Goal: Task Accomplishment & Management: Manage account settings

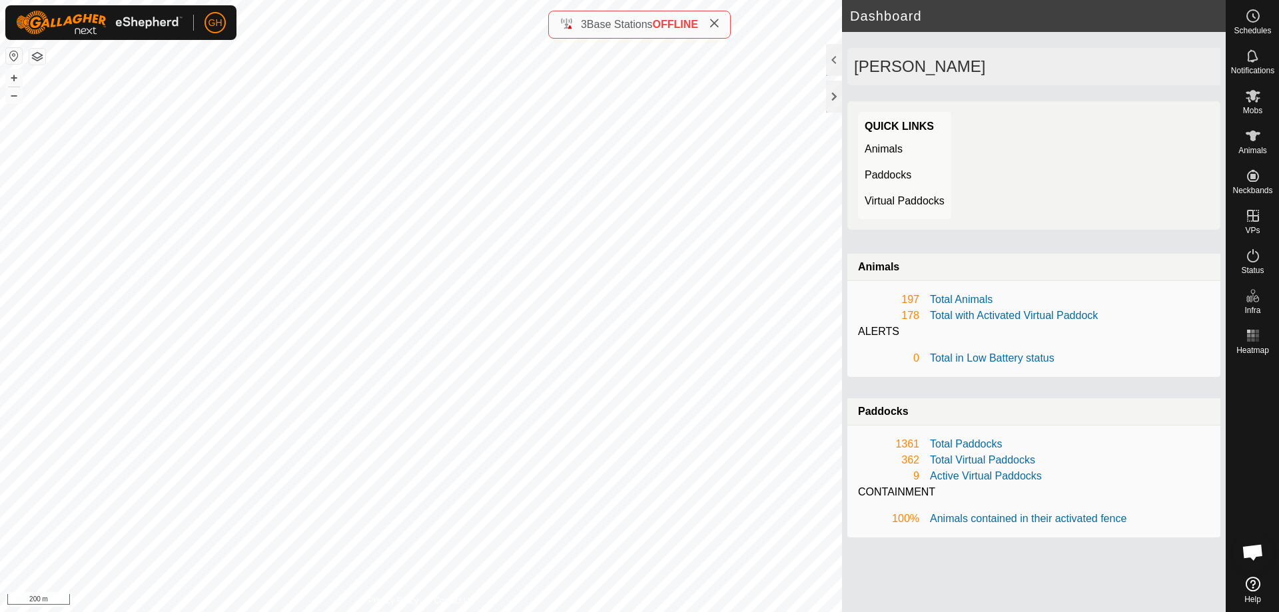
scroll to position [2885, 0]
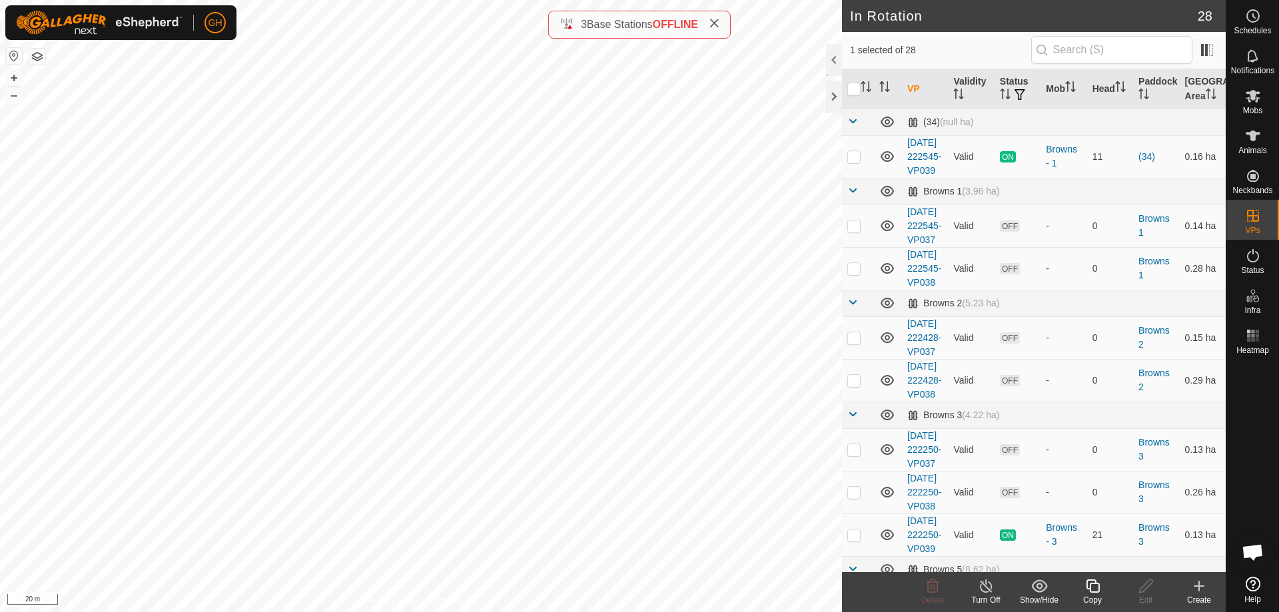
click at [1096, 586] on icon at bounding box center [1092, 586] width 17 height 16
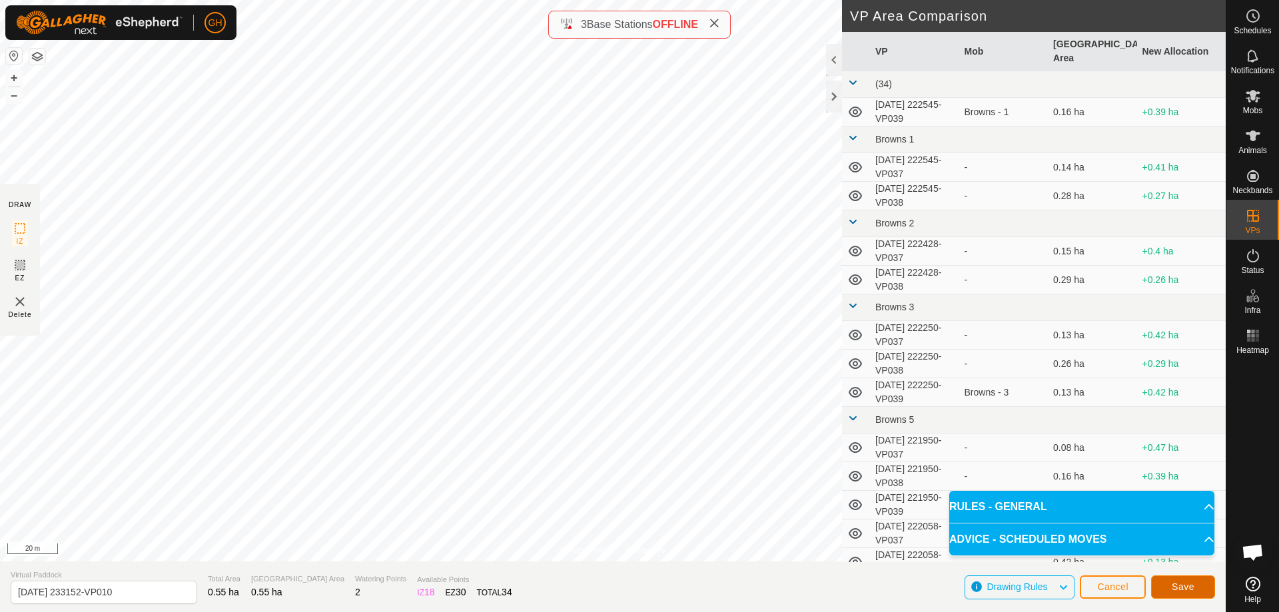
click at [1181, 579] on button "Save" at bounding box center [1183, 586] width 64 height 23
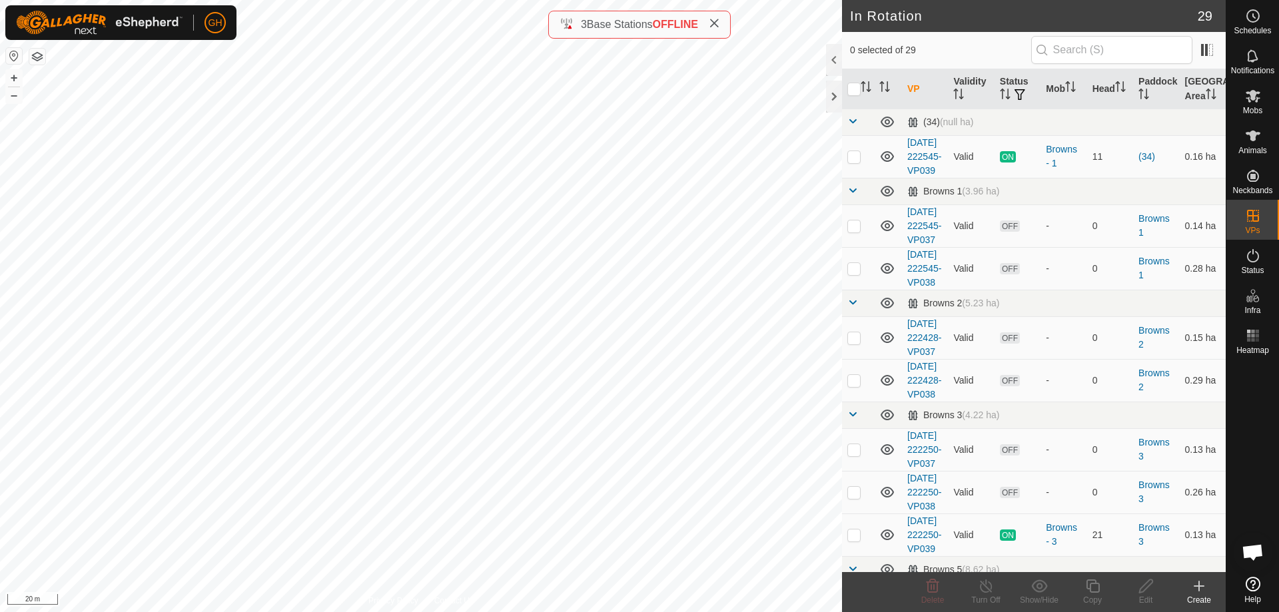
checkbox input "true"
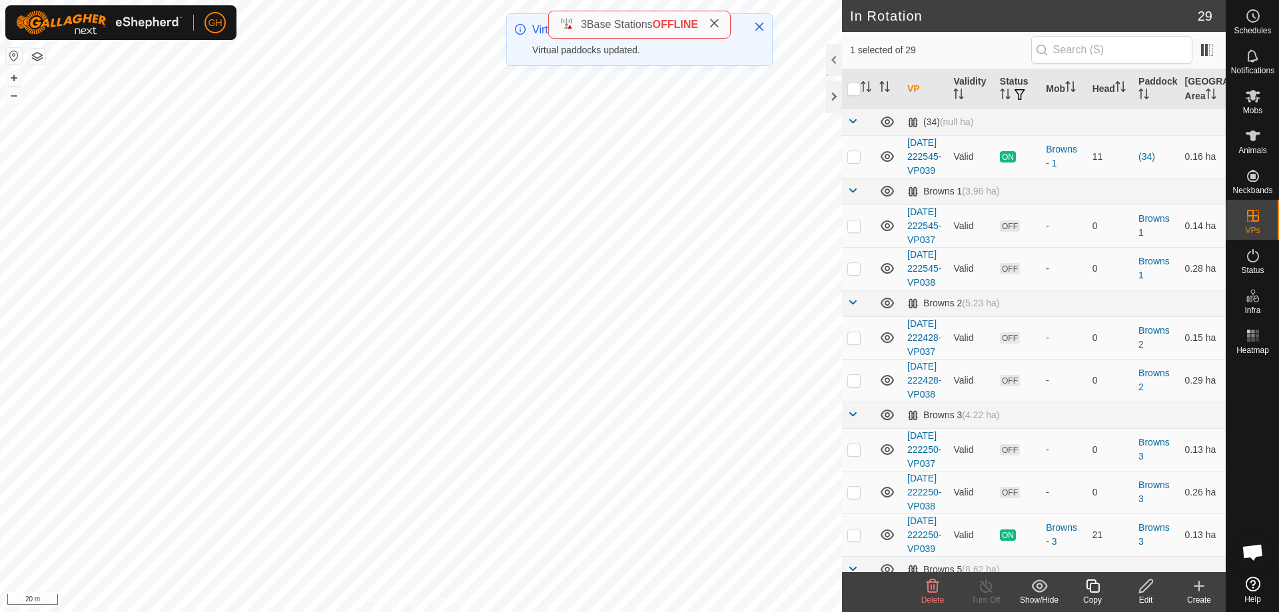
click at [1095, 585] on icon at bounding box center [1092, 586] width 17 height 16
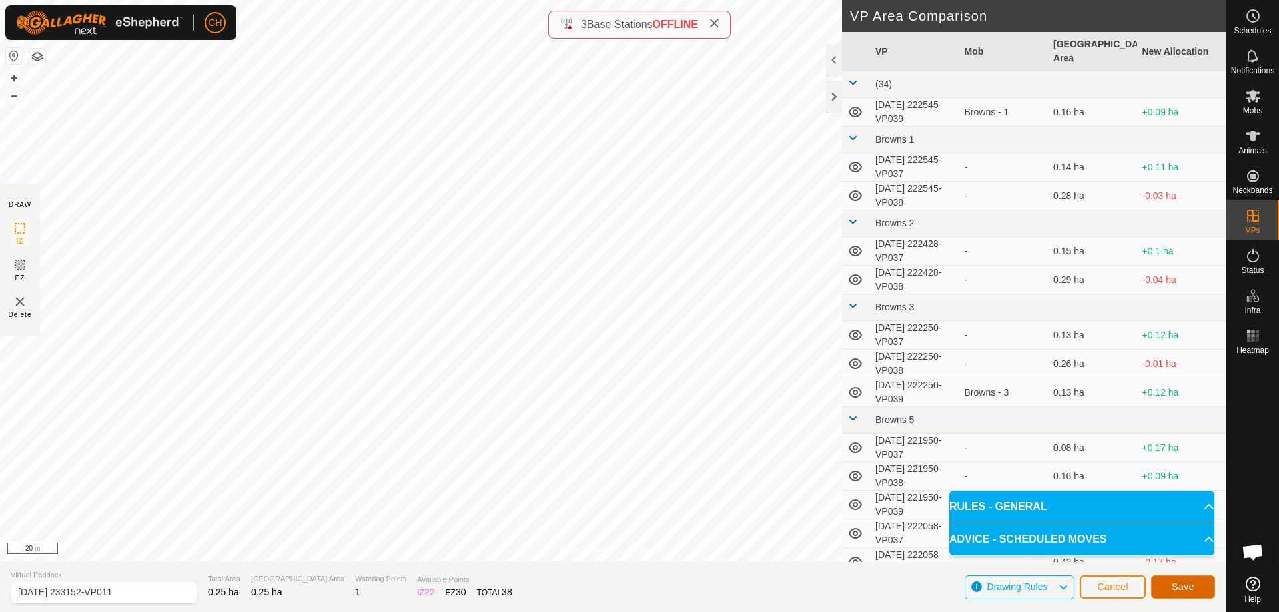
click at [1196, 591] on button "Save" at bounding box center [1183, 586] width 64 height 23
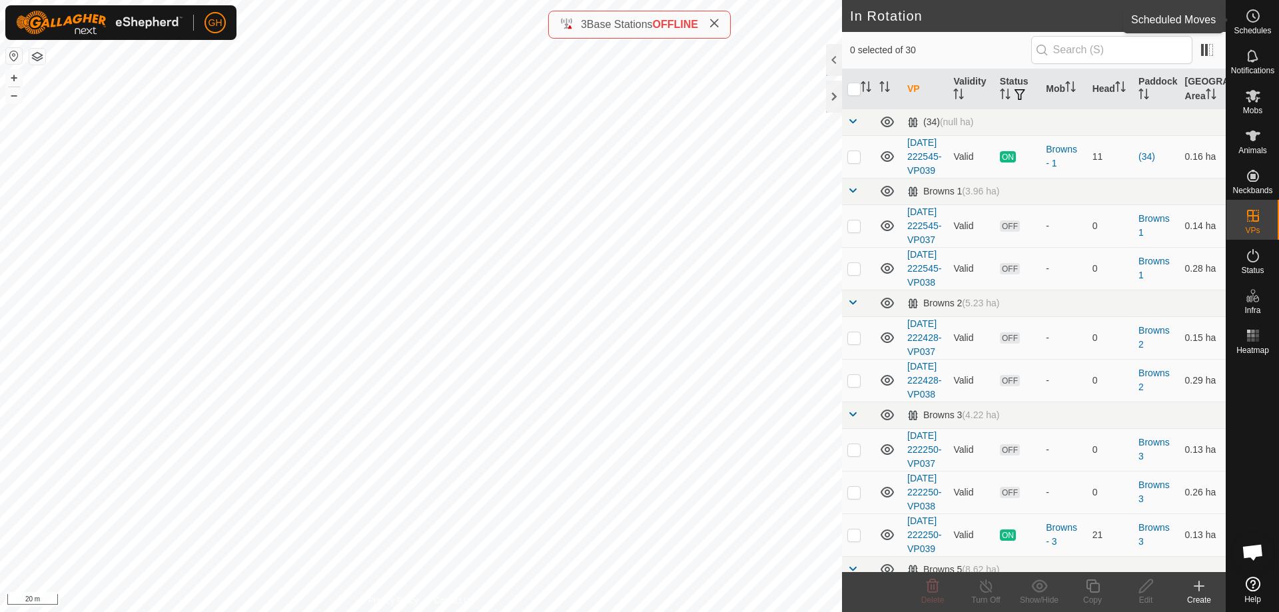
click at [1253, 19] on icon at bounding box center [1253, 16] width 16 height 16
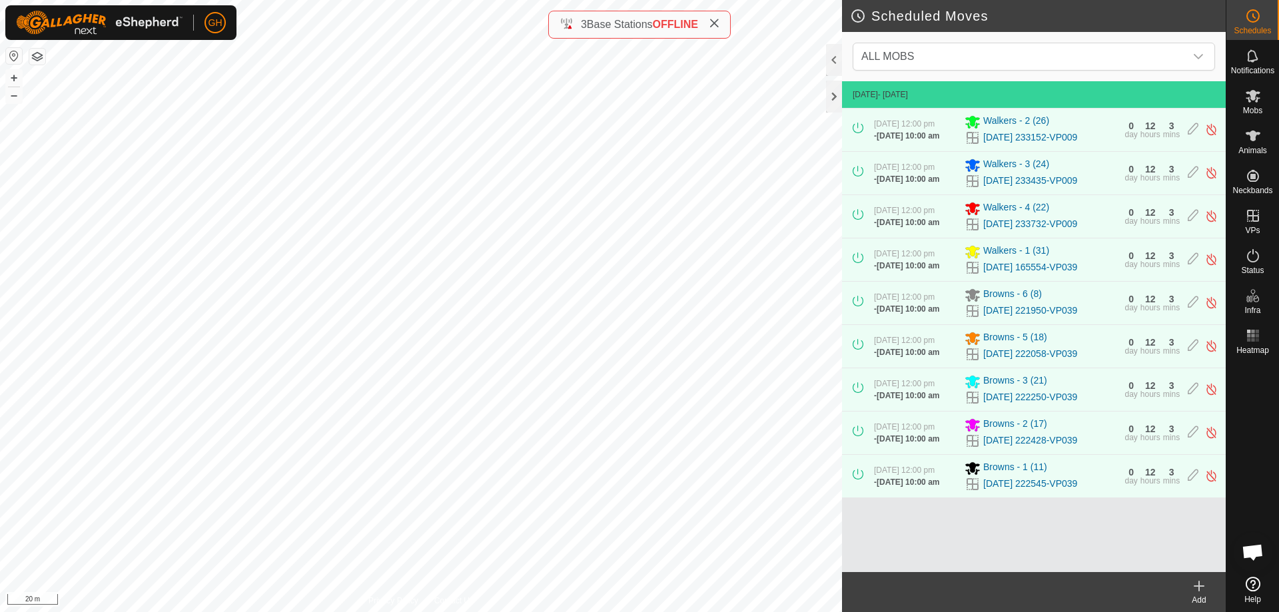
click at [1194, 585] on icon at bounding box center [1199, 586] width 16 height 16
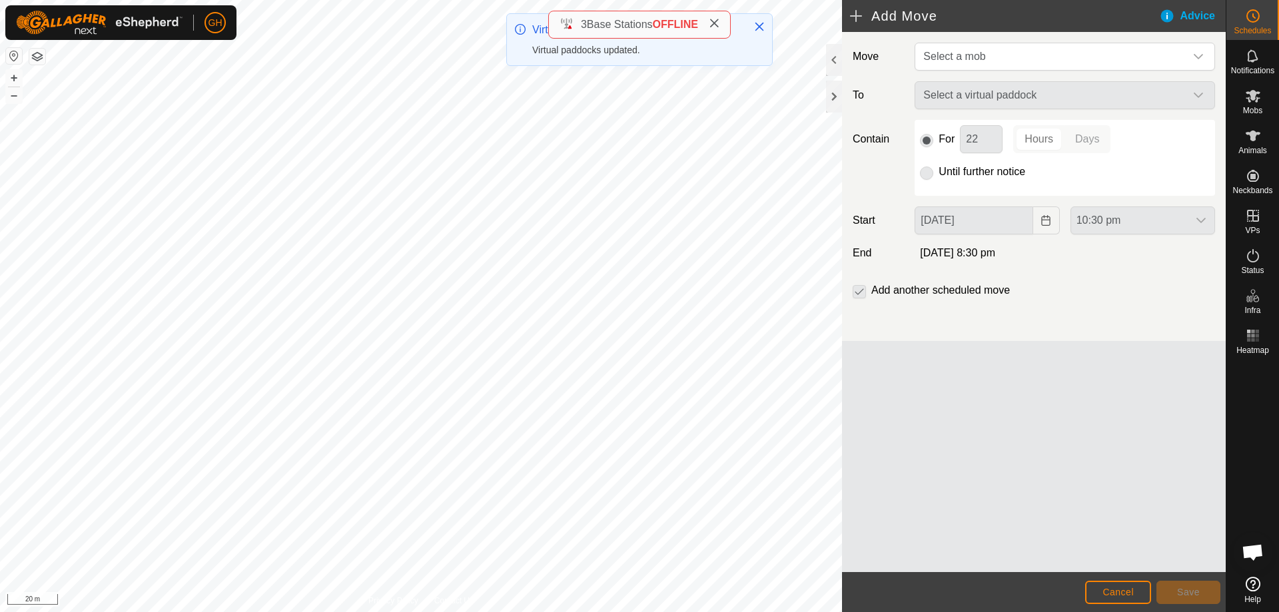
click at [1066, 53] on span "Select a mob" at bounding box center [1051, 56] width 267 height 27
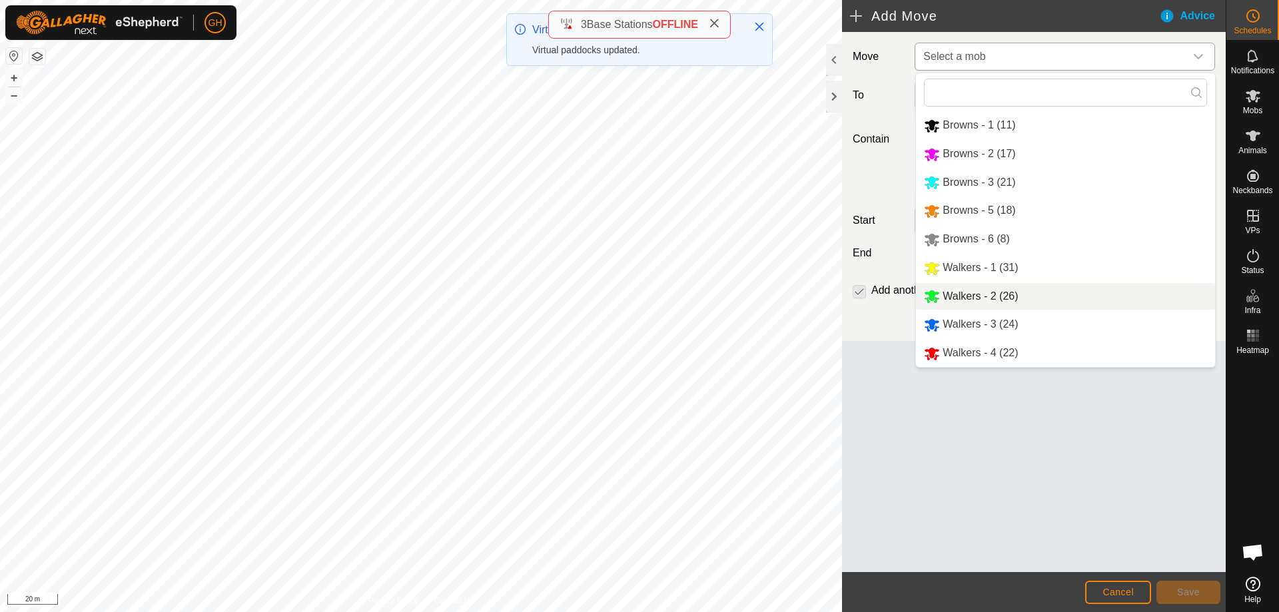
click at [991, 295] on li "Walkers - 2 (26)" at bounding box center [1065, 296] width 299 height 27
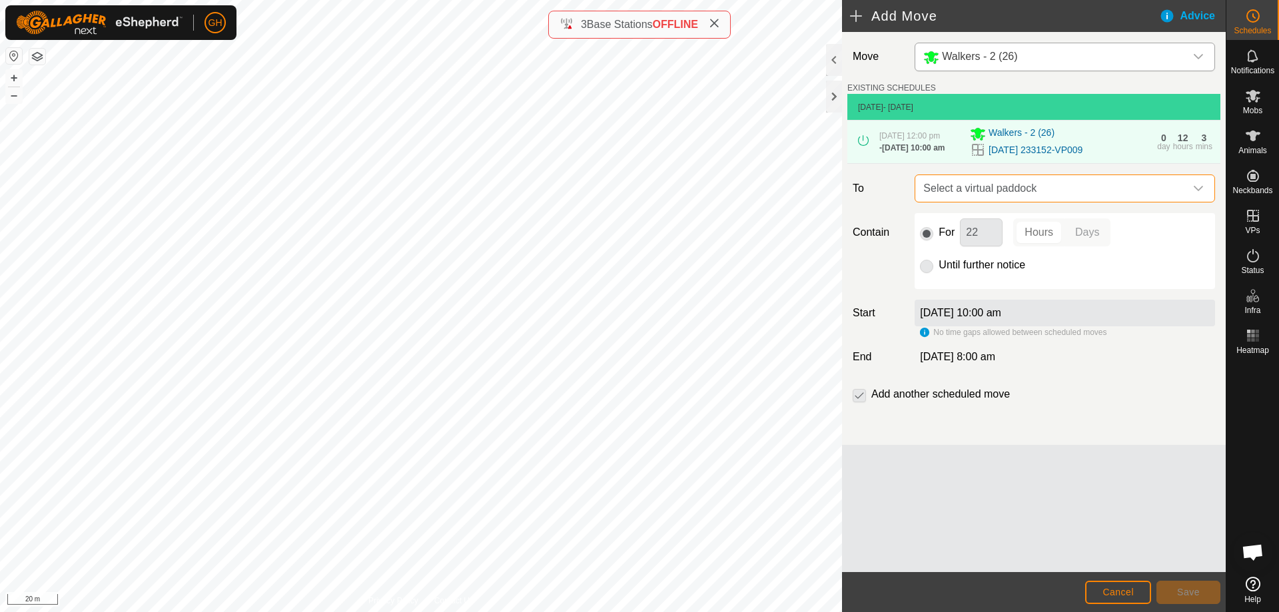
click at [1014, 187] on span "Select a virtual paddock" at bounding box center [1051, 188] width 267 height 27
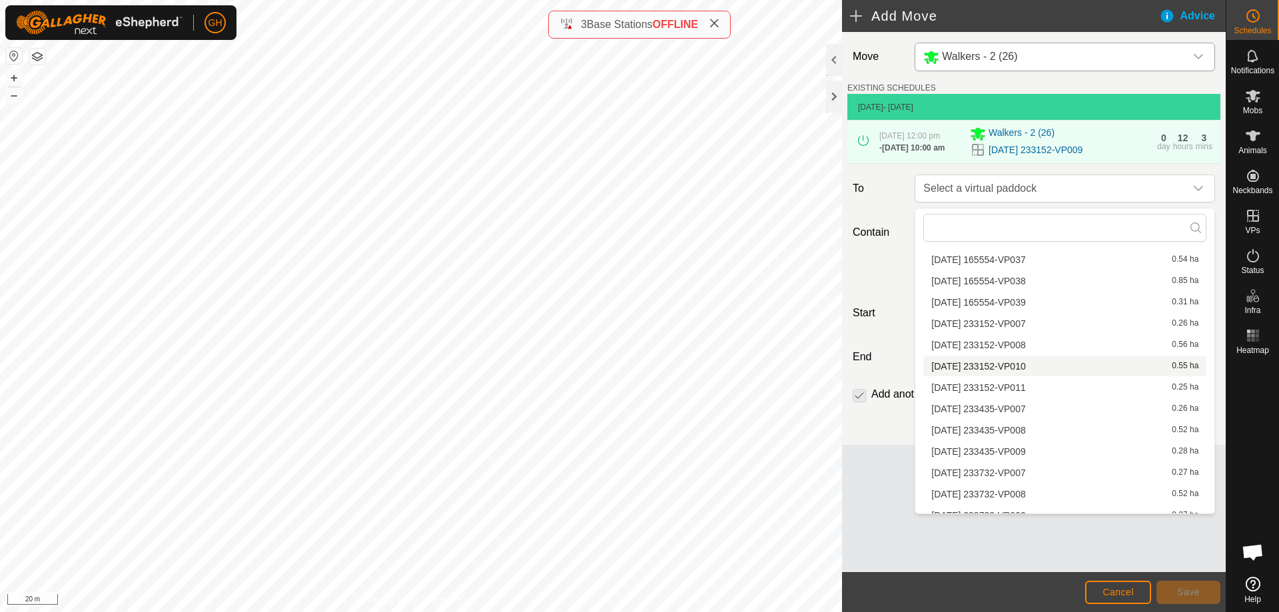
scroll to position [565, 0]
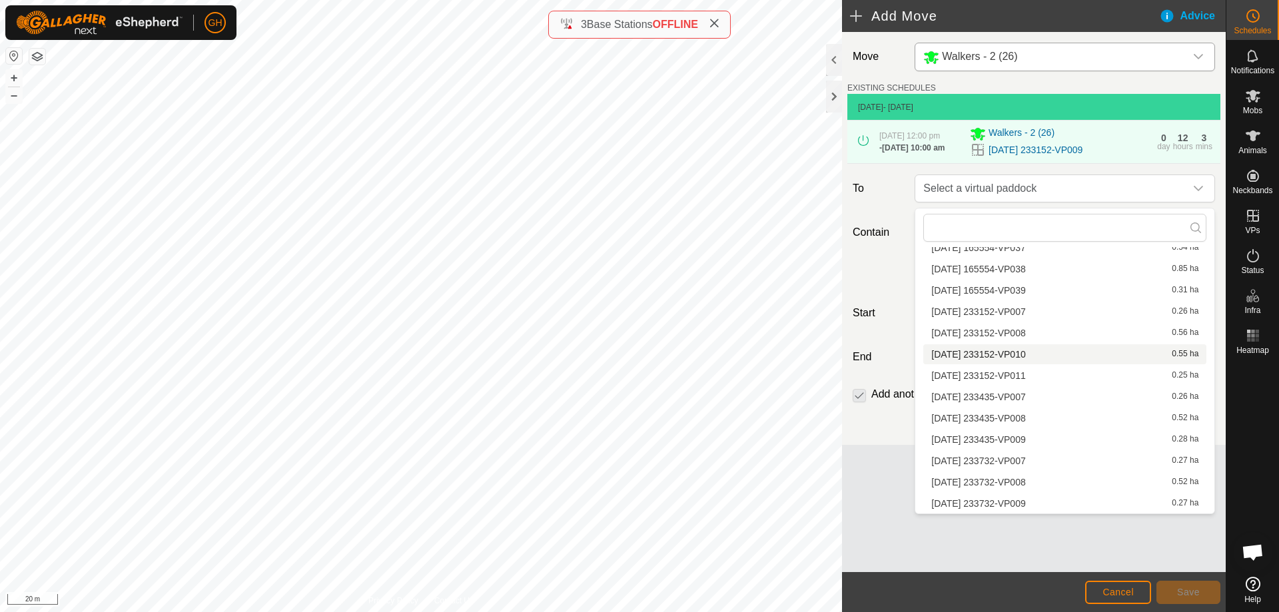
click at [1032, 355] on li "[DATE] 233152-VP010 0.55 ha" at bounding box center [1064, 354] width 283 height 20
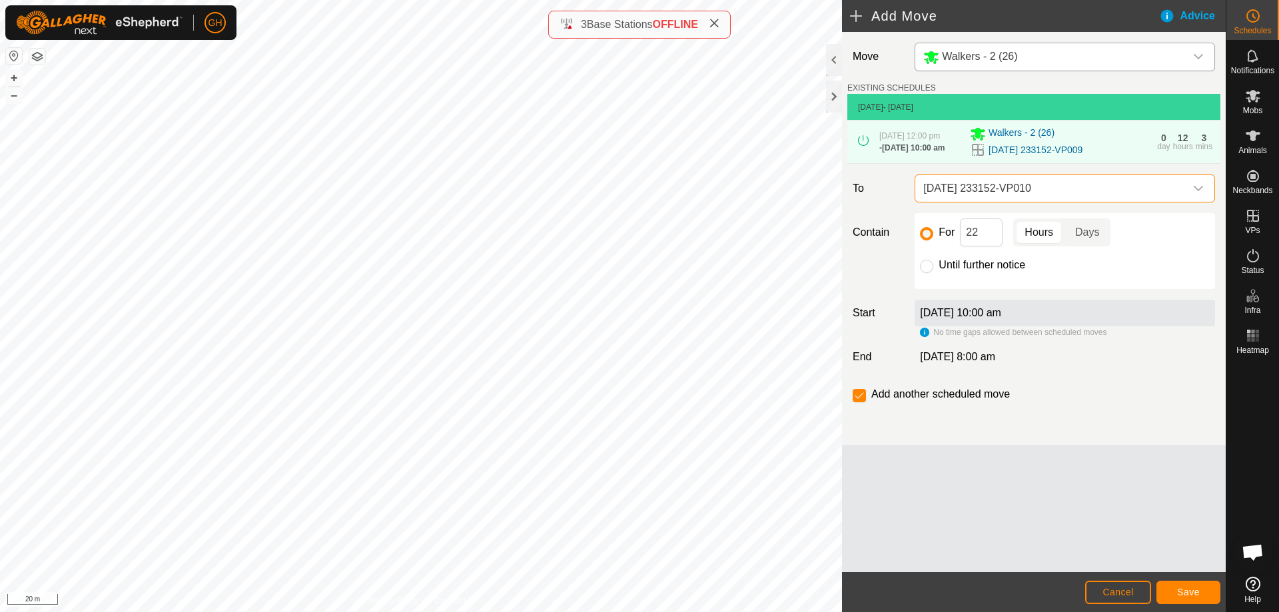
click at [1004, 239] on div "For 22 Hours Days" at bounding box center [1065, 232] width 290 height 28
click at [1002, 236] on input "22" at bounding box center [981, 232] width 43 height 28
click at [1181, 581] on button "Save" at bounding box center [1188, 592] width 64 height 23
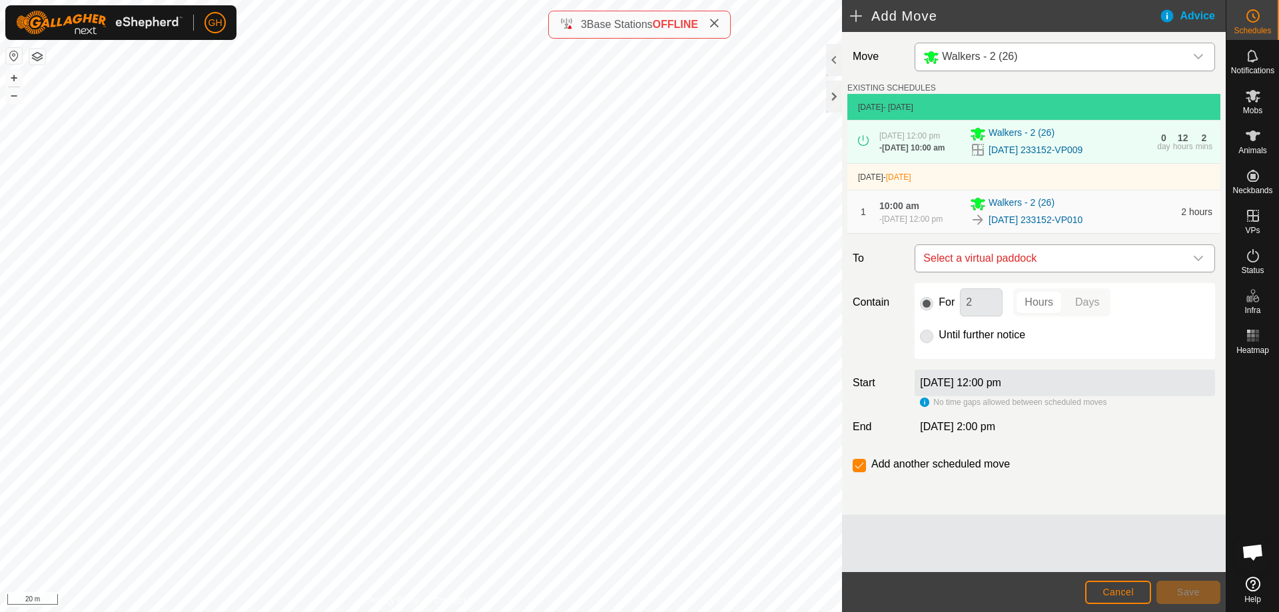
click at [1034, 264] on span "Select a virtual paddock" at bounding box center [1051, 258] width 267 height 27
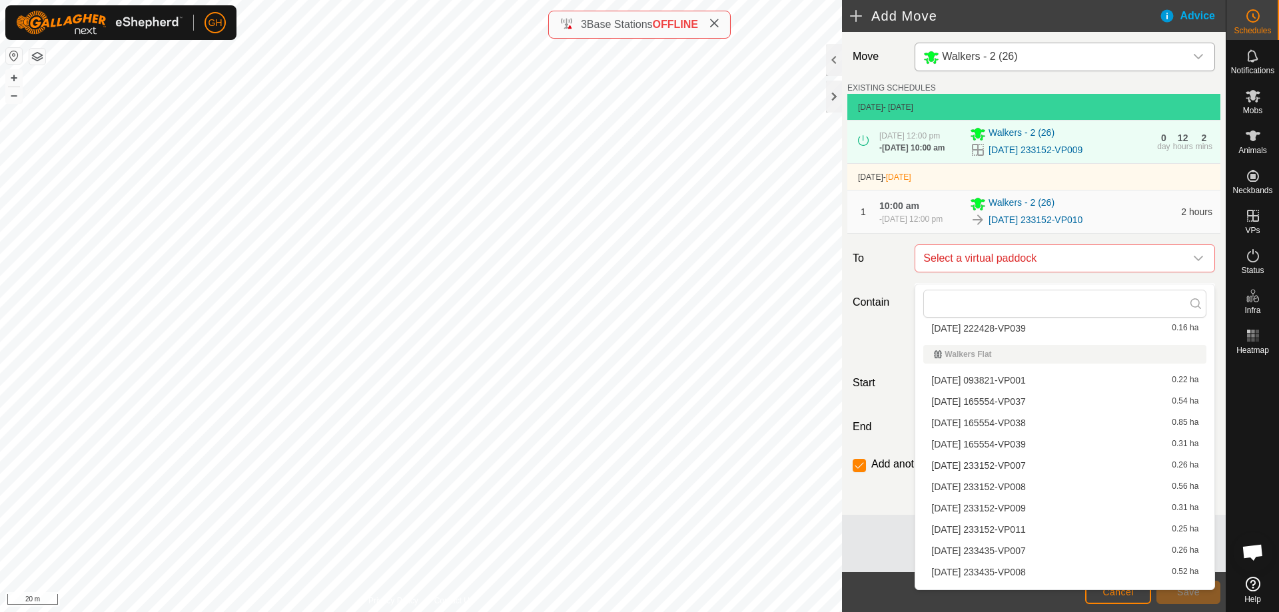
scroll to position [533, 0]
click at [1039, 481] on li "[DATE] 233152-VP011 0.25 ha" at bounding box center [1064, 483] width 283 height 20
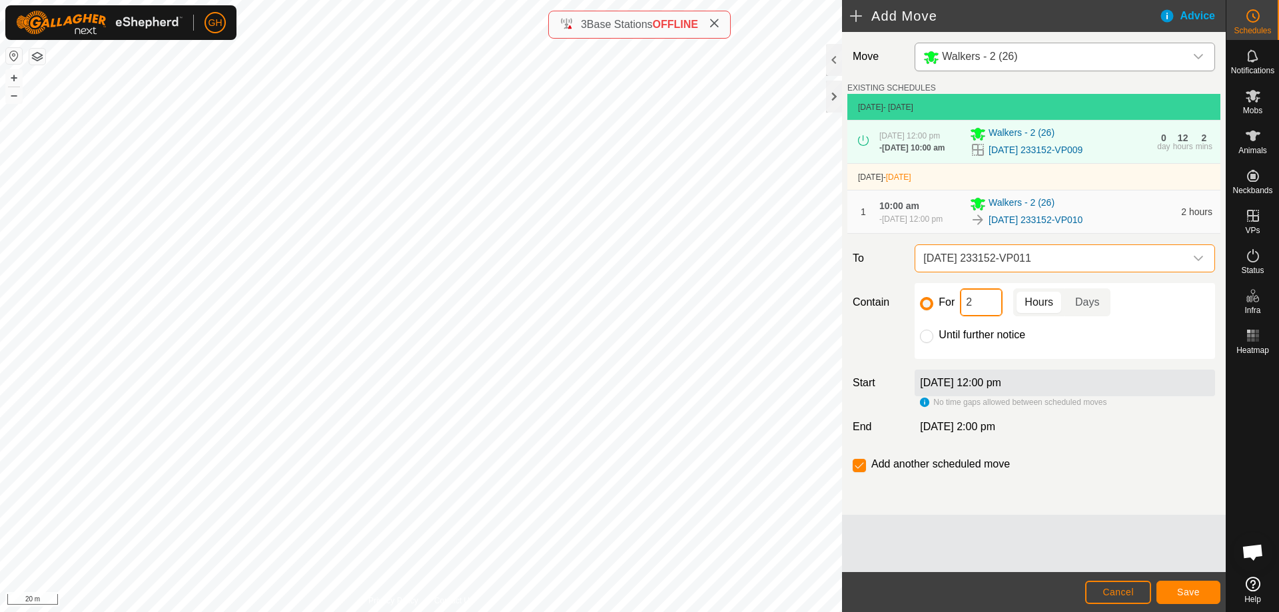
click at [976, 310] on input "2" at bounding box center [981, 302] width 43 height 28
type input "22"
click at [856, 472] on input "checkbox" at bounding box center [858, 465] width 13 height 13
checkbox input "false"
click at [1182, 595] on span "Save" at bounding box center [1188, 592] width 23 height 11
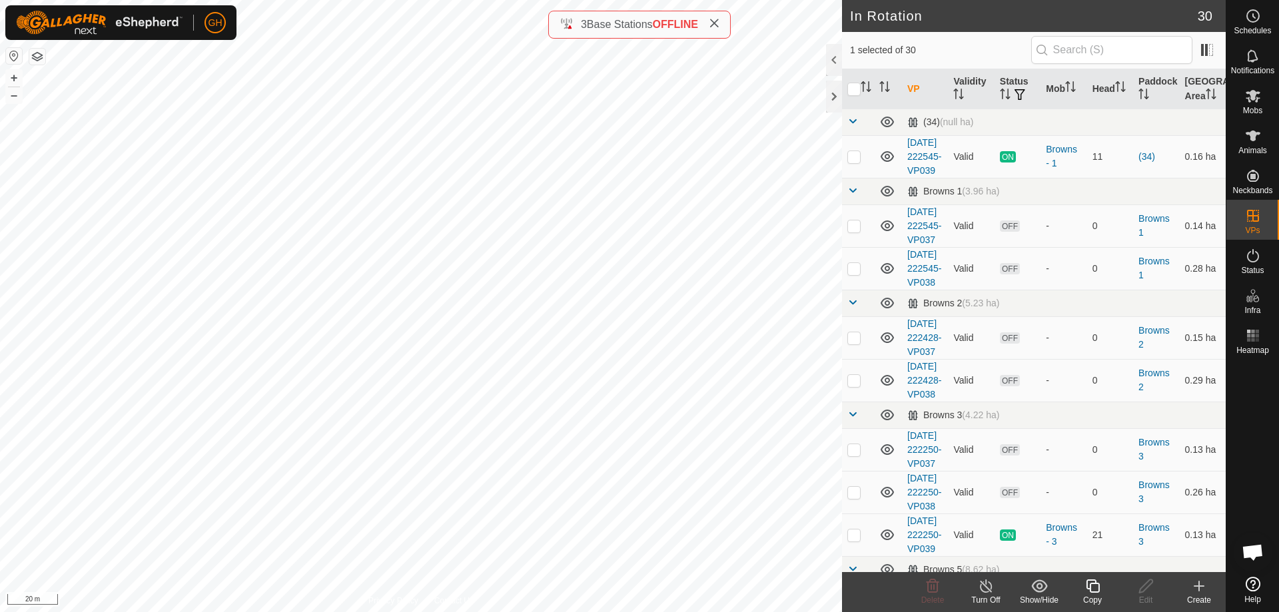
click at [1097, 585] on icon at bounding box center [1092, 586] width 17 height 16
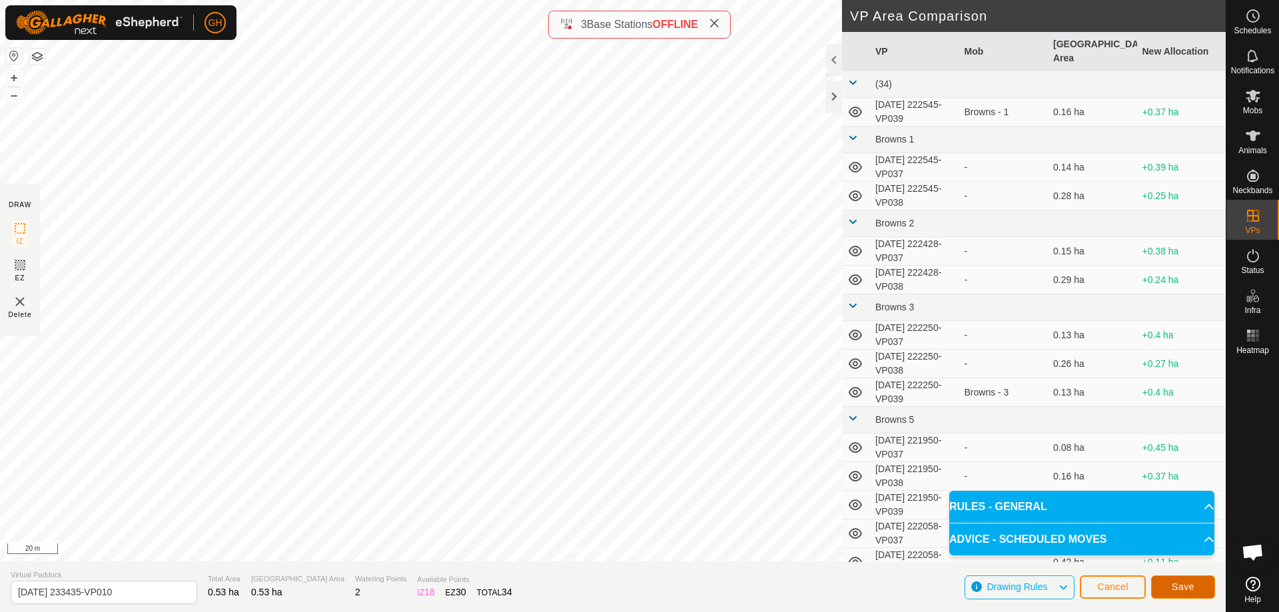
click at [1185, 582] on span "Save" at bounding box center [1182, 586] width 23 height 11
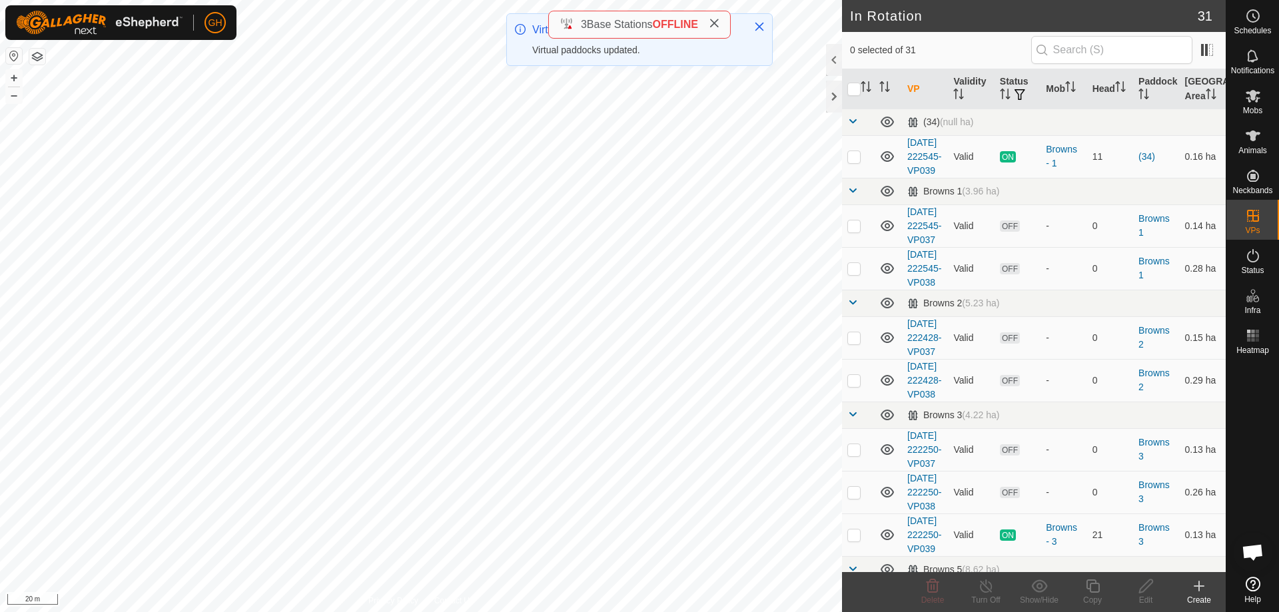
checkbox input "true"
click at [1091, 581] on icon at bounding box center [1092, 586] width 17 height 16
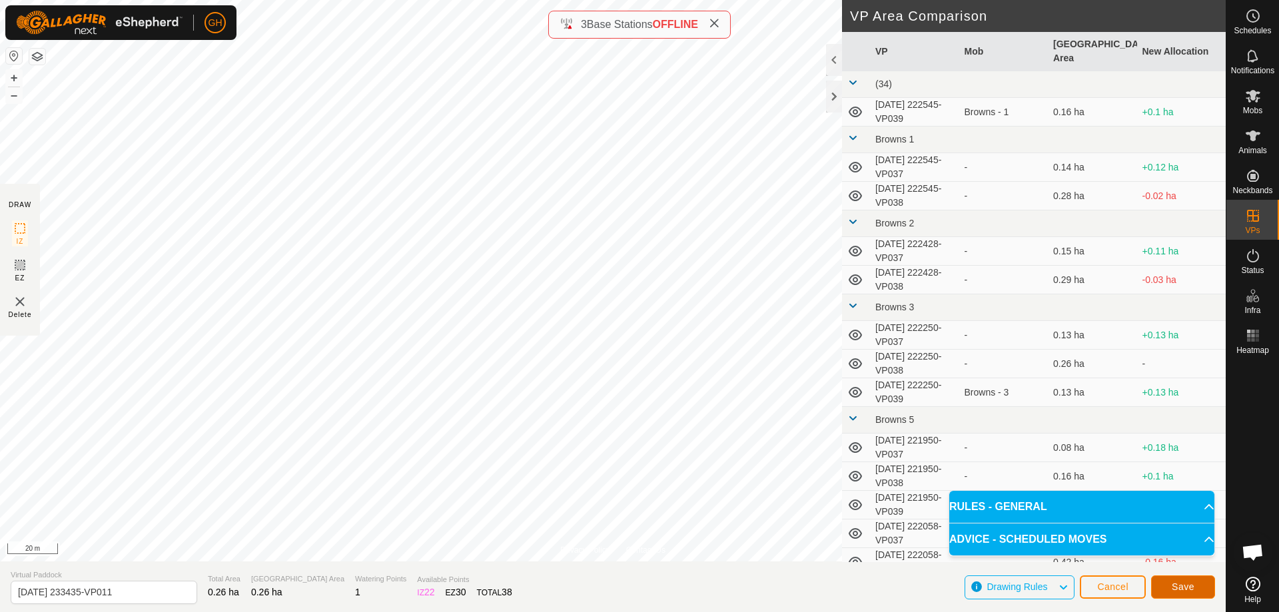
click at [1208, 591] on button "Save" at bounding box center [1183, 586] width 64 height 23
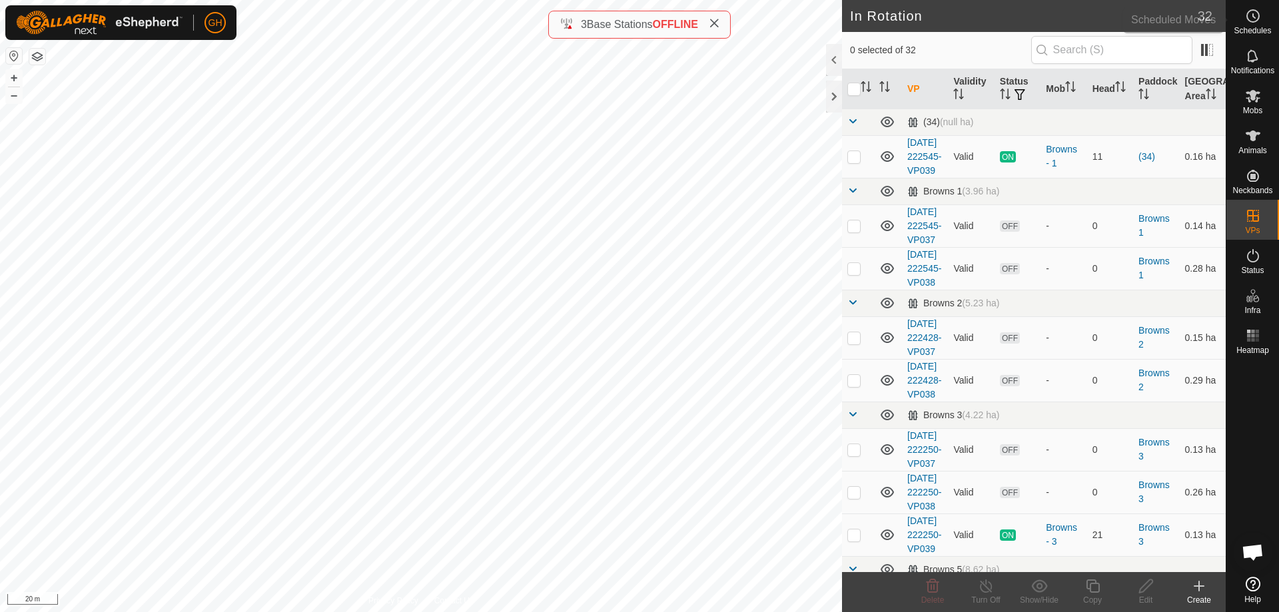
click at [1260, 16] on icon at bounding box center [1253, 16] width 16 height 16
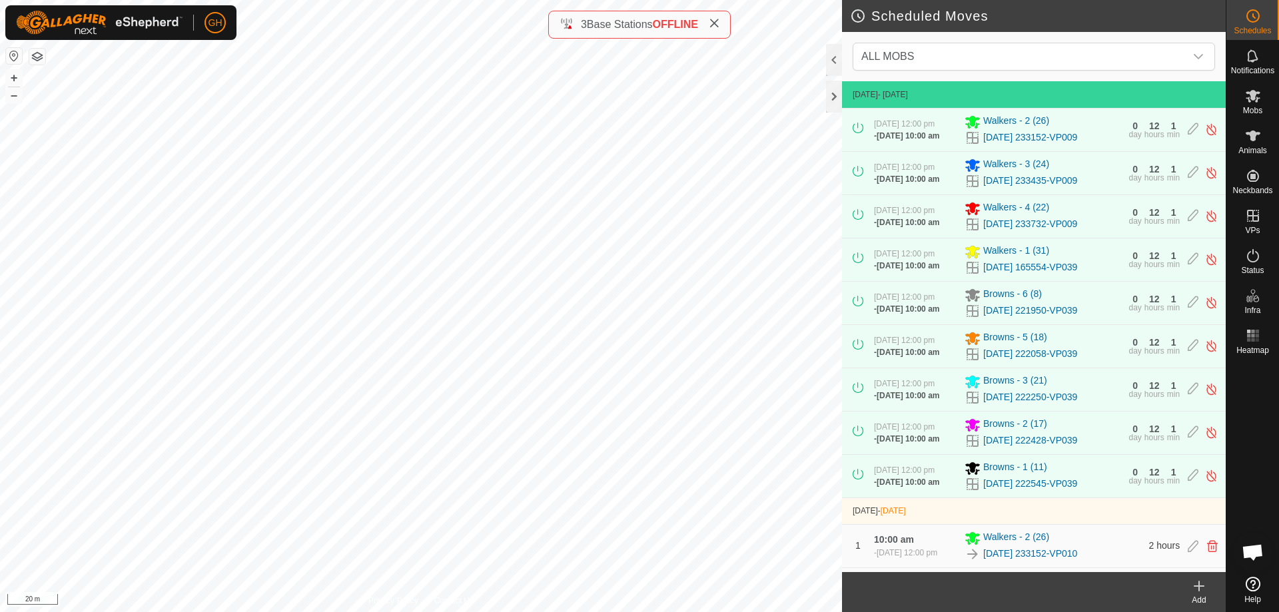
click at [1199, 589] on icon at bounding box center [1199, 585] width 0 height 9
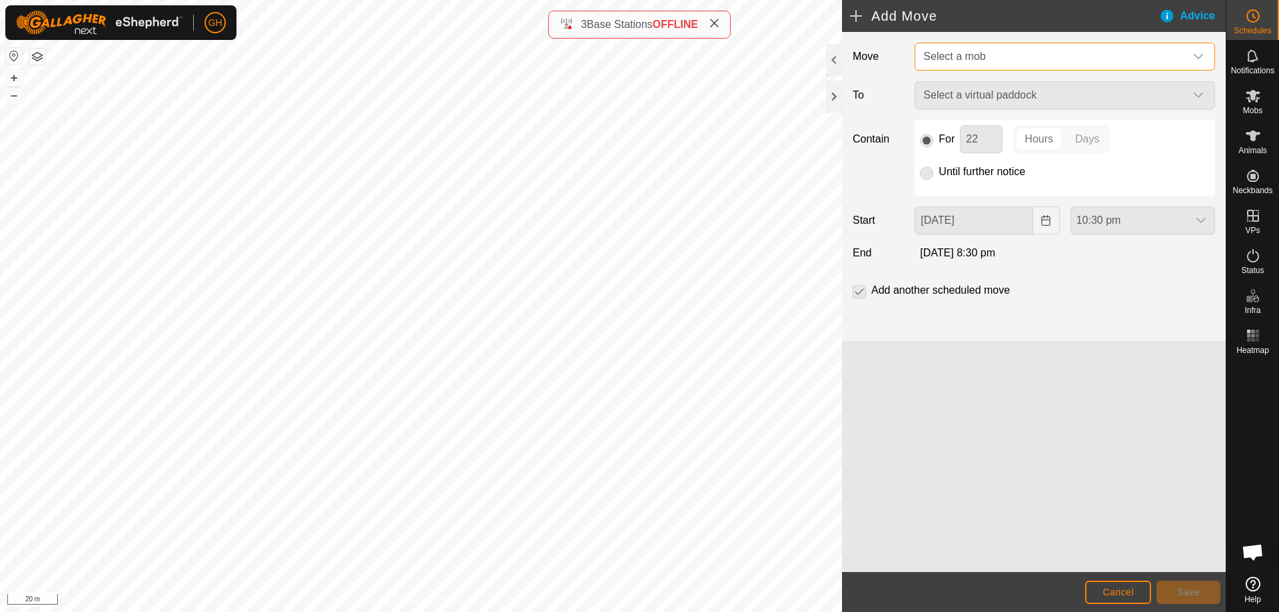
click at [1011, 61] on span "Select a mob" at bounding box center [1051, 56] width 267 height 27
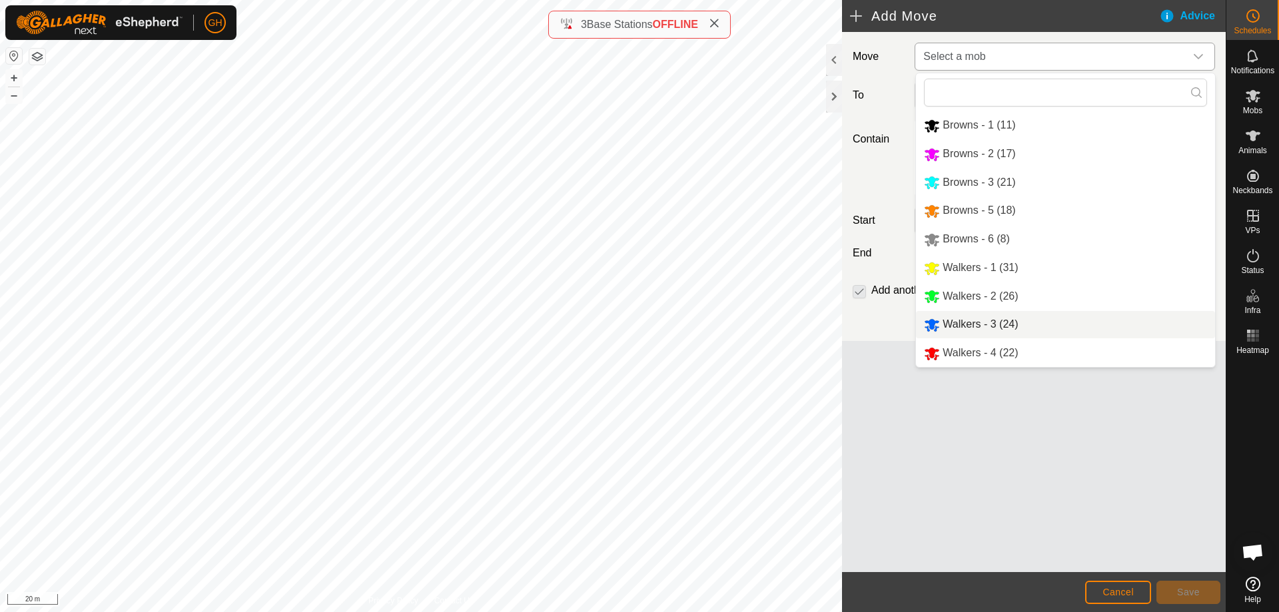
click at [1006, 322] on li "Walkers - 3 (24)" at bounding box center [1065, 324] width 299 height 27
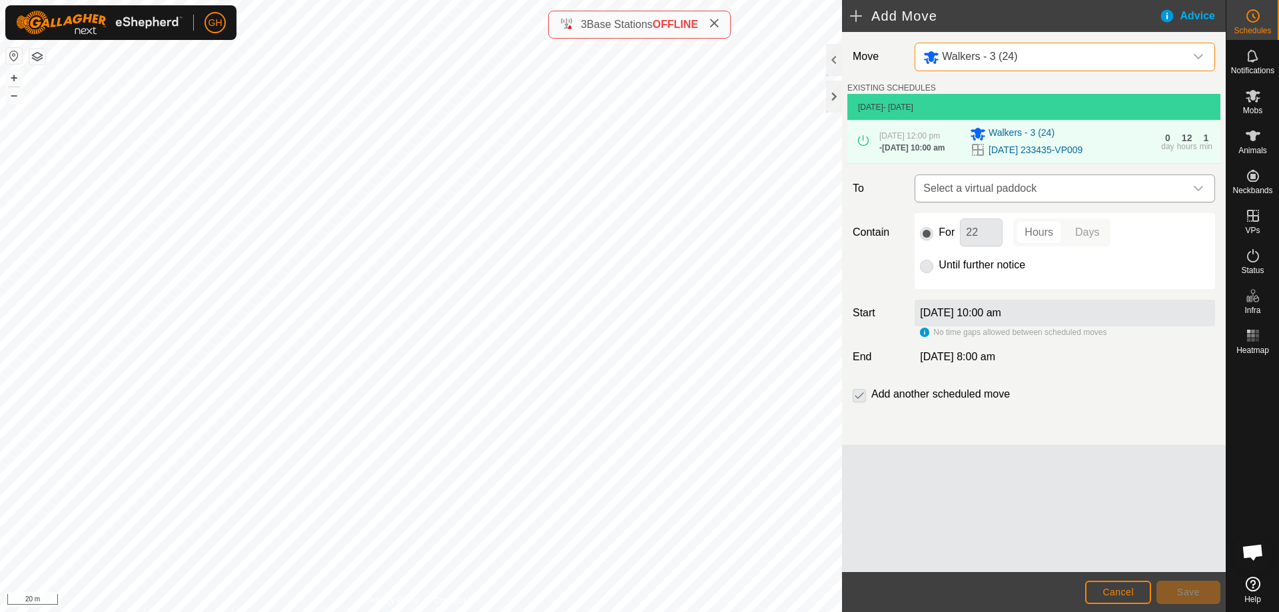
click at [1003, 187] on span "Select a virtual paddock" at bounding box center [1051, 188] width 267 height 27
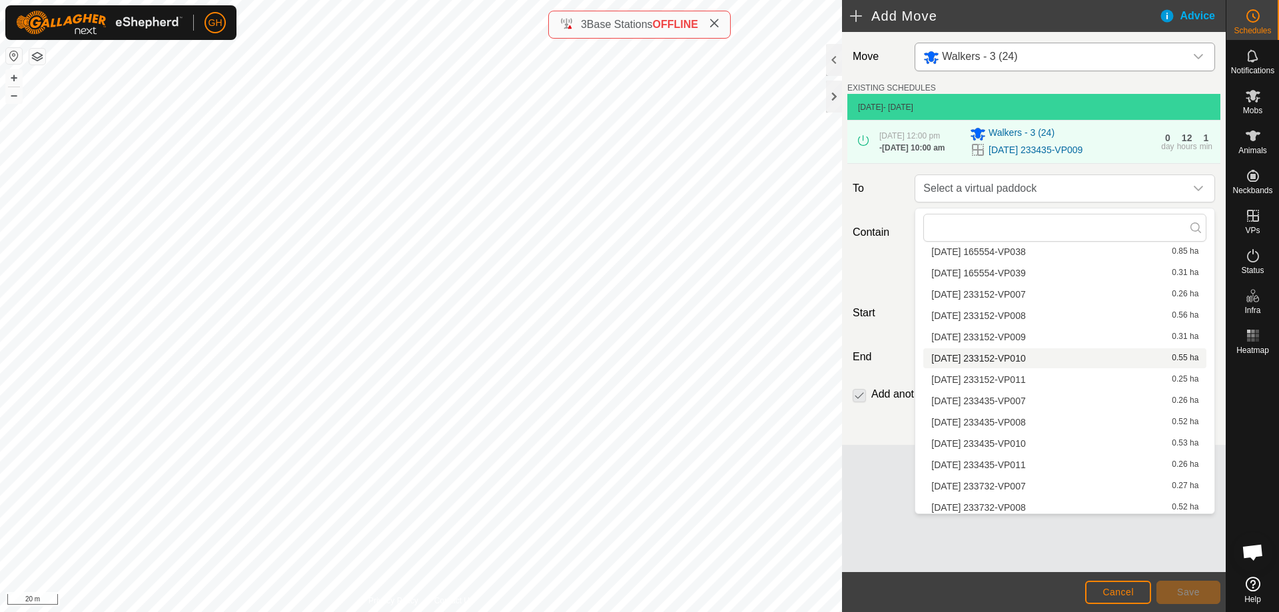
scroll to position [599, 0]
click at [1032, 424] on li "[DATE] 233435-VP010 0.53 ha" at bounding box center [1064, 426] width 283 height 20
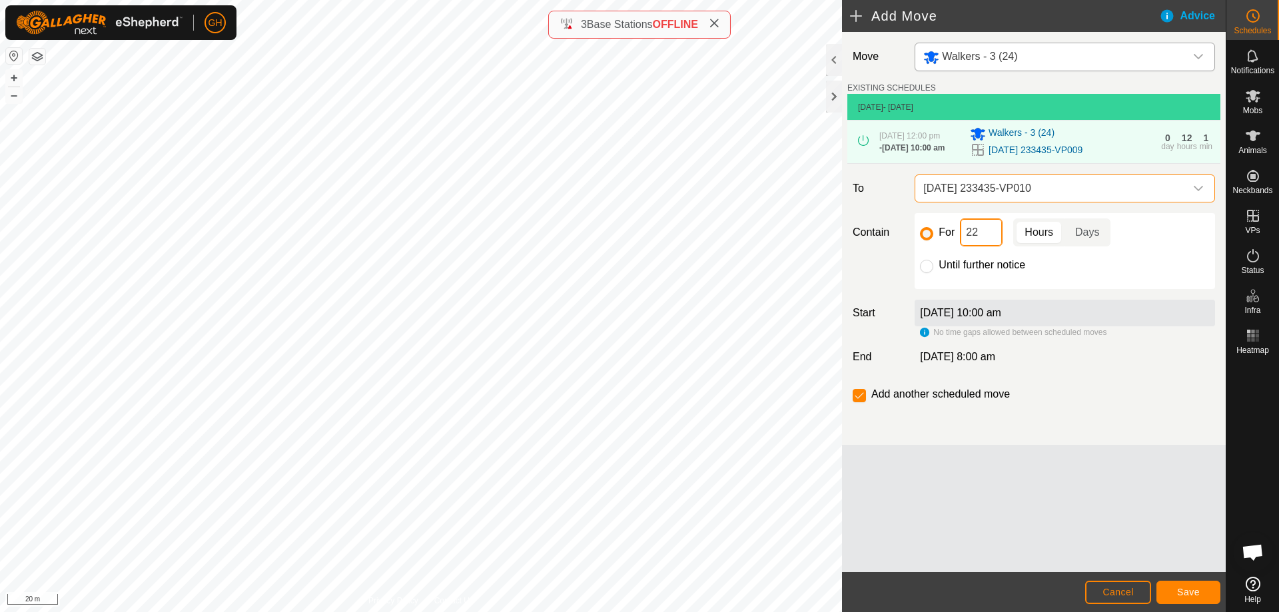
click at [995, 226] on input "22" at bounding box center [981, 232] width 43 height 28
click at [1171, 585] on button "Save" at bounding box center [1188, 592] width 64 height 23
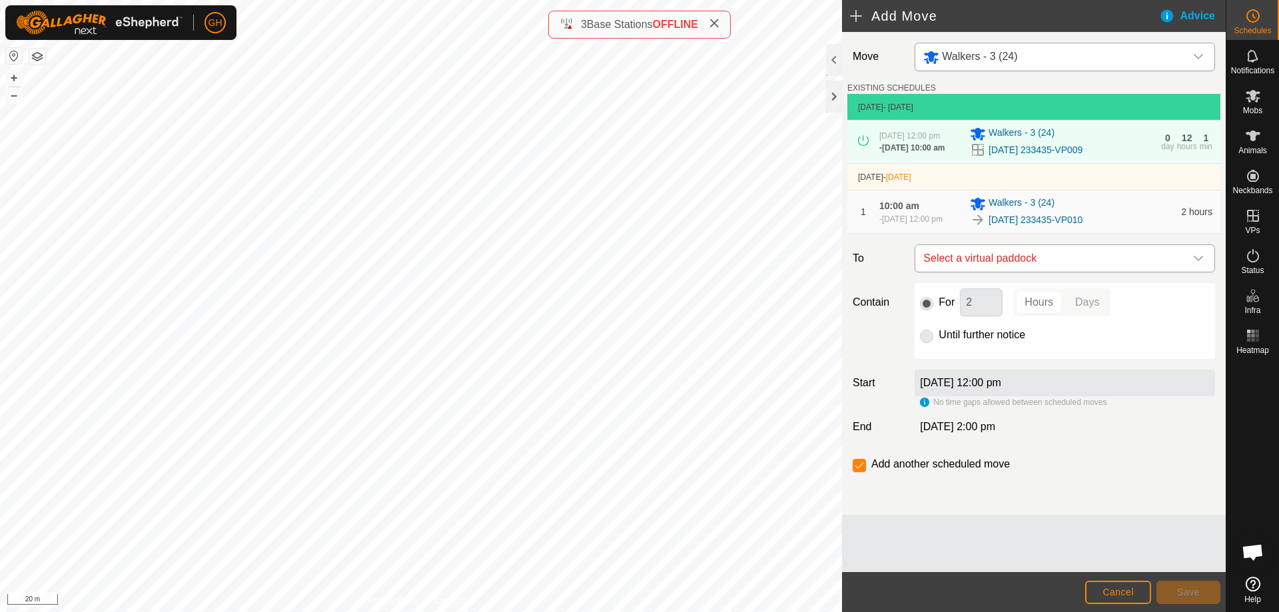
click at [1061, 264] on span "Select a virtual paddock" at bounding box center [1051, 258] width 267 height 27
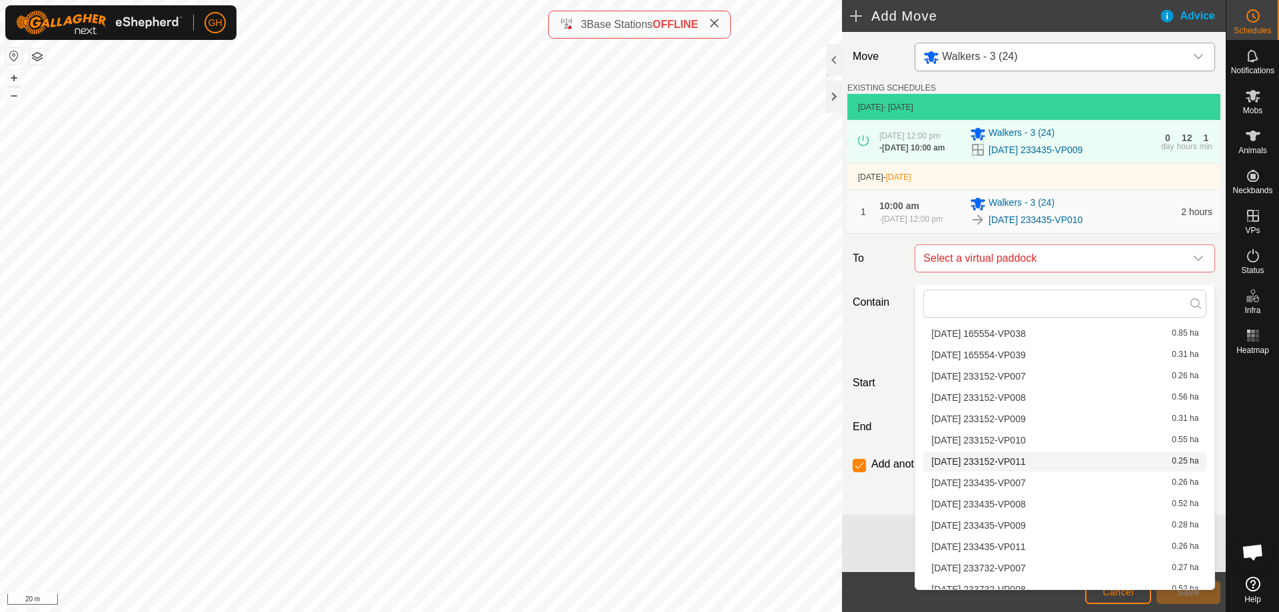
scroll to position [607, 0]
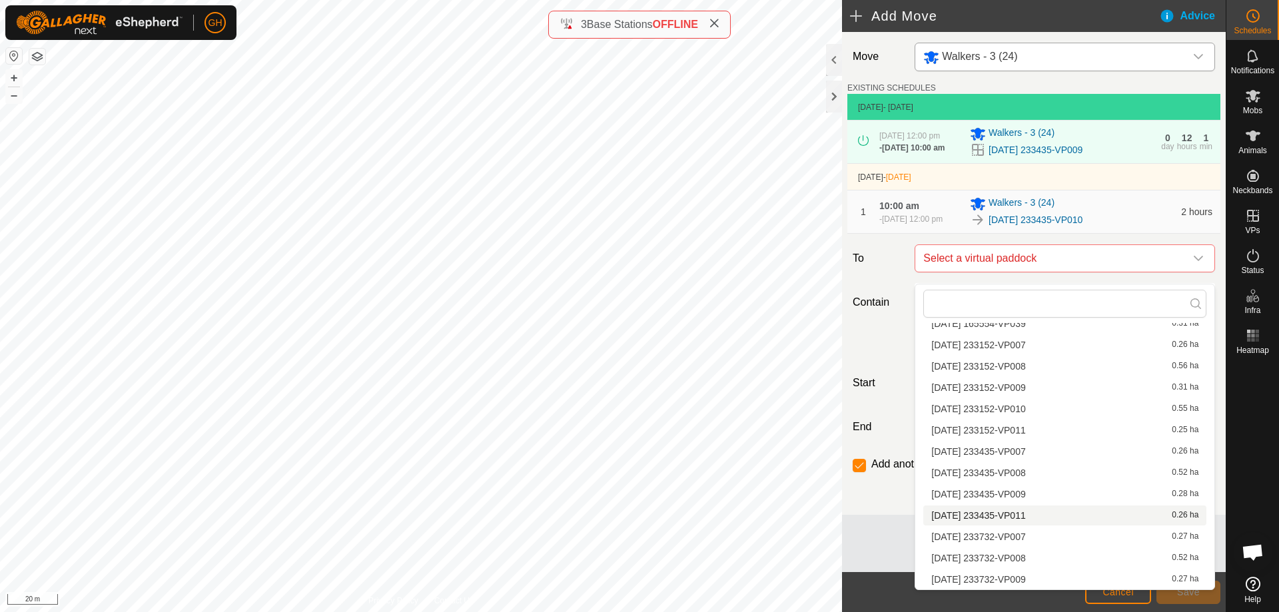
click at [1025, 517] on li "[DATE] 233435-VP011 0.26 ha" at bounding box center [1064, 515] width 283 height 20
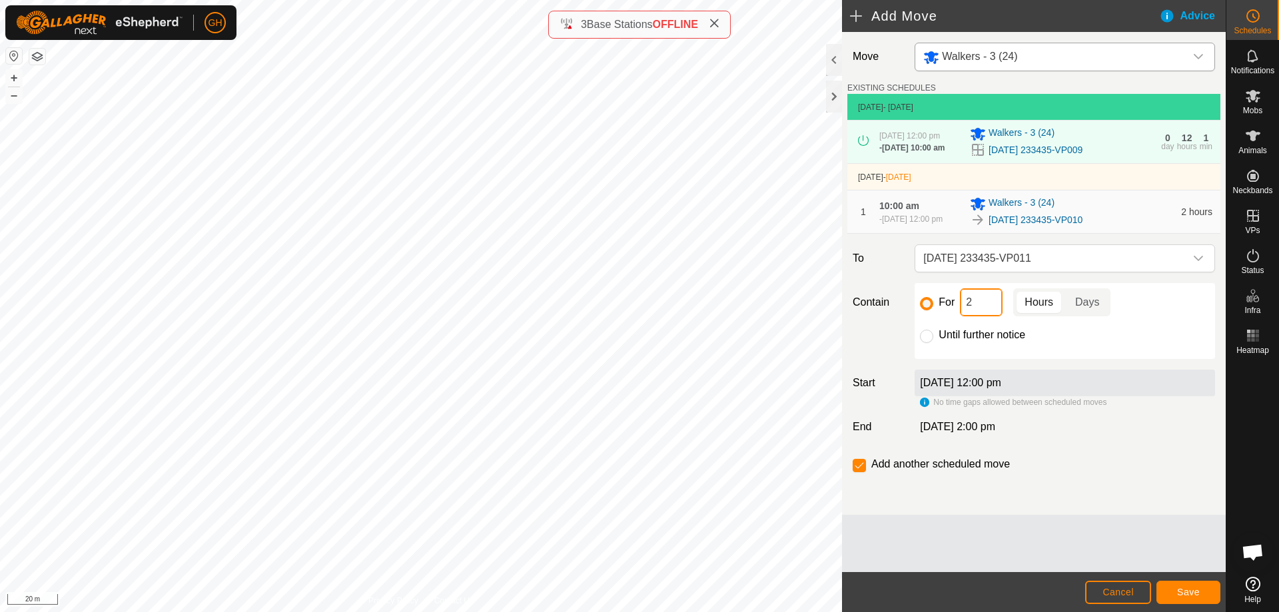
click at [988, 316] on input "2" at bounding box center [981, 302] width 43 height 28
type input "22"
click at [859, 472] on input "checkbox" at bounding box center [858, 465] width 13 height 13
checkbox input "false"
click at [1181, 590] on span "Save" at bounding box center [1188, 592] width 23 height 11
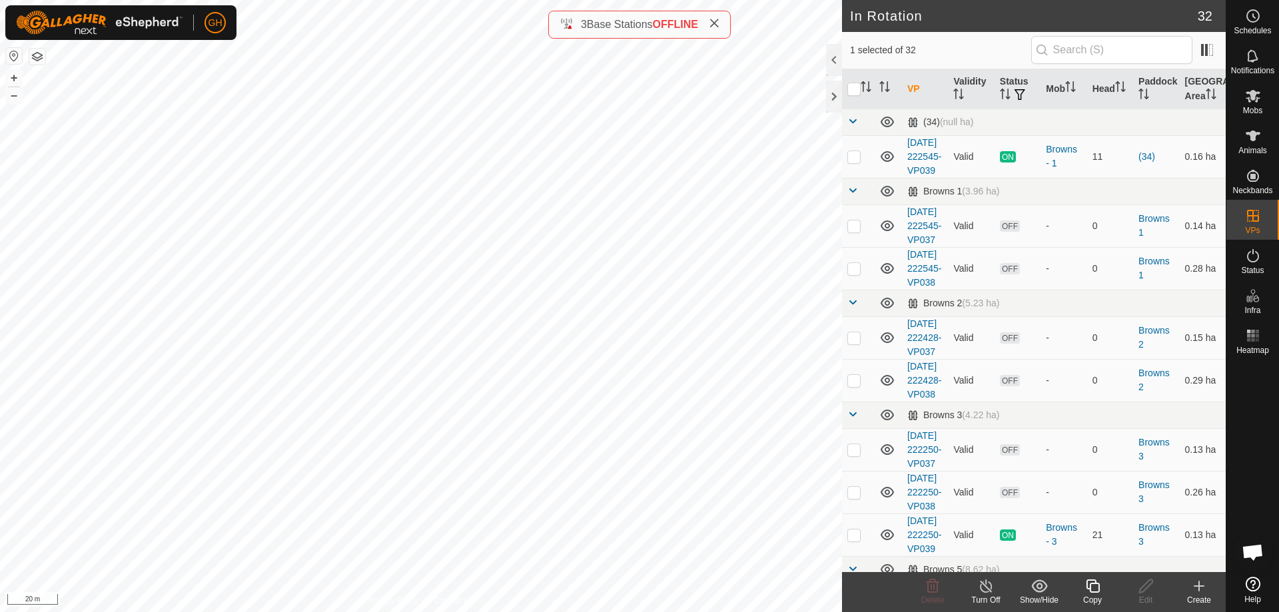
click at [1102, 593] on copy-svg-icon at bounding box center [1091, 586] width 53 height 16
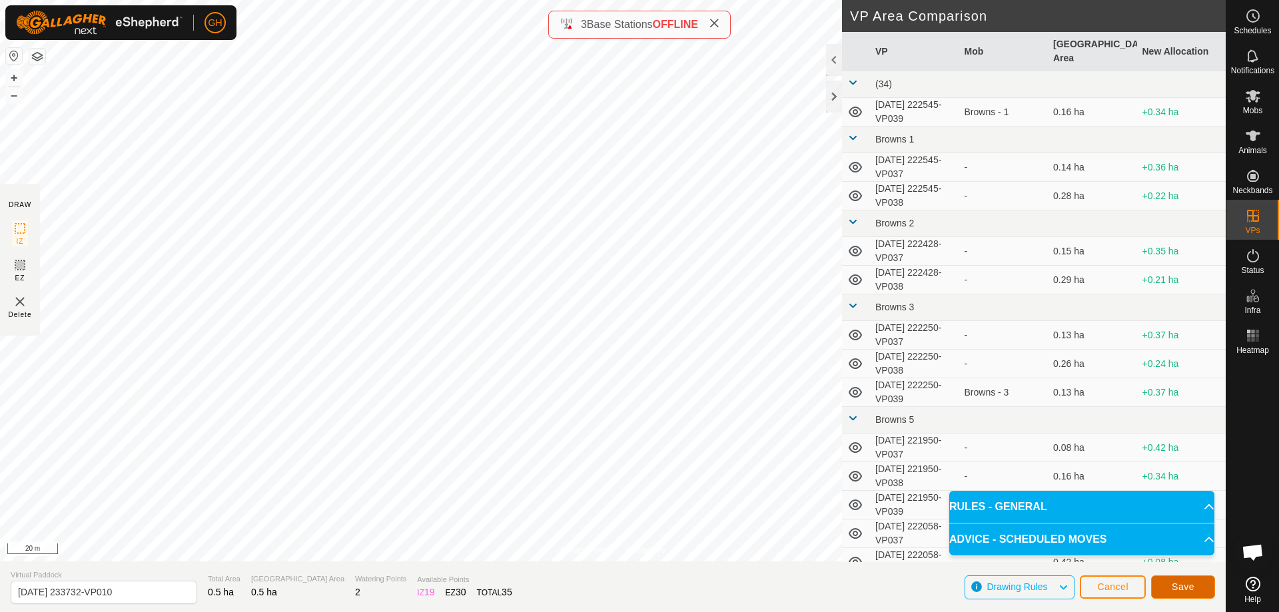
click at [1177, 577] on button "Save" at bounding box center [1183, 586] width 64 height 23
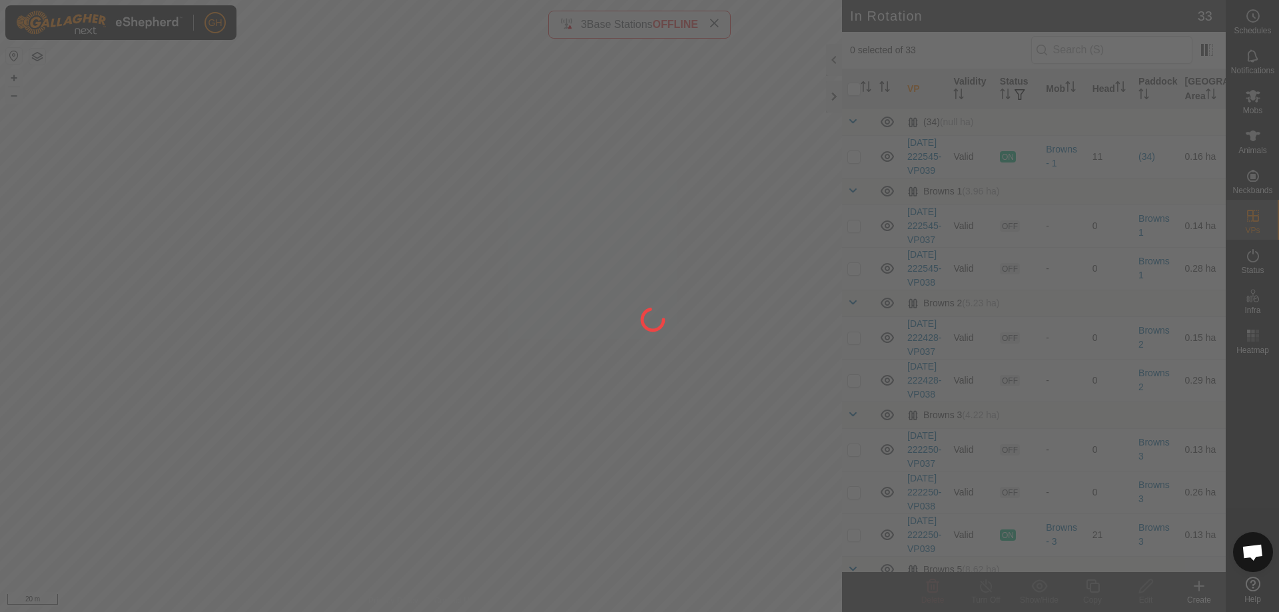
click at [420, 360] on div "GH Schedules Notifications Mobs Animals Neckbands VPs Status Infra Heatmap Help…" at bounding box center [639, 306] width 1279 height 612
checkbox input "true"
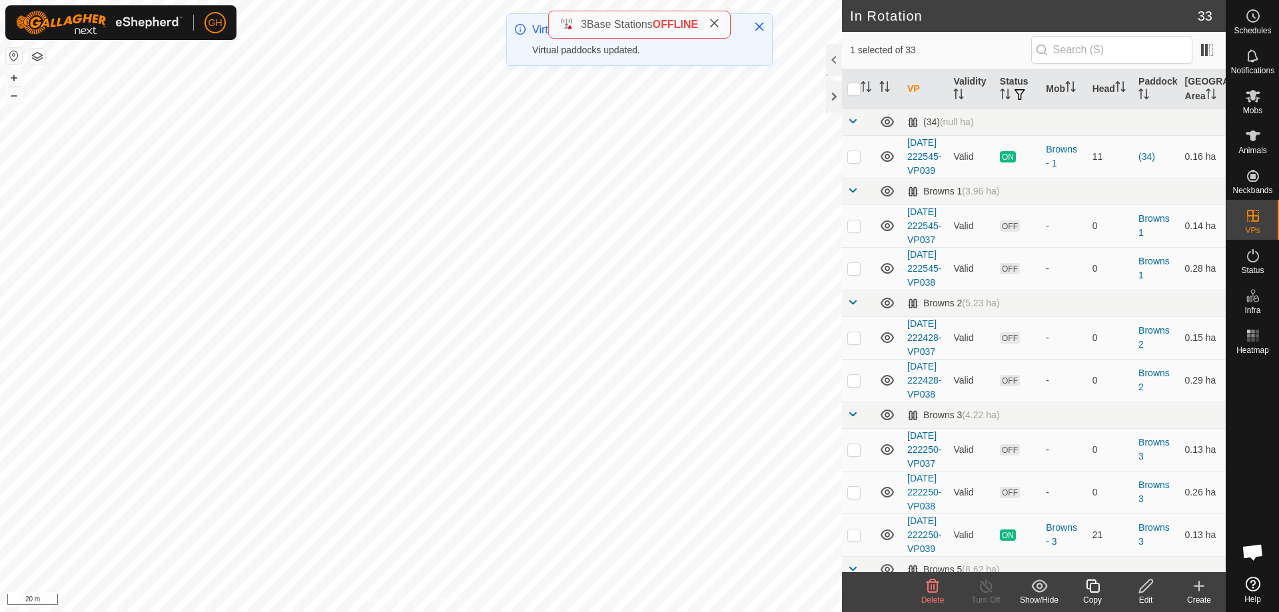
click at [1097, 587] on icon at bounding box center [1092, 586] width 17 height 16
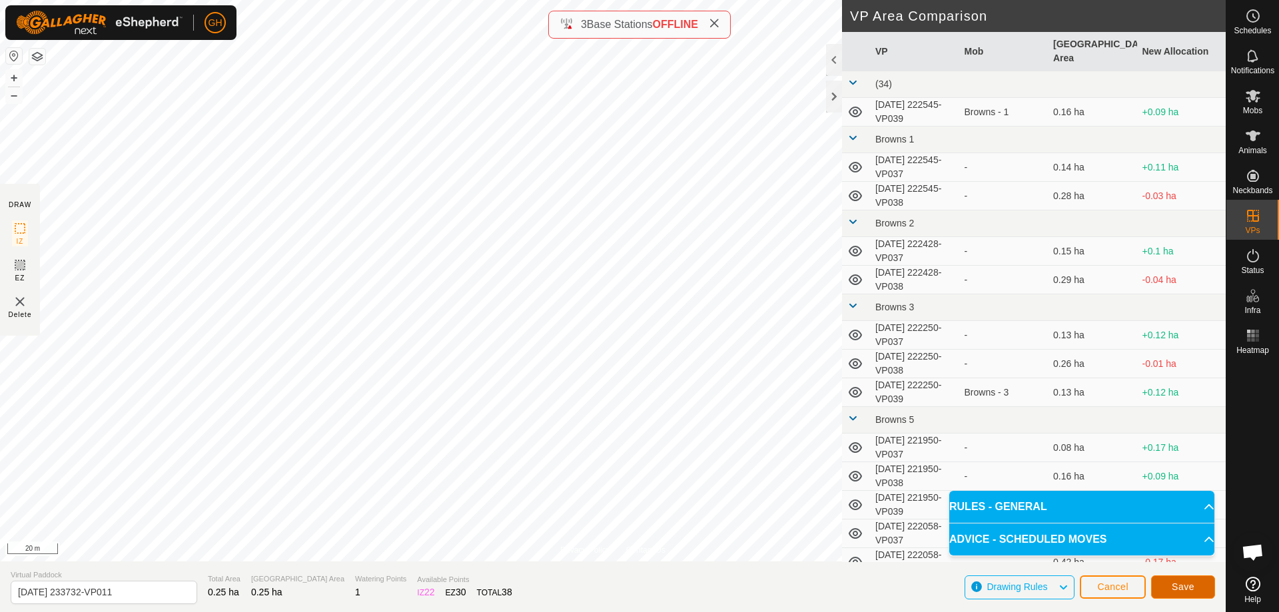
click at [1197, 595] on button "Save" at bounding box center [1183, 586] width 64 height 23
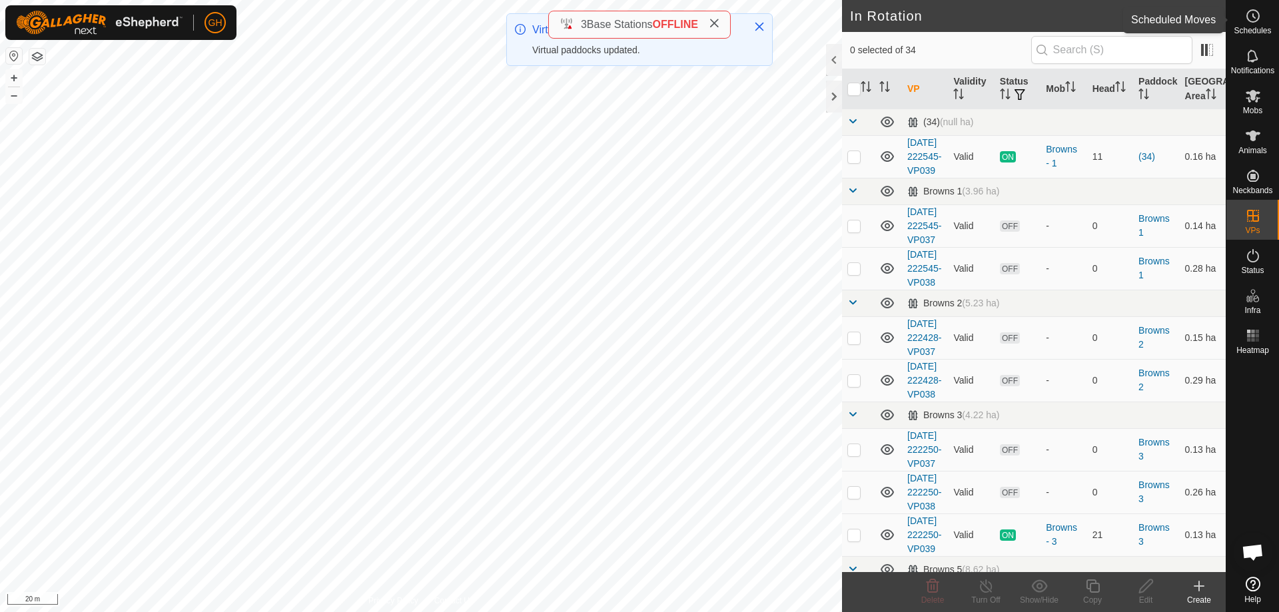
click at [1252, 19] on icon at bounding box center [1253, 16] width 16 height 16
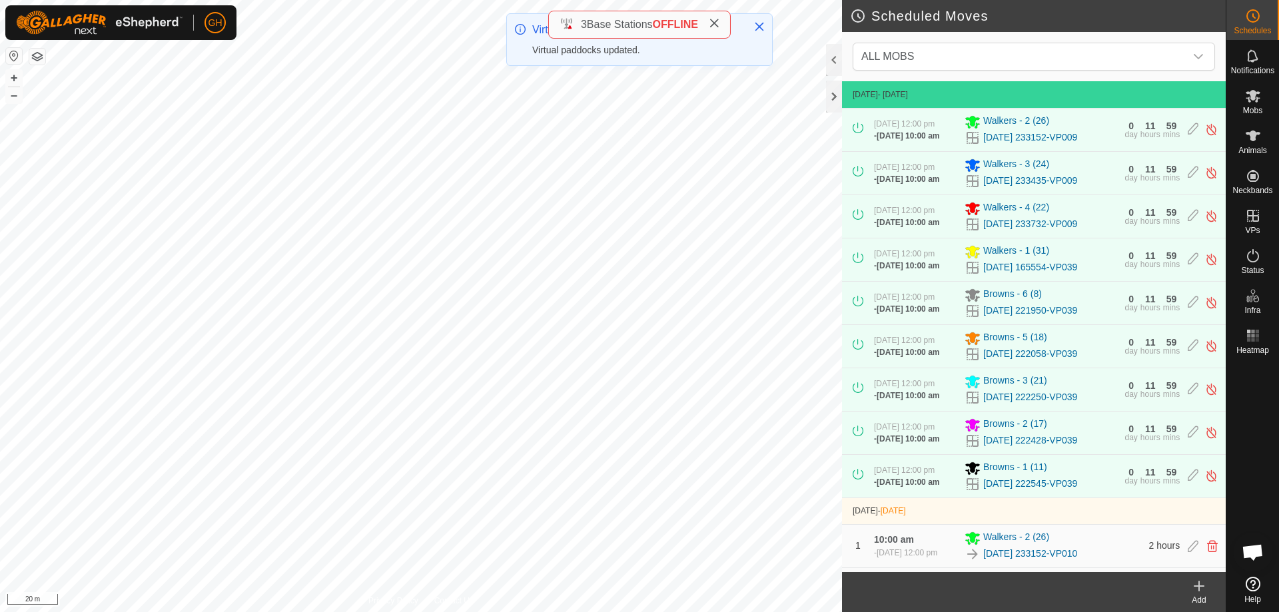
click at [1194, 589] on icon at bounding box center [1199, 586] width 16 height 16
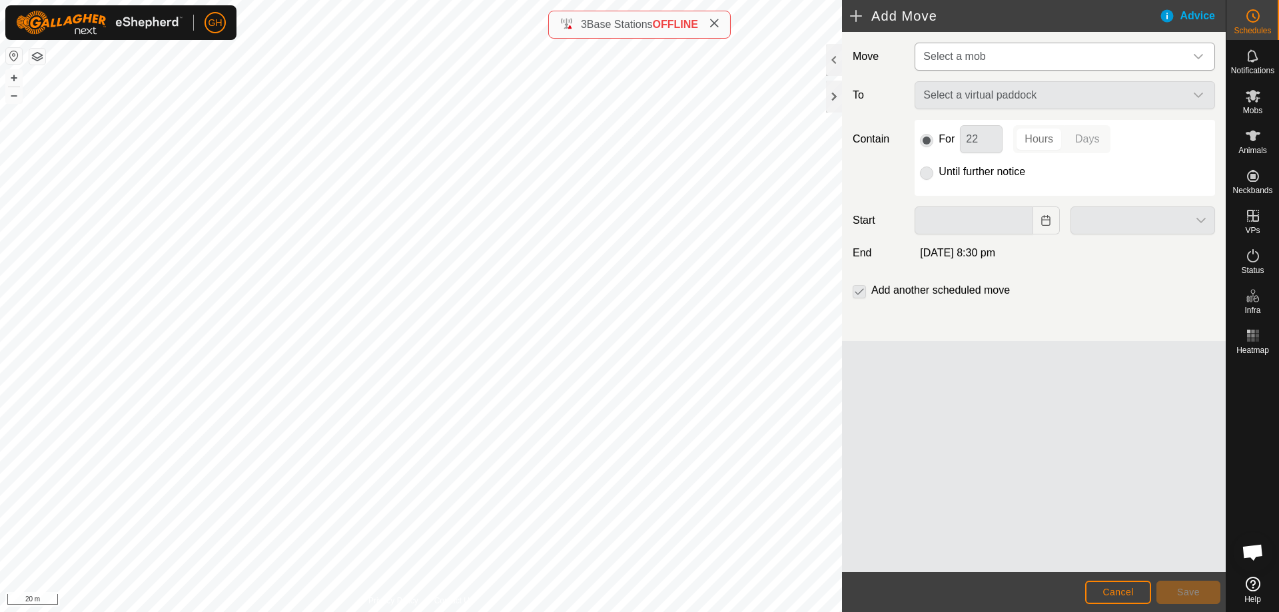
click at [1054, 54] on span "Select a mob" at bounding box center [1051, 56] width 267 height 27
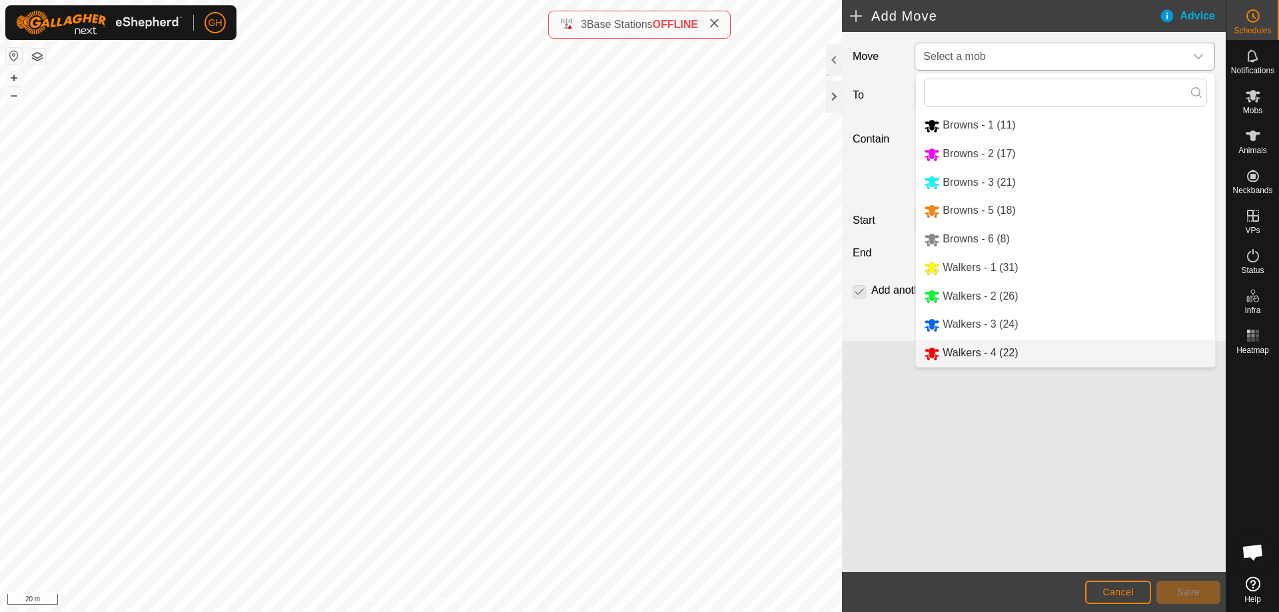
click at [1015, 357] on li "Walkers - 4 (22)" at bounding box center [1065, 353] width 299 height 27
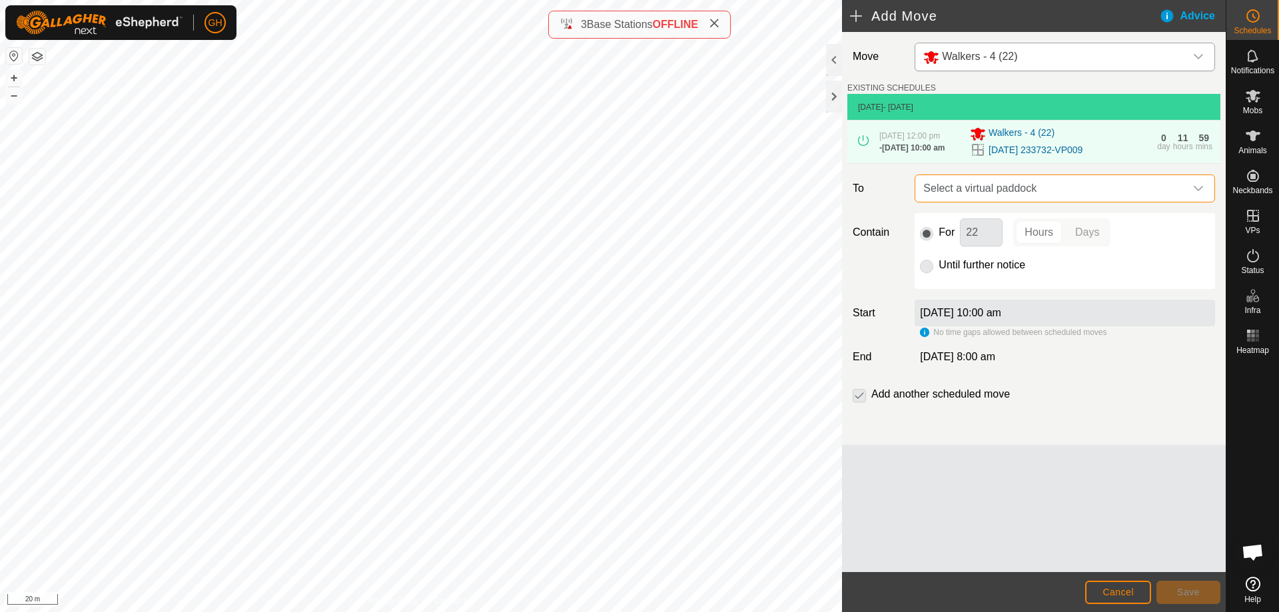
click at [1050, 200] on span "Select a virtual paddock" at bounding box center [1051, 188] width 267 height 27
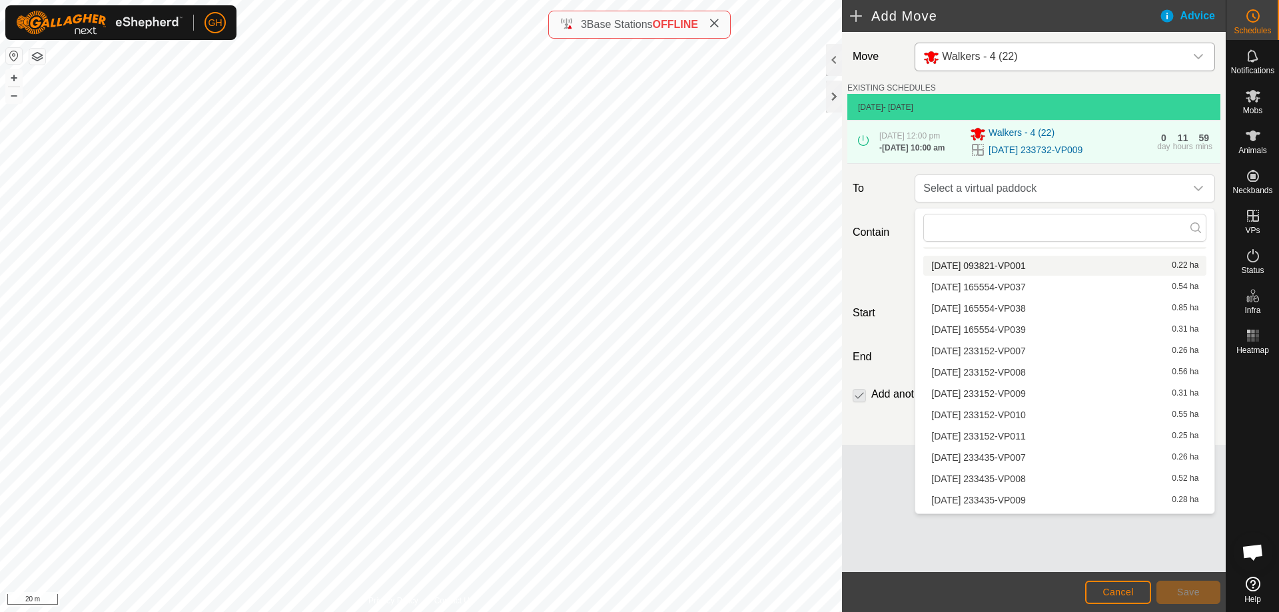
scroll to position [650, 0]
click at [1041, 479] on li "[DATE] 233732-VP010 0.5 ha" at bounding box center [1064, 482] width 283 height 20
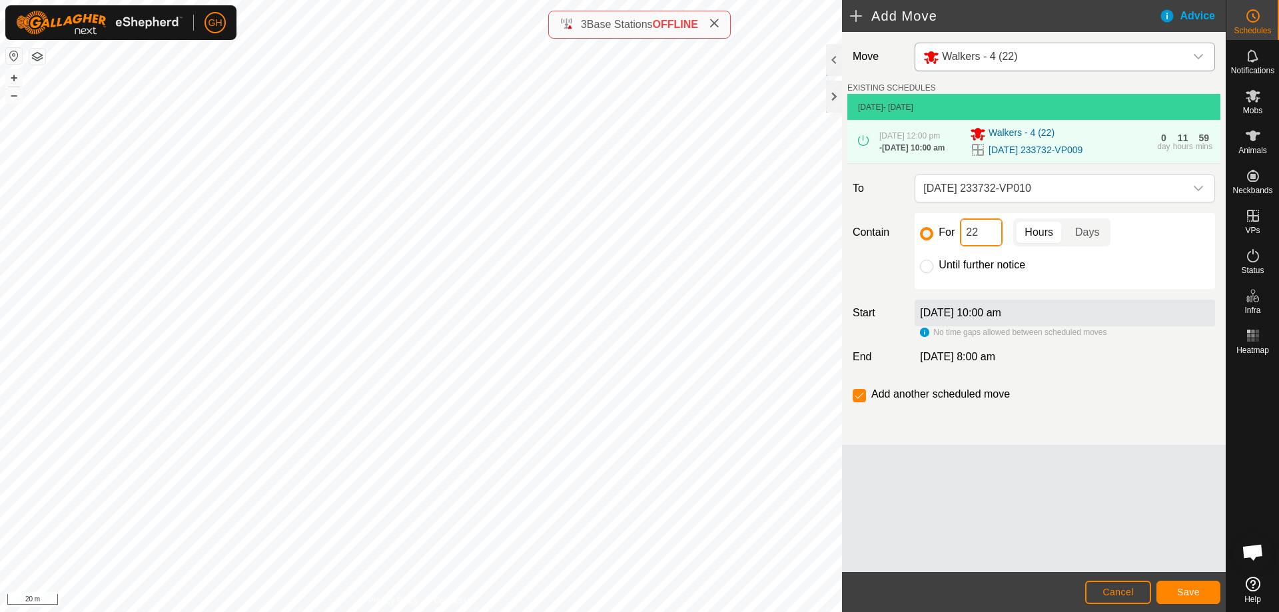
click at [988, 242] on input "22" at bounding box center [981, 232] width 43 height 28
click at [1188, 600] on button "Save" at bounding box center [1188, 592] width 64 height 23
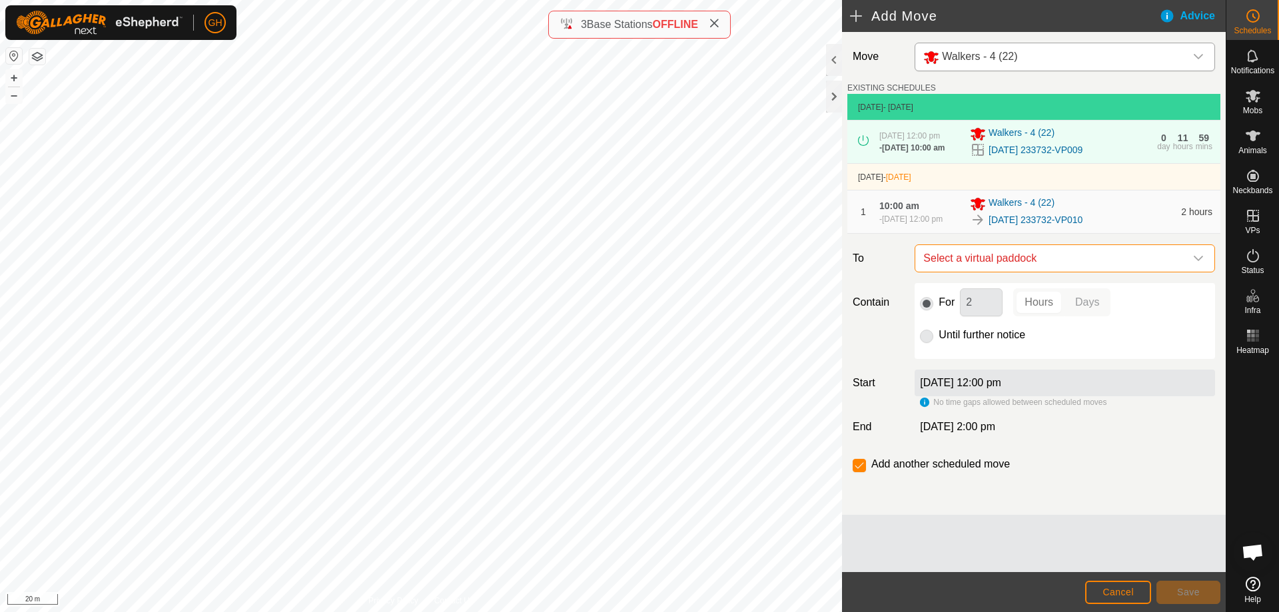
click at [1090, 255] on span "Select a virtual paddock" at bounding box center [1051, 258] width 267 height 27
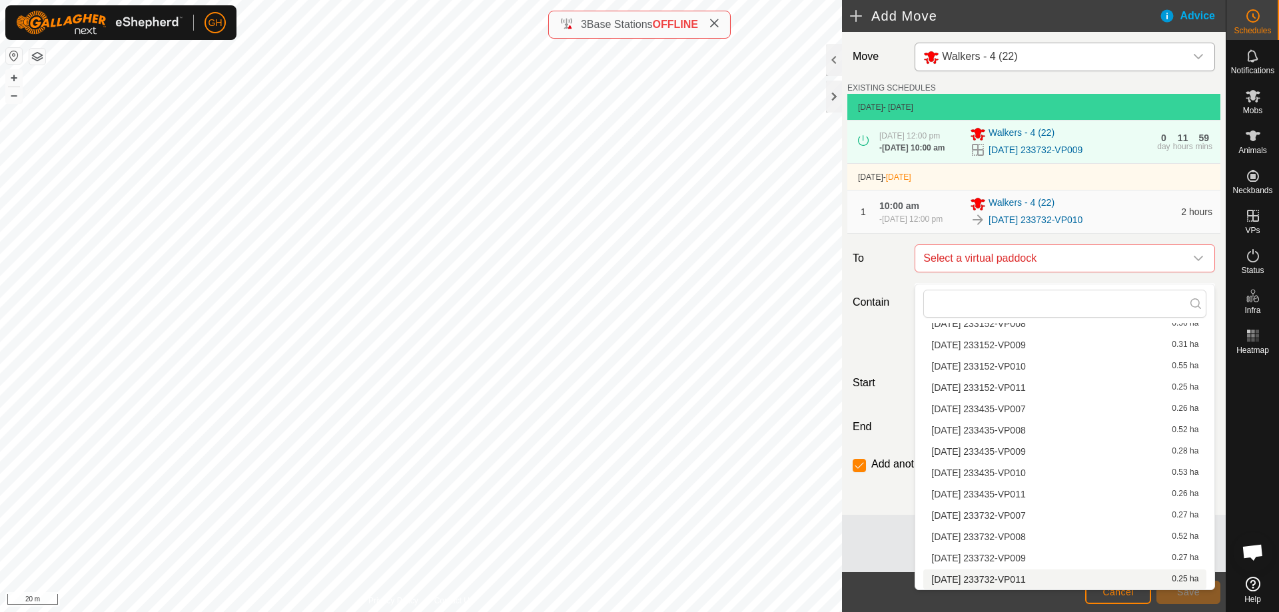
click at [1030, 578] on li "[DATE] 233732-VP011 0.25 ha" at bounding box center [1064, 579] width 283 height 20
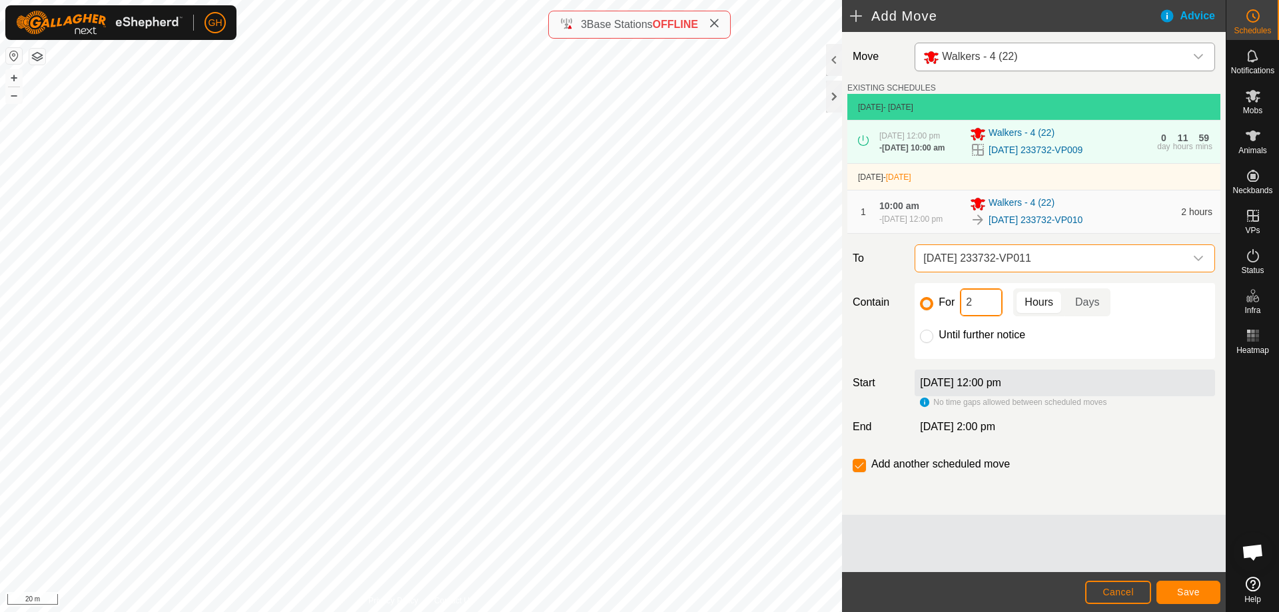
click at [993, 316] on input "2" at bounding box center [981, 302] width 43 height 28
type input "22"
click at [859, 471] on input "checkbox" at bounding box center [858, 465] width 13 height 13
checkbox input "false"
click at [1210, 592] on button "Save" at bounding box center [1188, 592] width 64 height 23
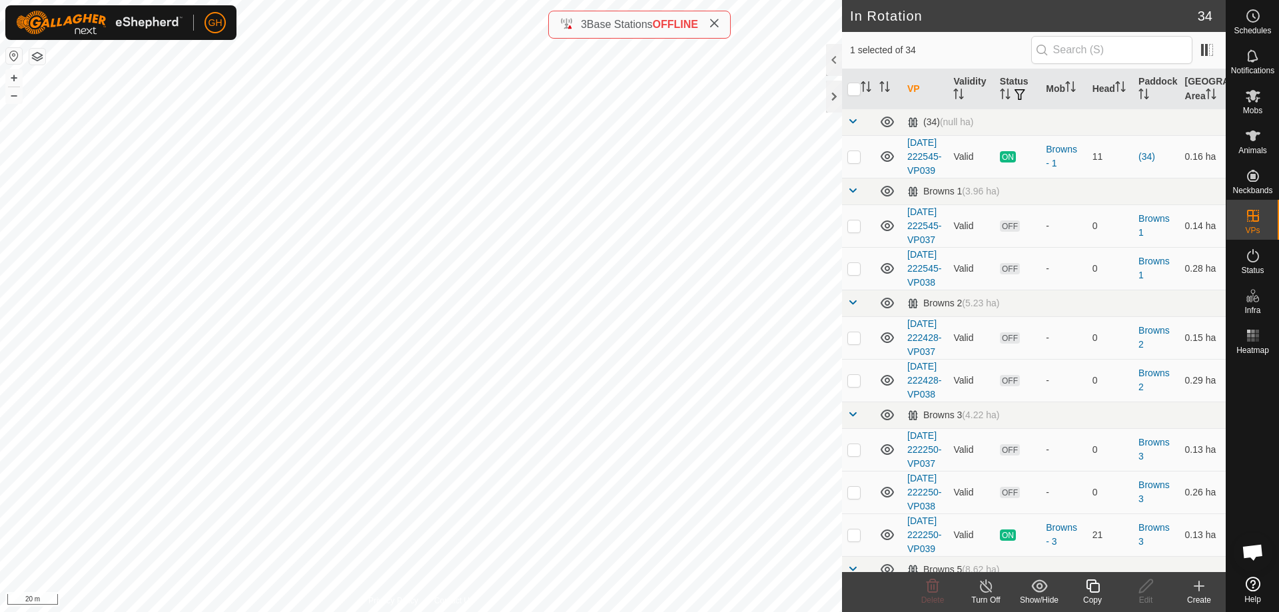
click at [1089, 587] on icon at bounding box center [1092, 586] width 17 height 16
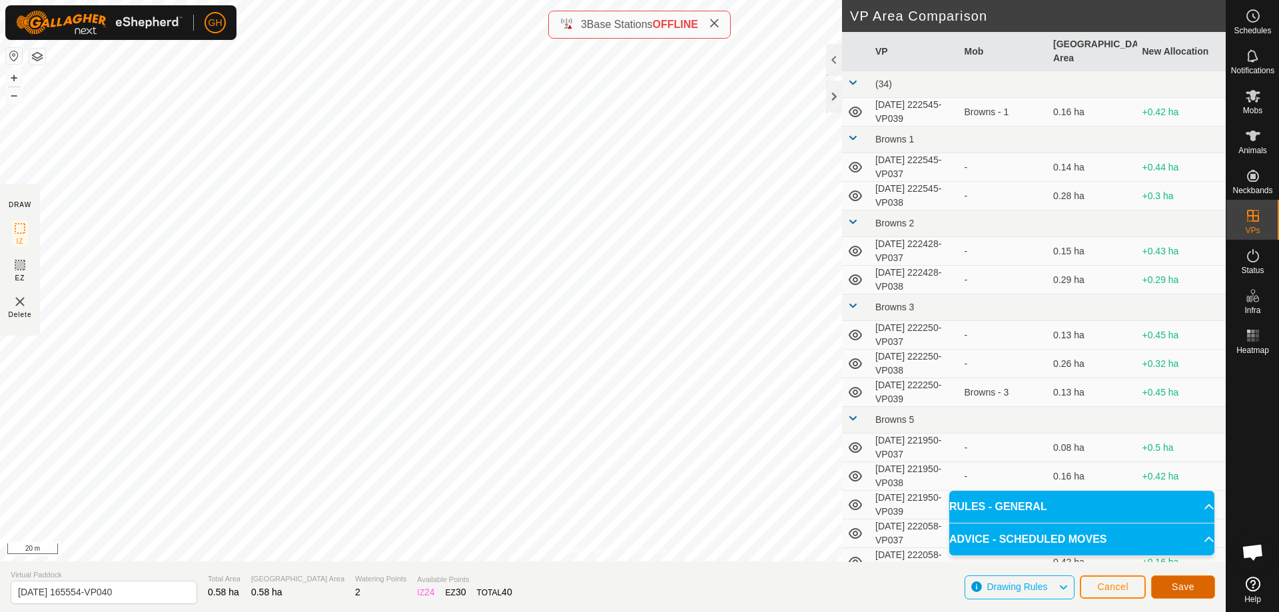
click at [1186, 585] on span "Save" at bounding box center [1182, 586] width 23 height 11
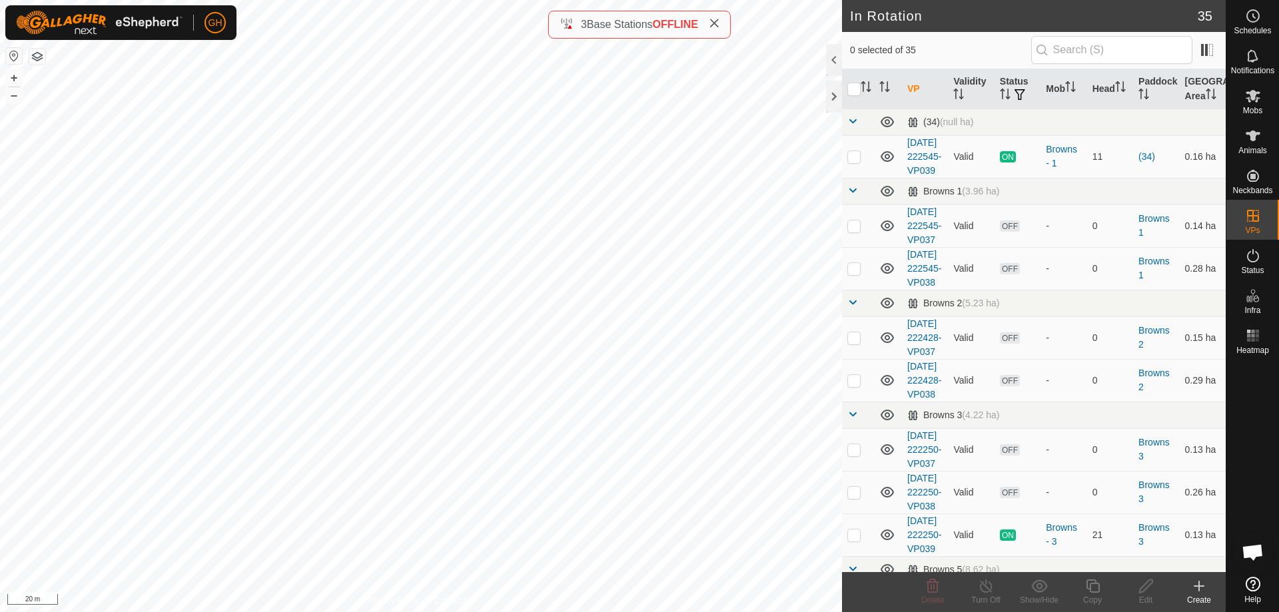
checkbox input "true"
click at [1098, 589] on icon at bounding box center [1091, 585] width 13 height 13
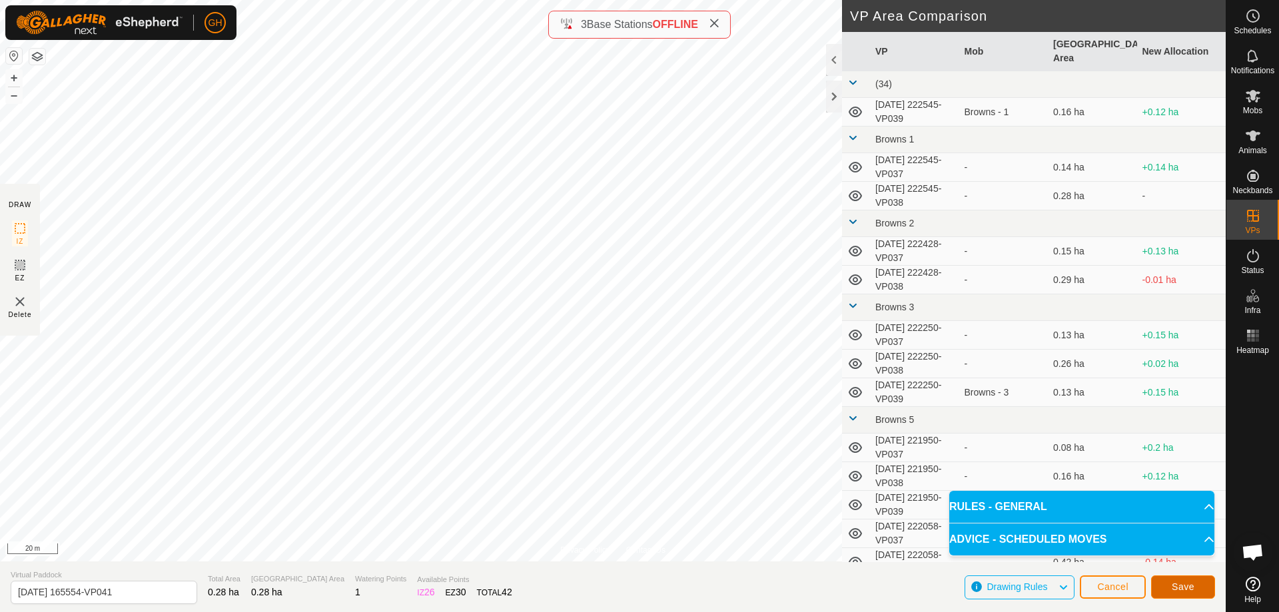
click at [1200, 583] on button "Save" at bounding box center [1183, 586] width 64 height 23
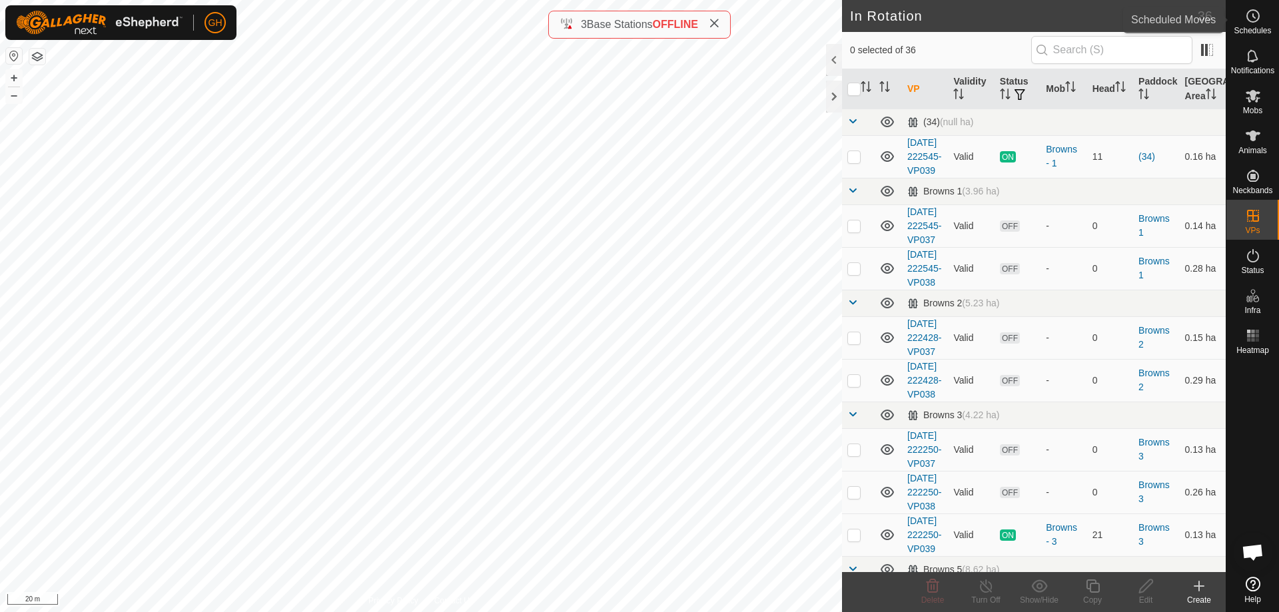
click at [1246, 24] on es-schedule-vp-svg-icon at bounding box center [1253, 15] width 24 height 21
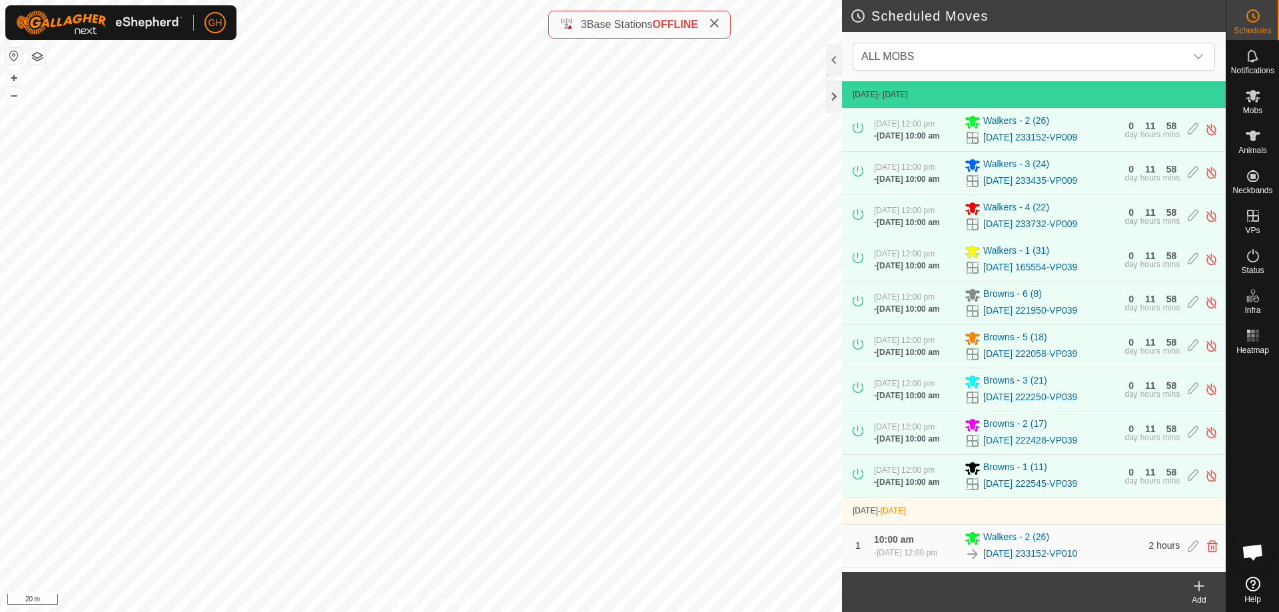
click at [1195, 592] on icon at bounding box center [1199, 586] width 16 height 16
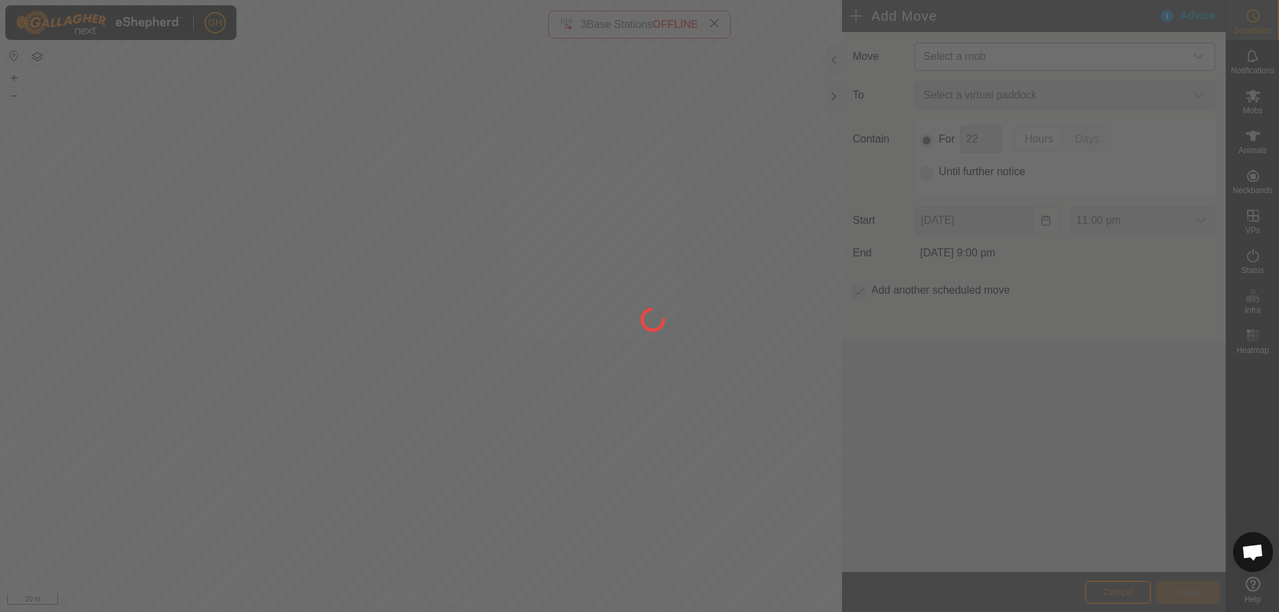
click at [1006, 47] on div at bounding box center [639, 306] width 1279 height 612
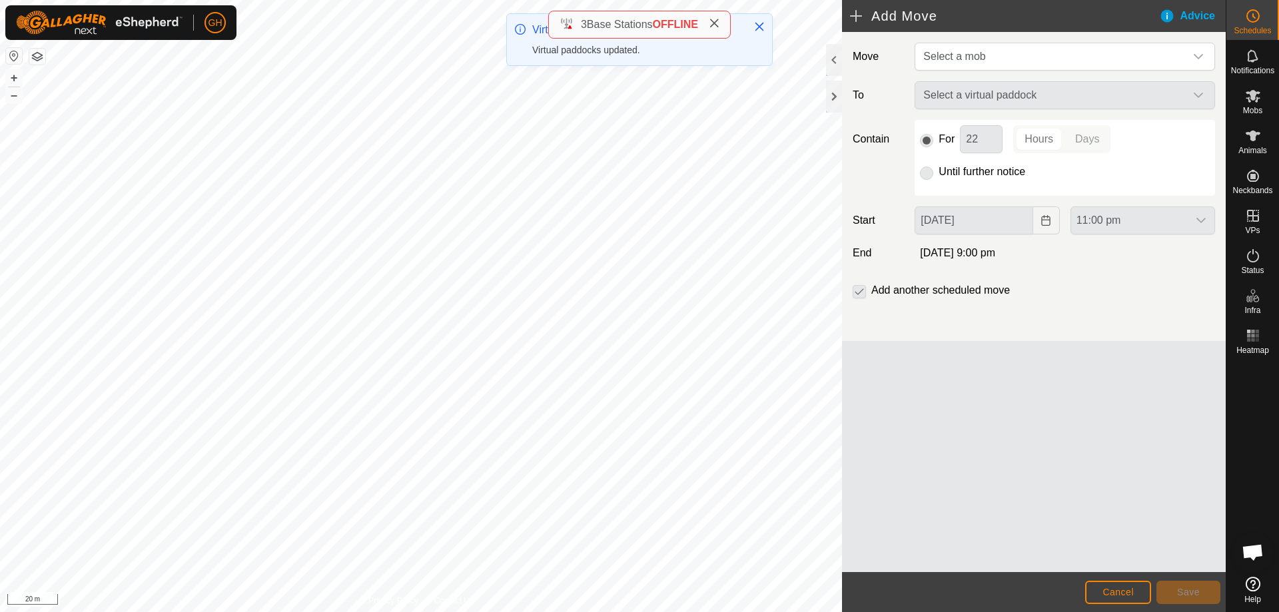
click at [1045, 57] on span "Select a mob" at bounding box center [1051, 56] width 267 height 27
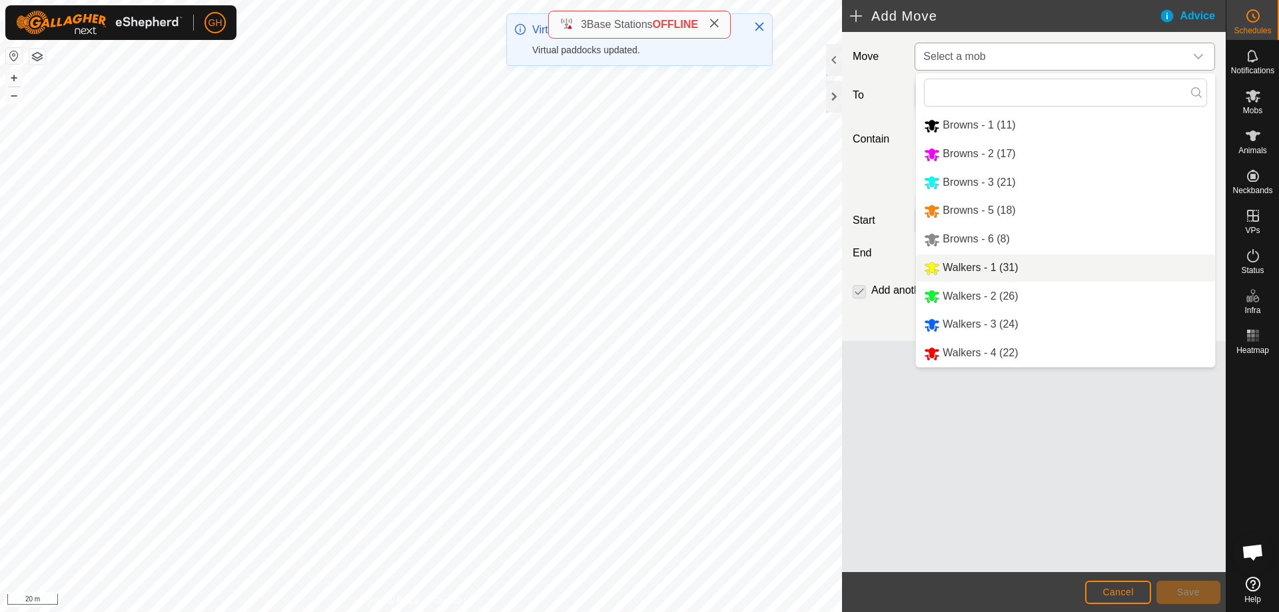
click at [1029, 266] on li "Walkers - 1 (31)" at bounding box center [1065, 267] width 299 height 27
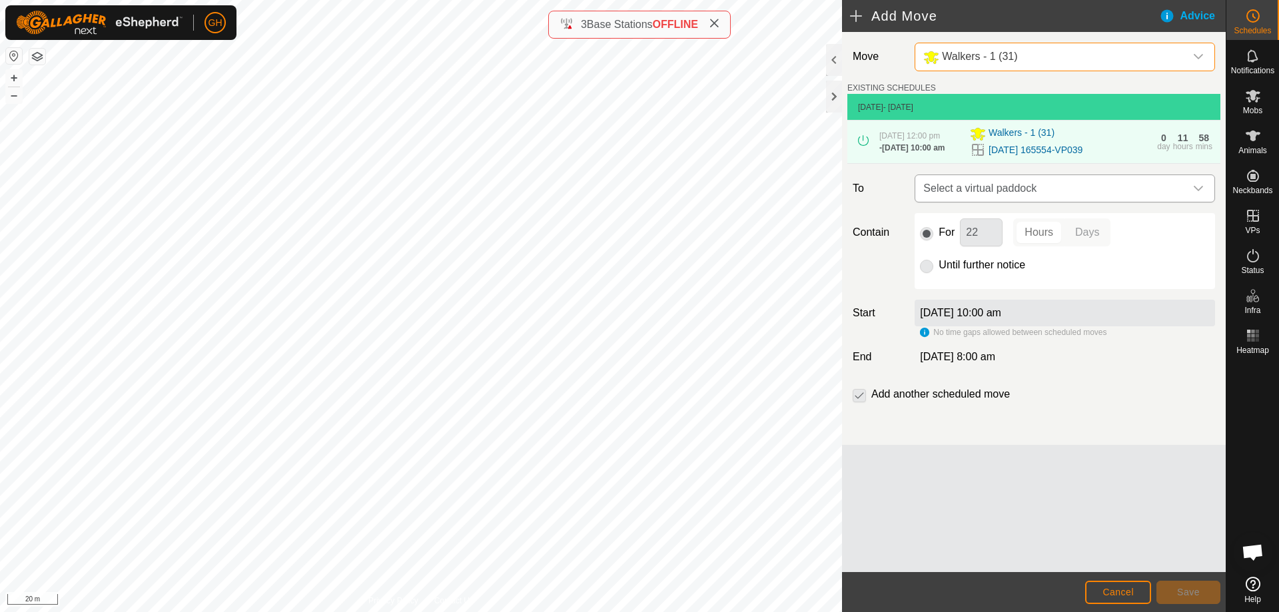
click at [1045, 191] on span "Select a virtual paddock" at bounding box center [1051, 188] width 267 height 27
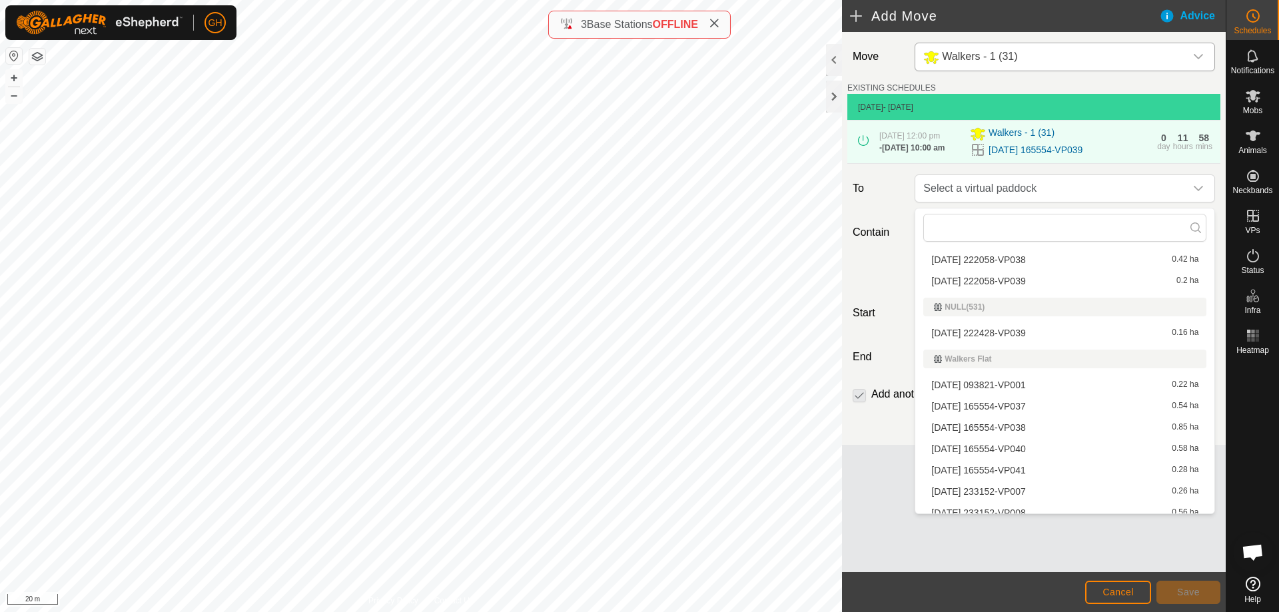
scroll to position [466, 0]
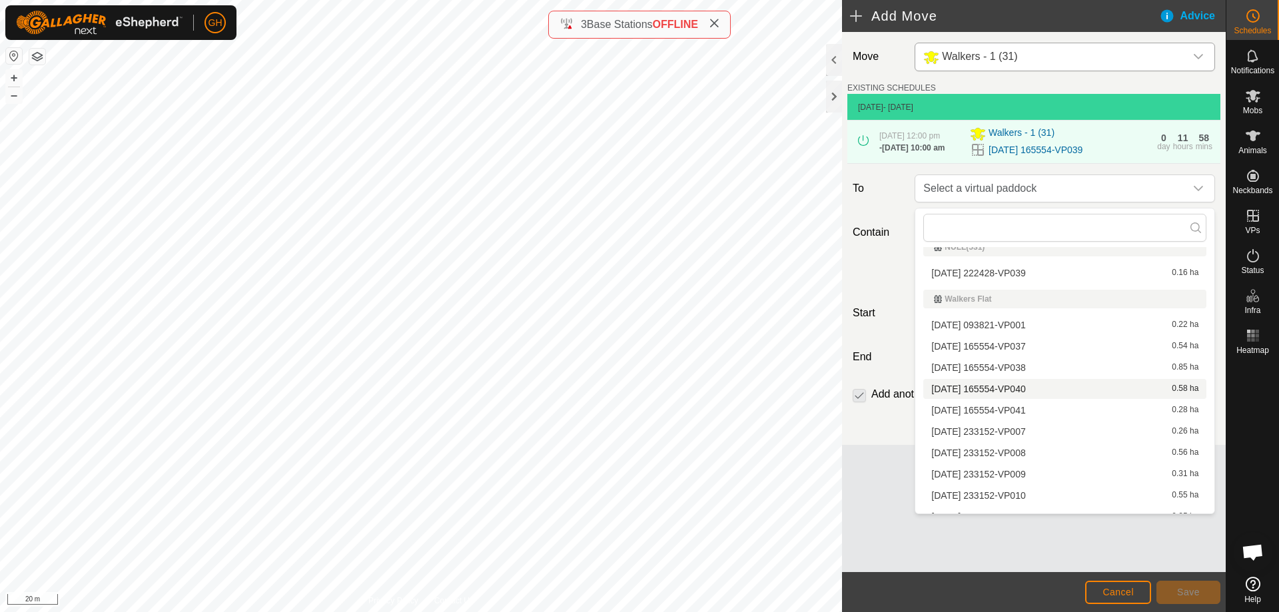
click at [1038, 390] on li "[DATE] 165554-VP040 0.58 ha" at bounding box center [1064, 389] width 283 height 20
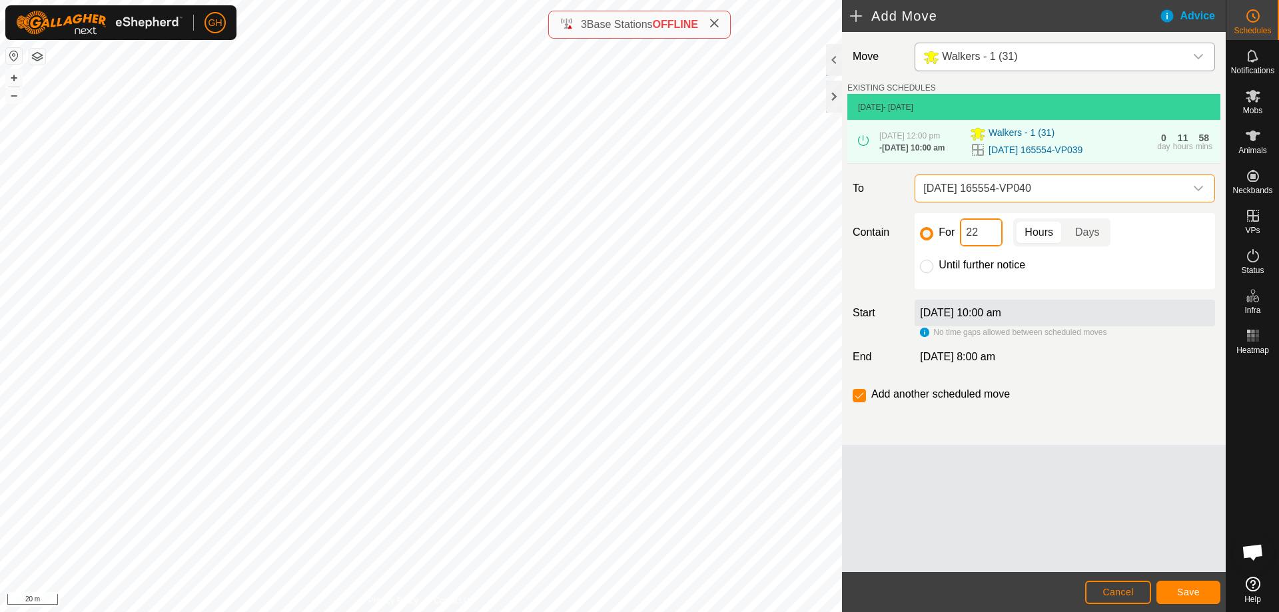
click at [993, 246] on input "22" at bounding box center [981, 232] width 43 height 28
click at [1179, 589] on span "Save" at bounding box center [1188, 592] width 23 height 11
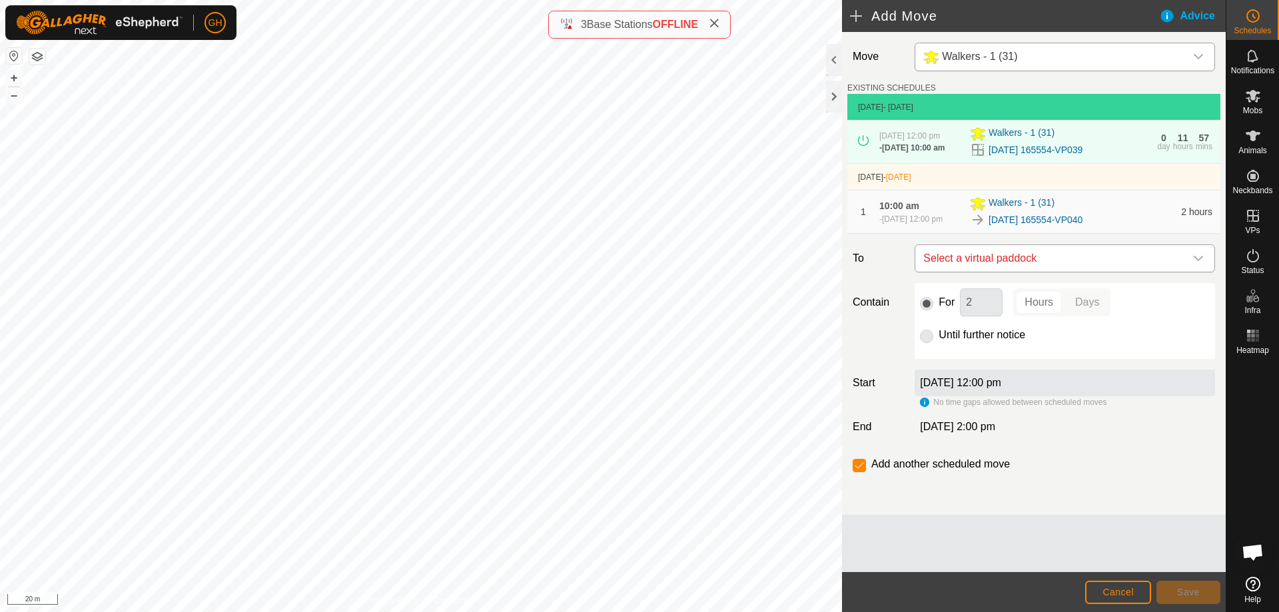
click at [1061, 272] on span "Select a virtual paddock" at bounding box center [1051, 258] width 267 height 27
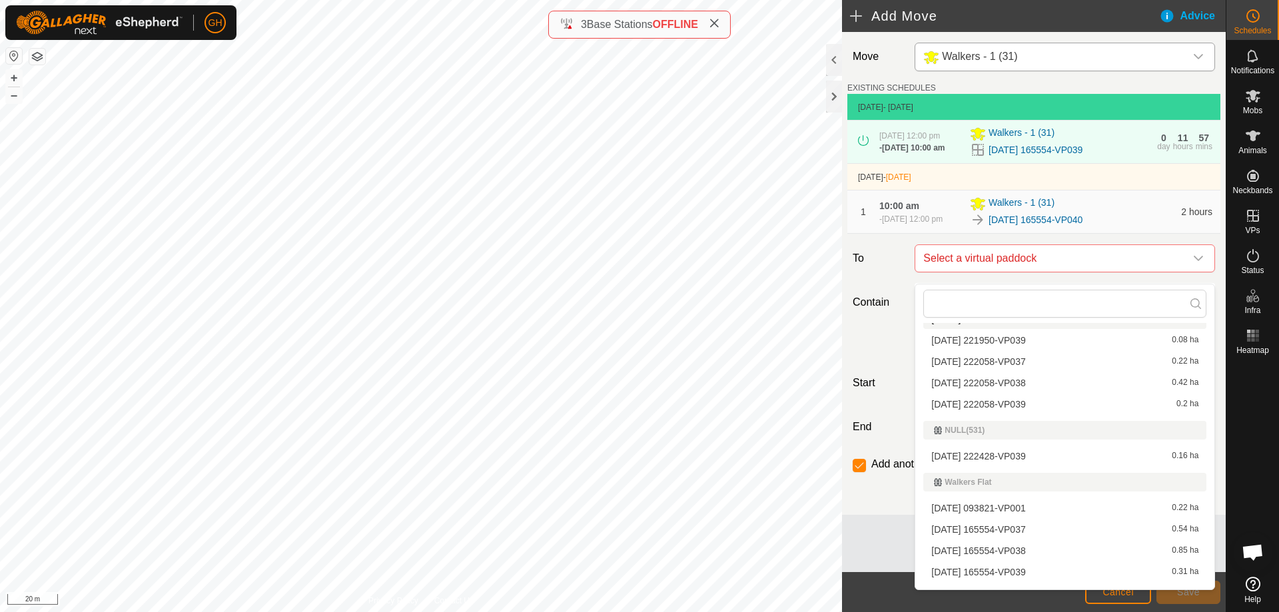
scroll to position [400, 0]
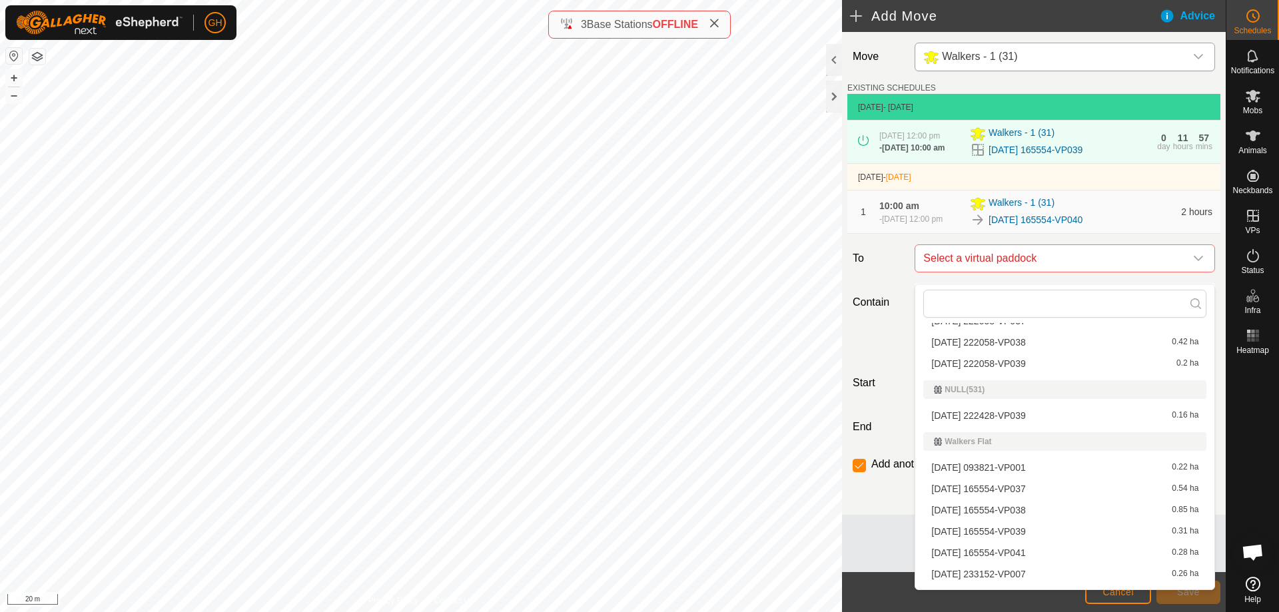
click at [1039, 553] on li "[DATE] 165554-VP041 0.28 ha" at bounding box center [1064, 553] width 283 height 20
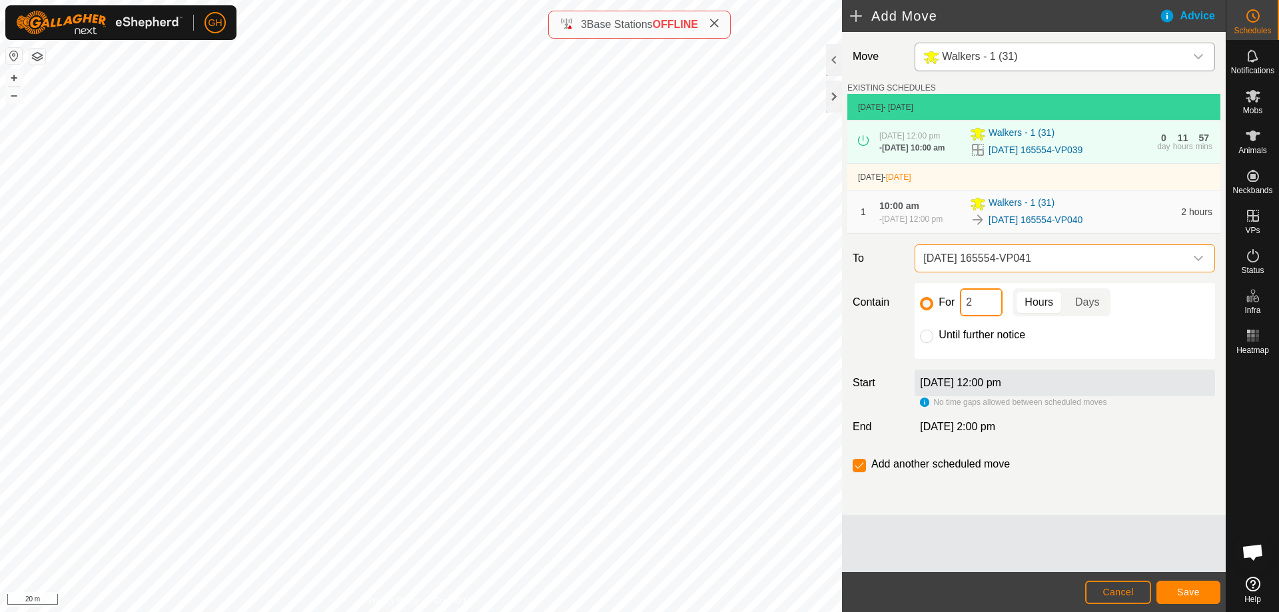
click at [989, 314] on input "2" at bounding box center [981, 302] width 43 height 28
type input "22"
click at [862, 483] on div "Add another scheduled move" at bounding box center [1033, 469] width 373 height 27
click at [857, 472] on input "checkbox" at bounding box center [858, 465] width 13 height 13
checkbox input "false"
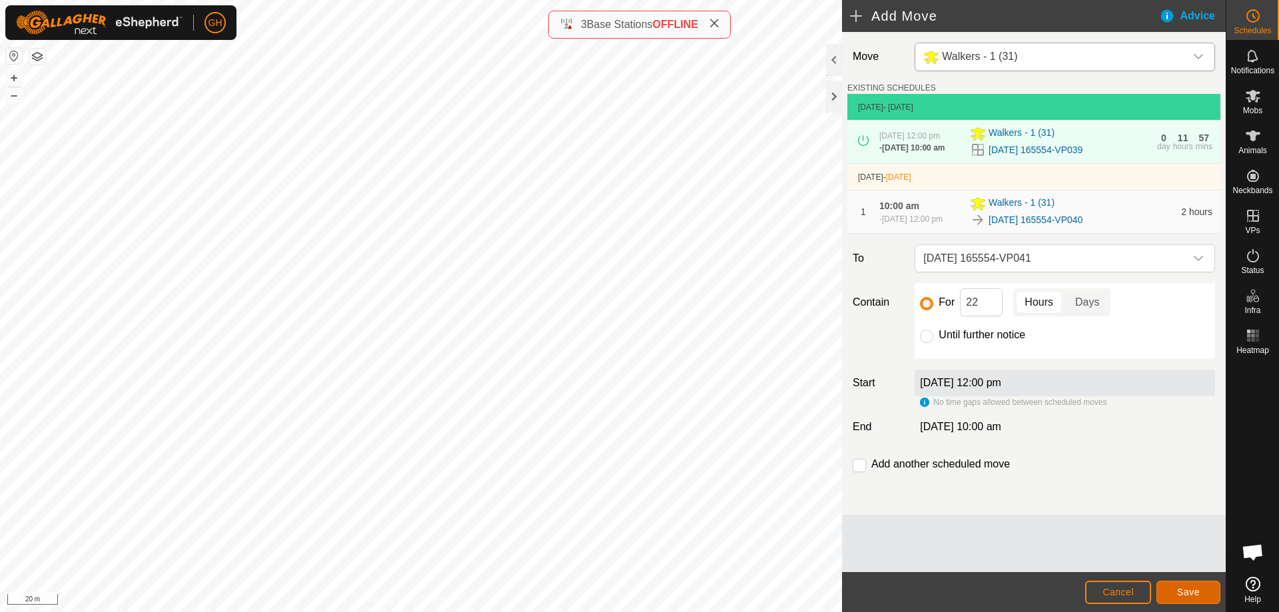
click at [1202, 589] on button "Save" at bounding box center [1188, 592] width 64 height 23
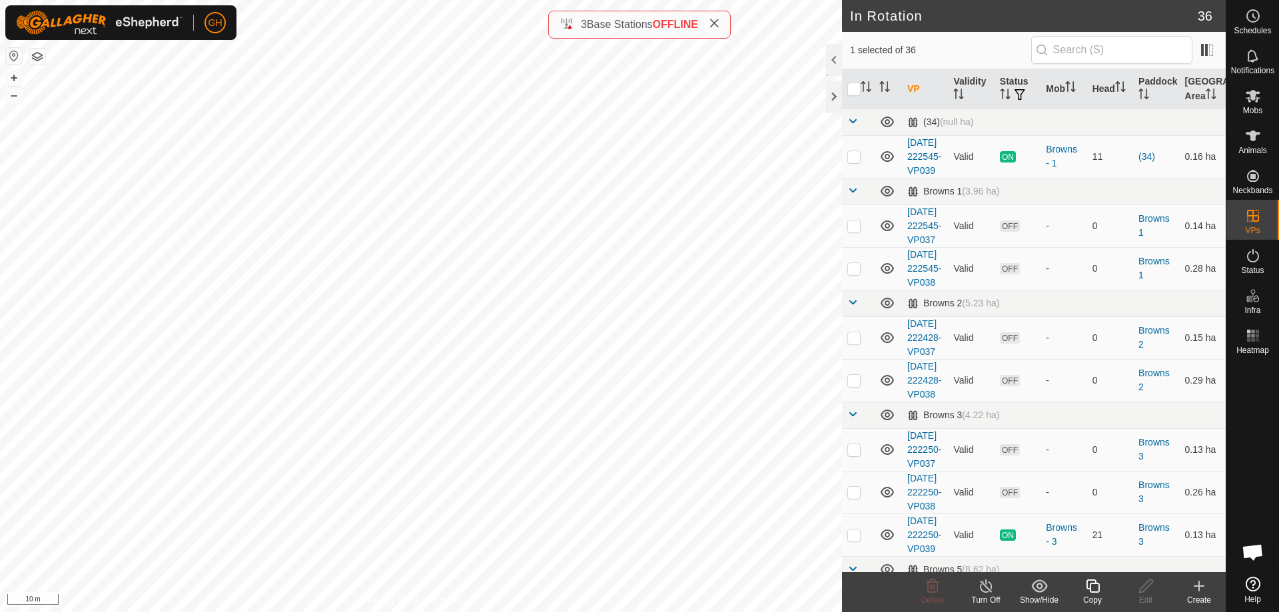
click at [1096, 589] on icon at bounding box center [1092, 586] width 17 height 16
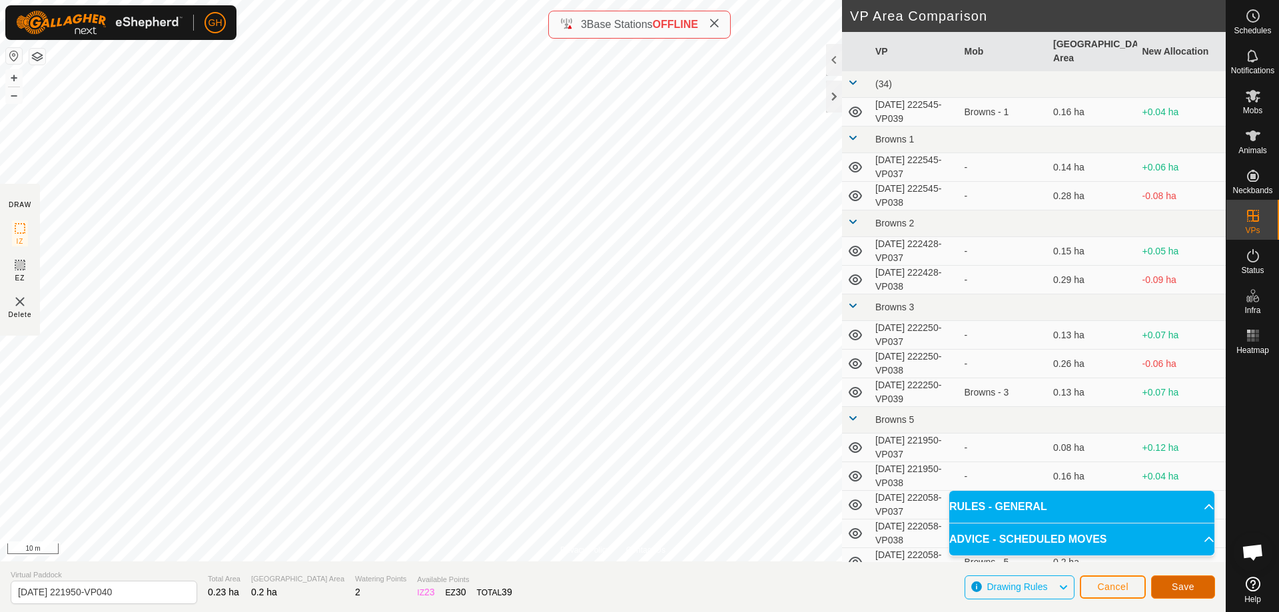
click at [1184, 584] on span "Save" at bounding box center [1182, 586] width 23 height 11
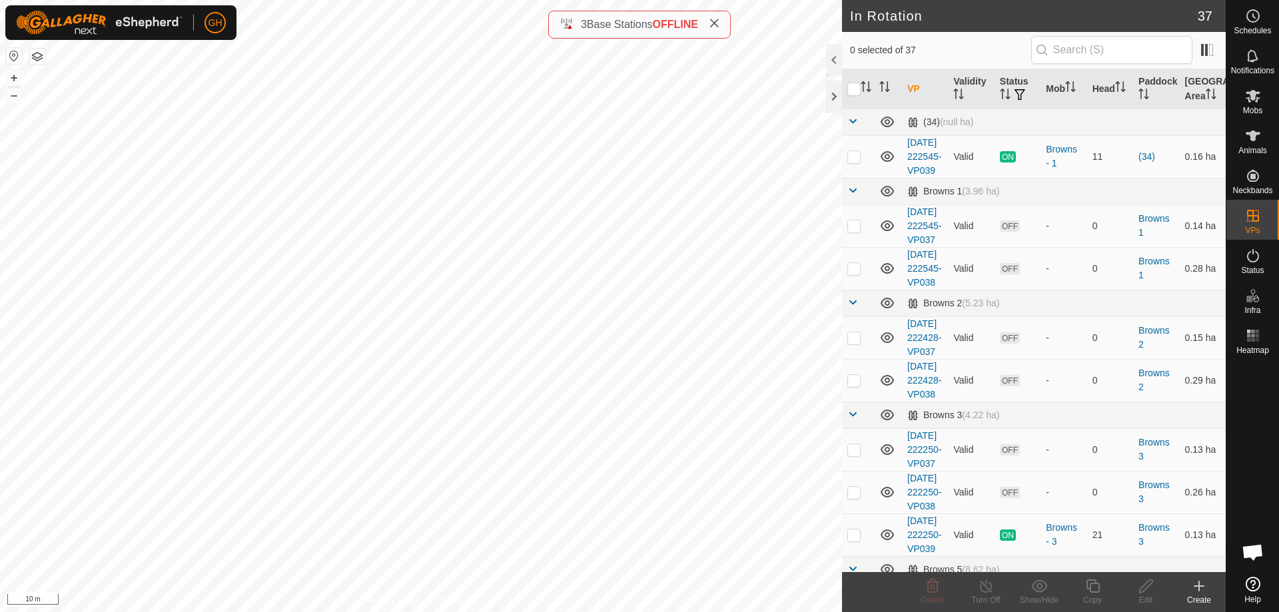
checkbox input "true"
click at [1093, 587] on icon at bounding box center [1092, 586] width 17 height 16
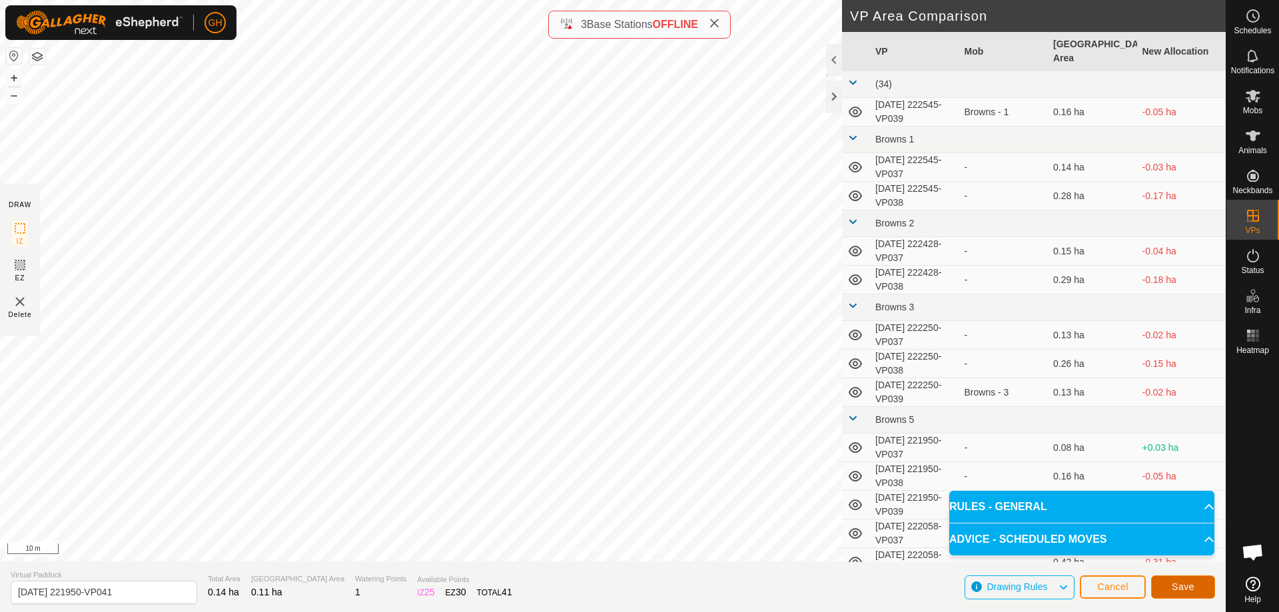
click at [1185, 590] on span "Save" at bounding box center [1182, 586] width 23 height 11
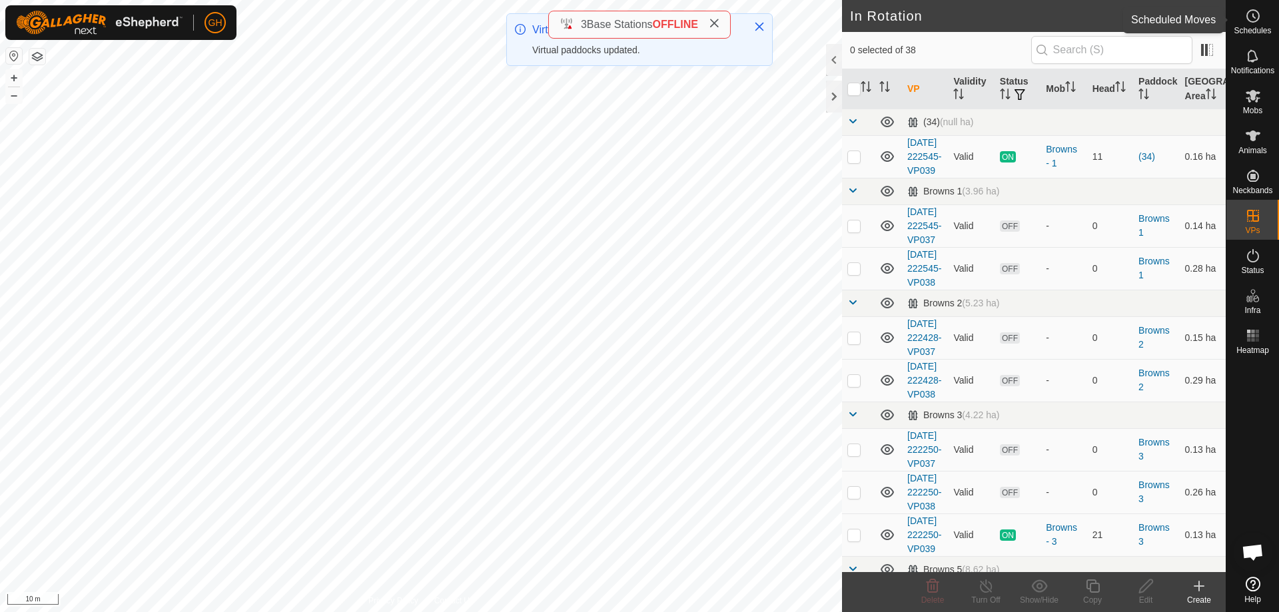
click at [1251, 23] on icon at bounding box center [1253, 16] width 16 height 16
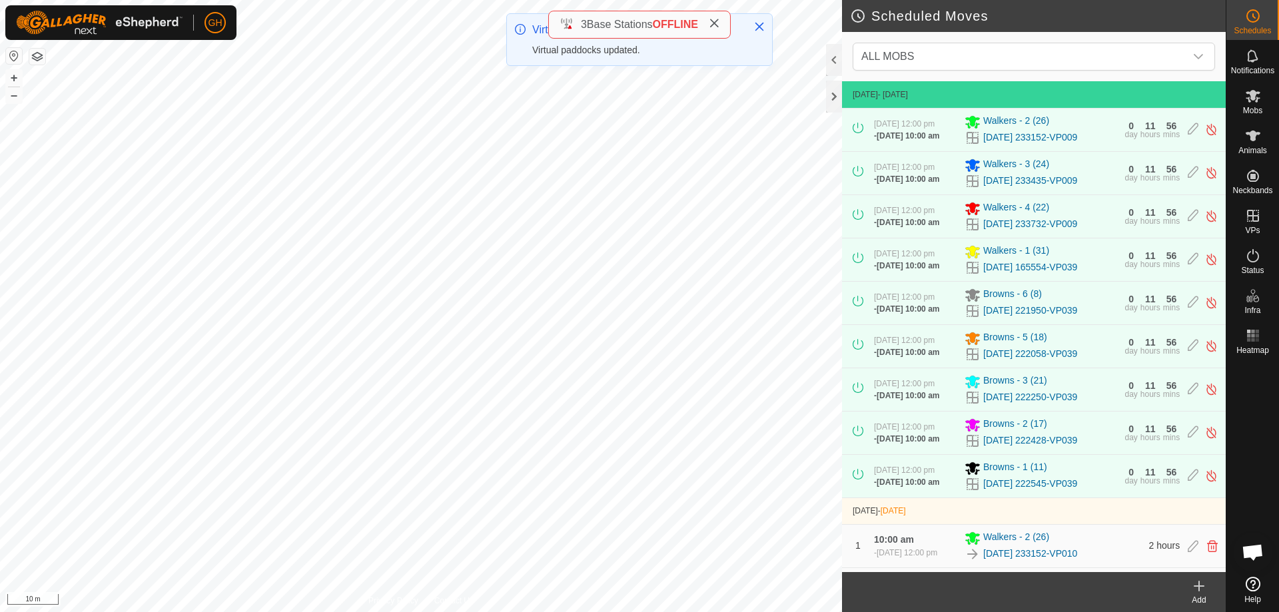
click at [1197, 595] on div "Add" at bounding box center [1198, 600] width 53 height 12
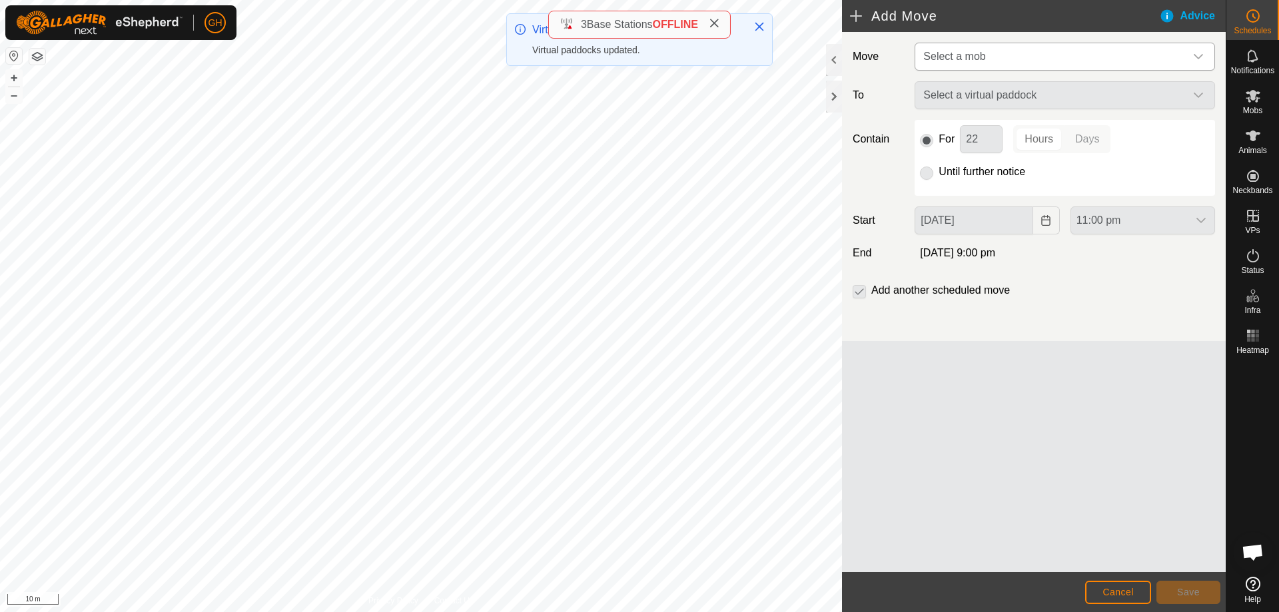
click at [1041, 53] on span "Select a mob" at bounding box center [1051, 56] width 267 height 27
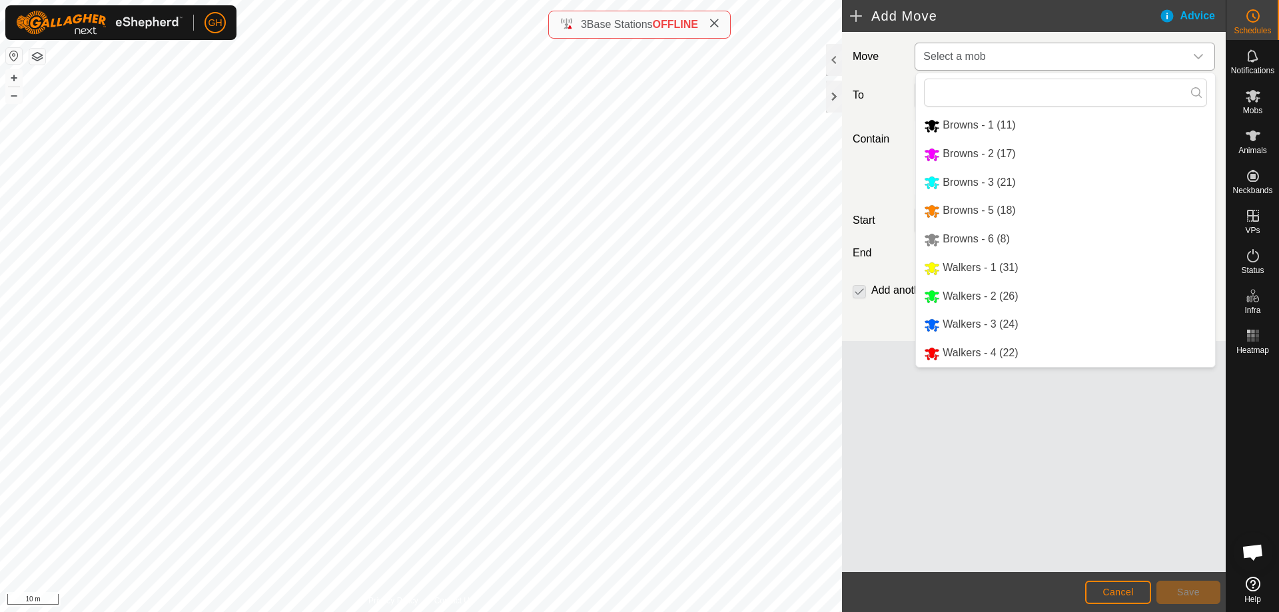
click at [1027, 236] on li "Browns - 6 (8)" at bounding box center [1065, 239] width 299 height 27
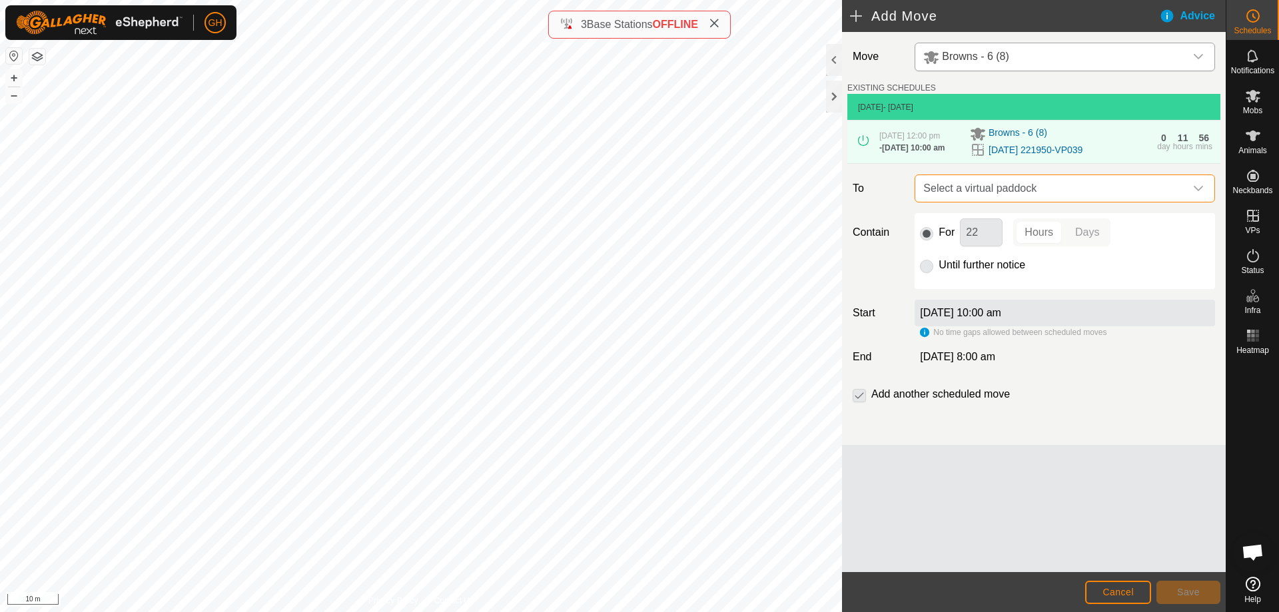
click at [1070, 191] on span "Select a virtual paddock" at bounding box center [1051, 188] width 267 height 27
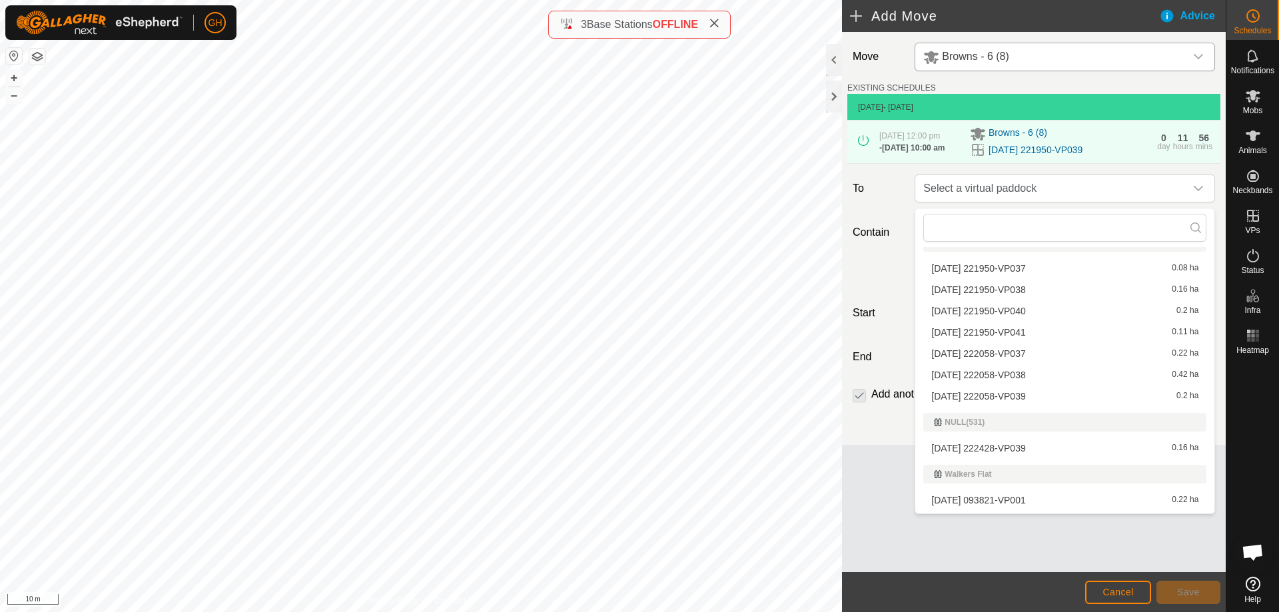
scroll to position [333, 0]
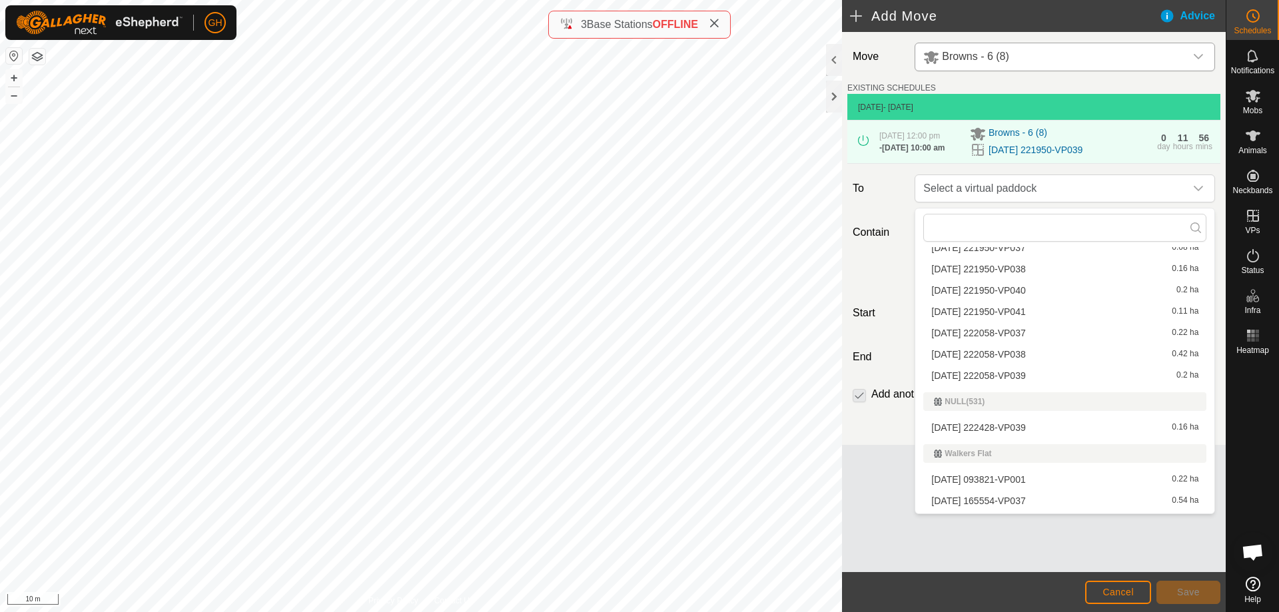
click at [1043, 290] on li "[DATE] 221950-VP040 0.2 ha" at bounding box center [1064, 290] width 283 height 20
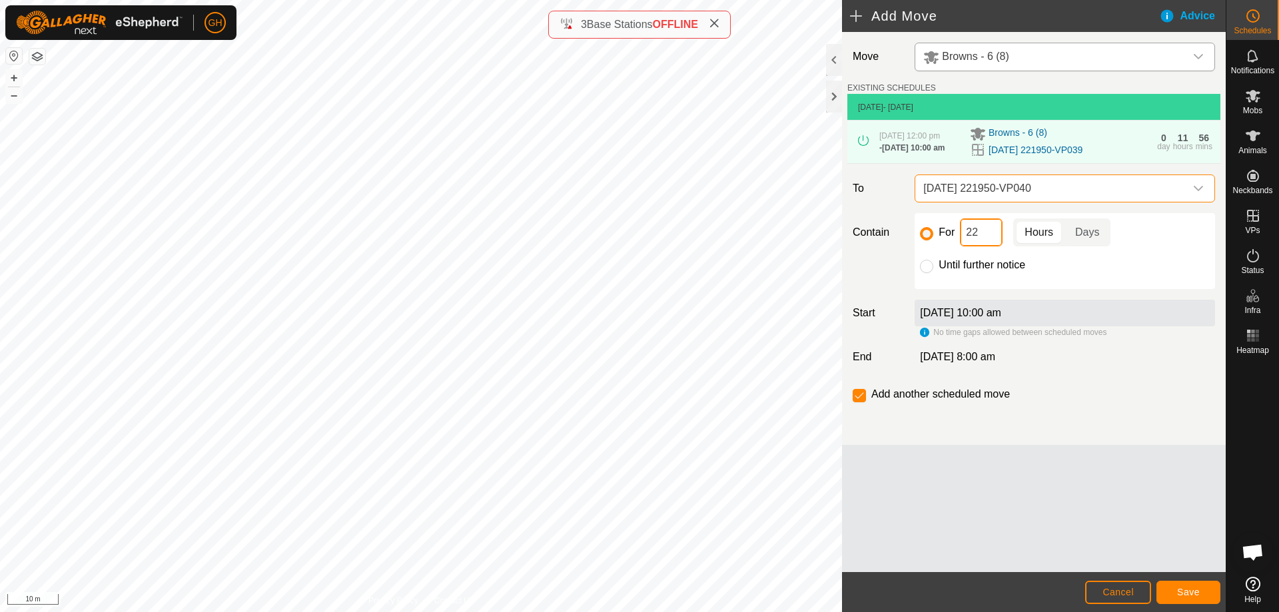
click at [1000, 238] on input "22" at bounding box center [981, 232] width 43 height 28
click at [1198, 584] on button "Save" at bounding box center [1188, 592] width 64 height 23
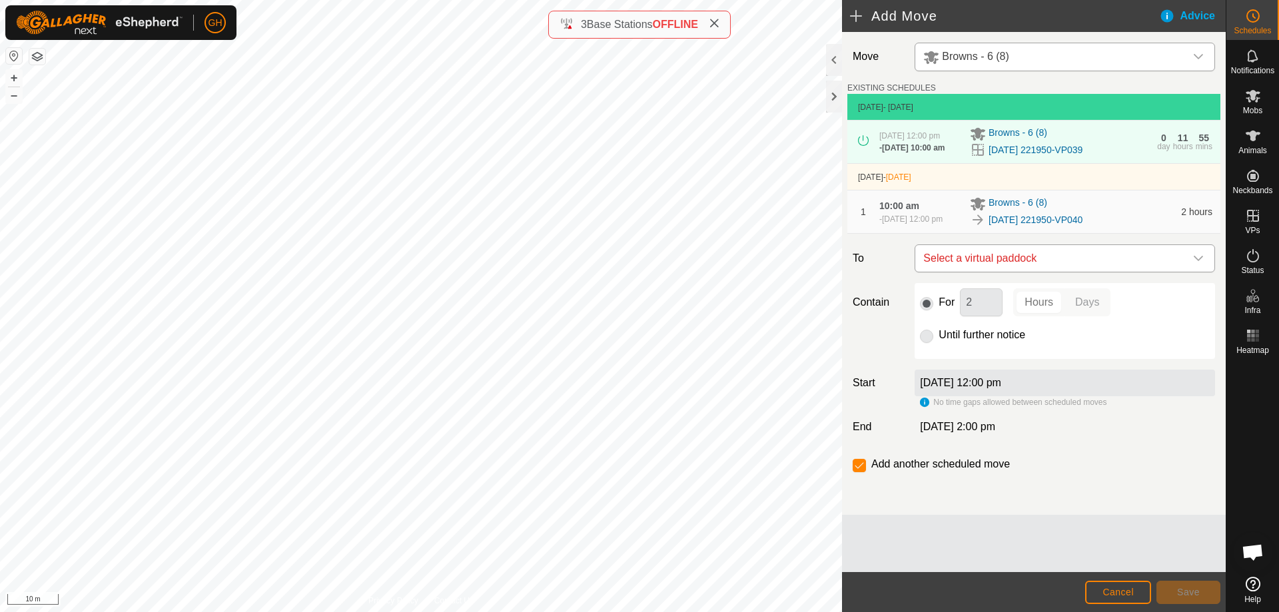
click at [1081, 270] on span "Select a virtual paddock" at bounding box center [1051, 258] width 267 height 27
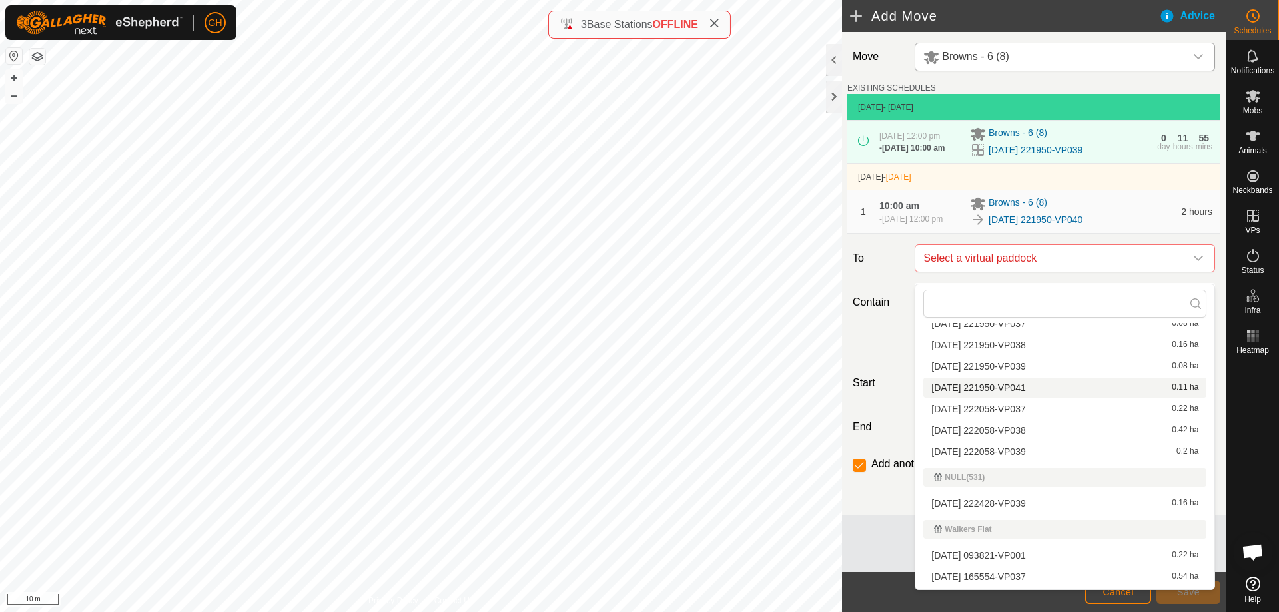
click at [1063, 388] on li "[DATE] 221950-VP041 0.11 ha" at bounding box center [1064, 388] width 283 height 20
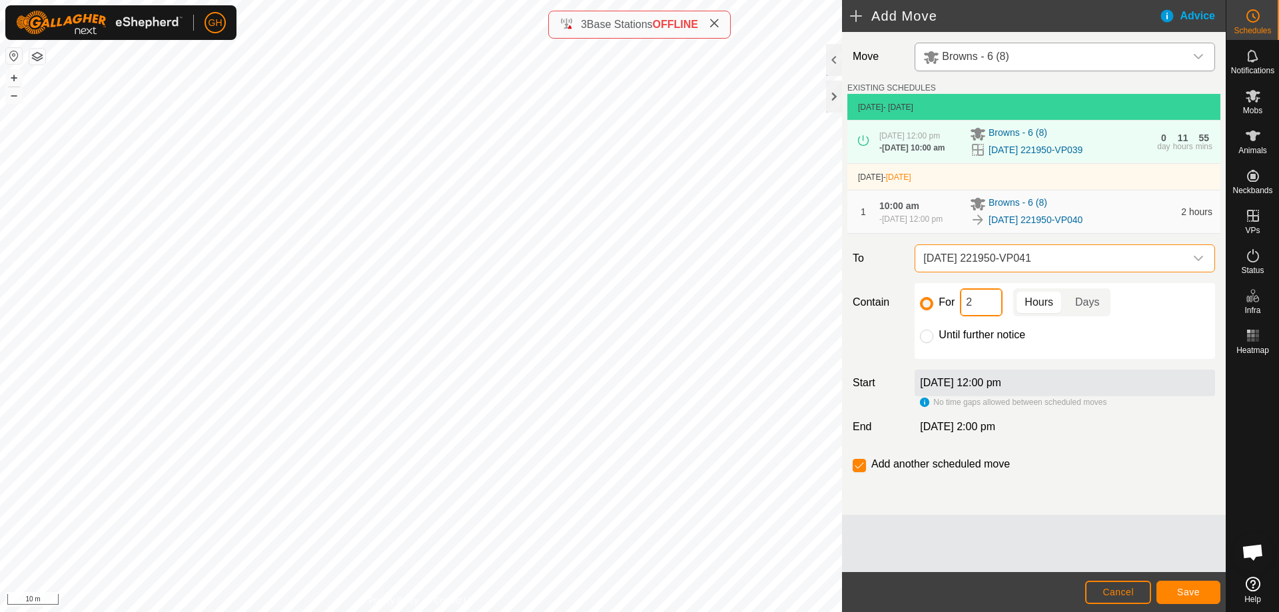
click at [992, 314] on input "2" at bounding box center [981, 302] width 43 height 28
type input "22"
click at [860, 472] on input "checkbox" at bounding box center [858, 465] width 13 height 13
checkbox input "false"
click at [1177, 598] on button "Save" at bounding box center [1188, 592] width 64 height 23
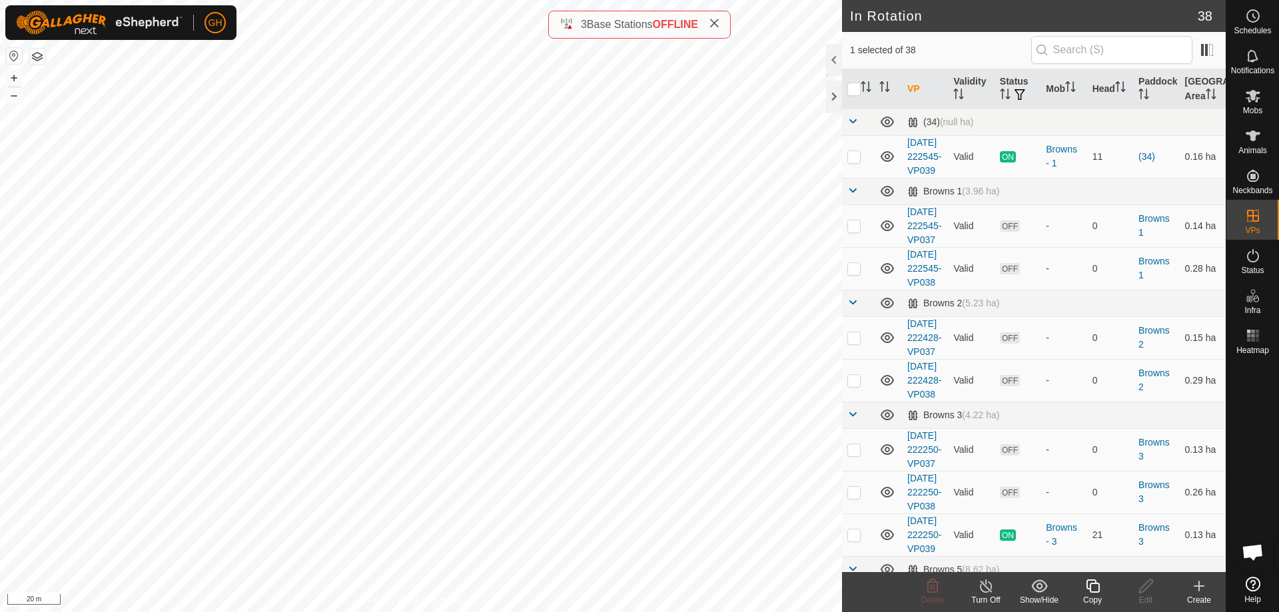
click at [1096, 590] on icon at bounding box center [1092, 586] width 17 height 16
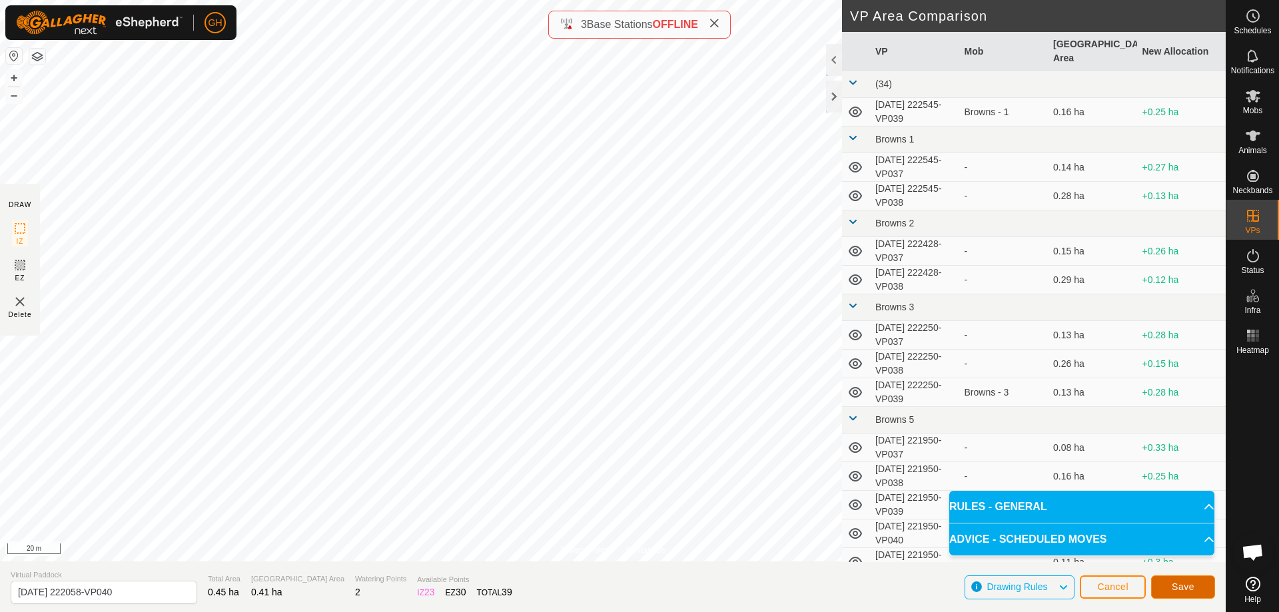
click at [1202, 593] on button "Save" at bounding box center [1183, 586] width 64 height 23
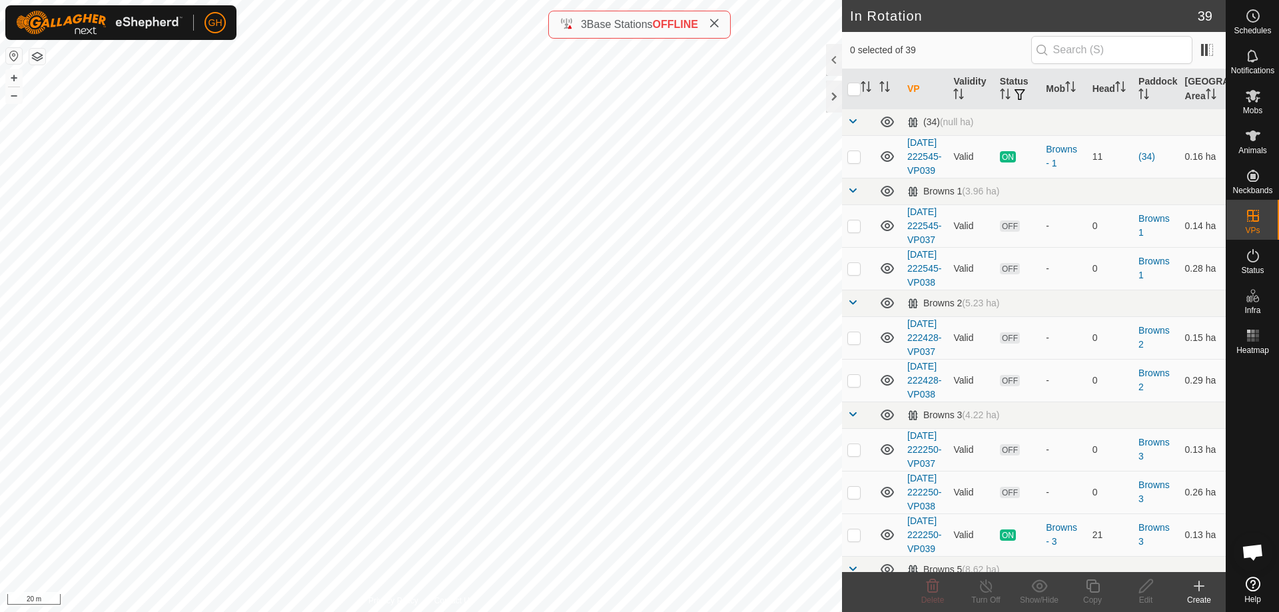
checkbox input "true"
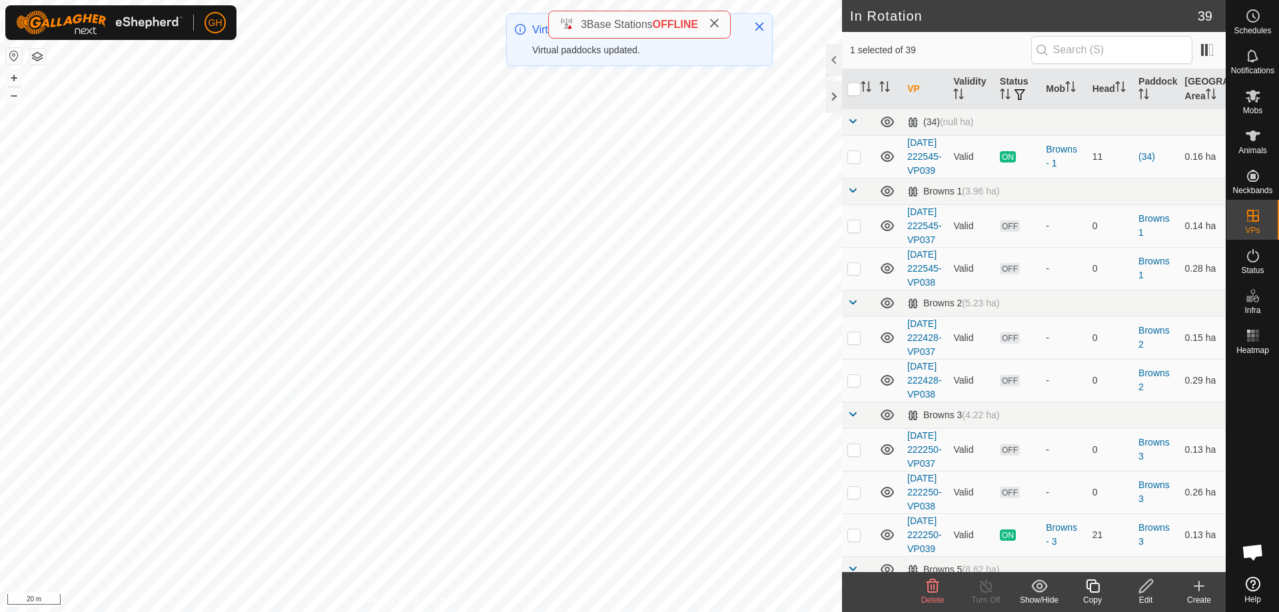
click at [1099, 587] on icon at bounding box center [1092, 586] width 17 height 16
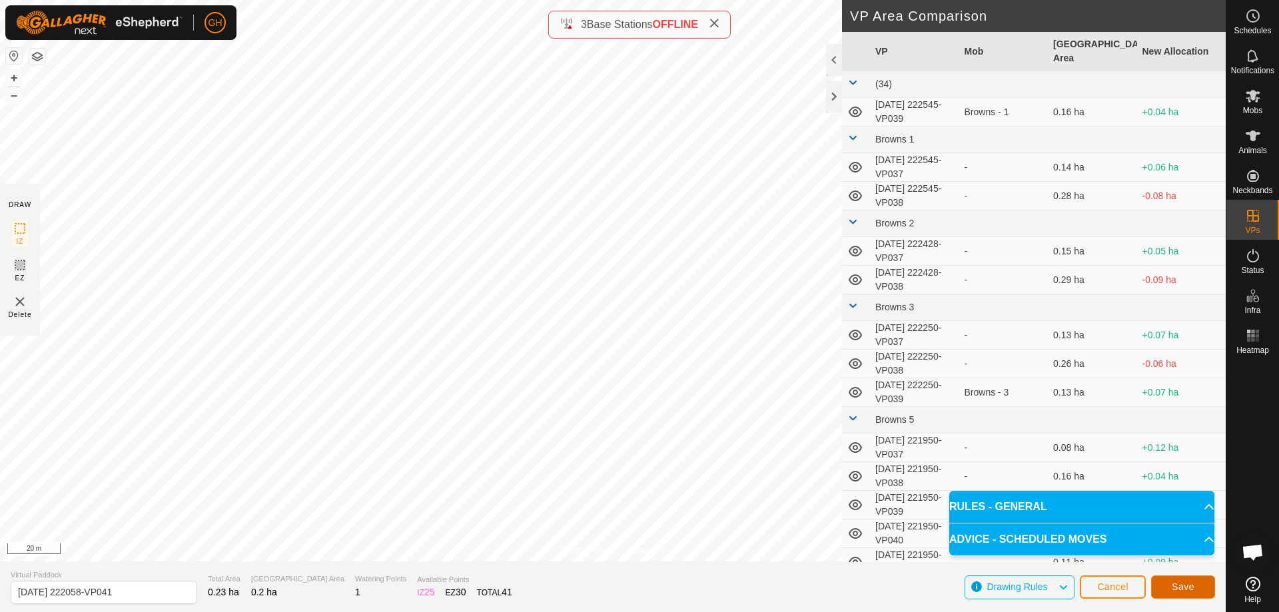
click at [1180, 576] on button "Save" at bounding box center [1183, 586] width 64 height 23
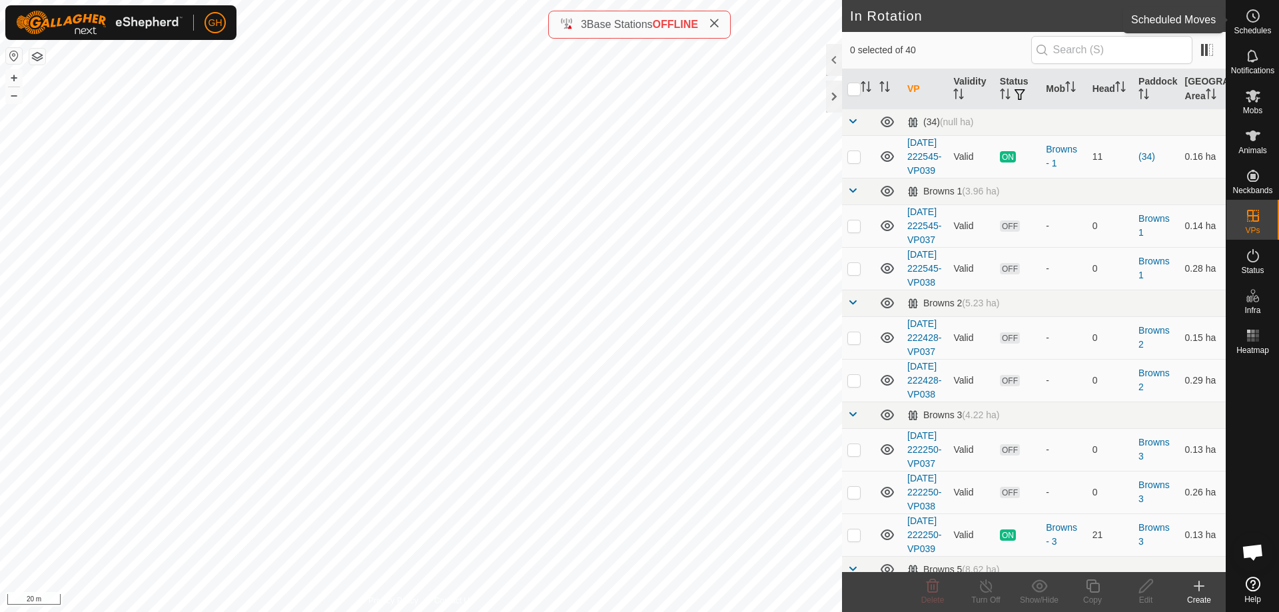
click at [1261, 19] on es-schedule-vp-svg-icon at bounding box center [1253, 15] width 24 height 21
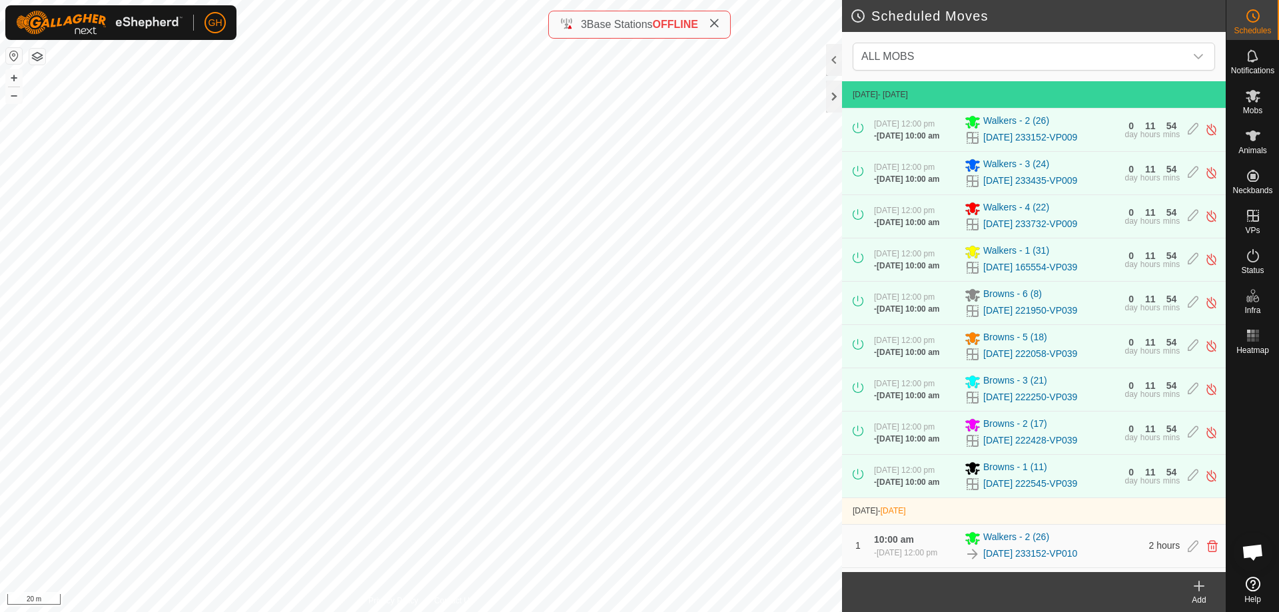
click at [1201, 593] on icon at bounding box center [1199, 586] width 16 height 16
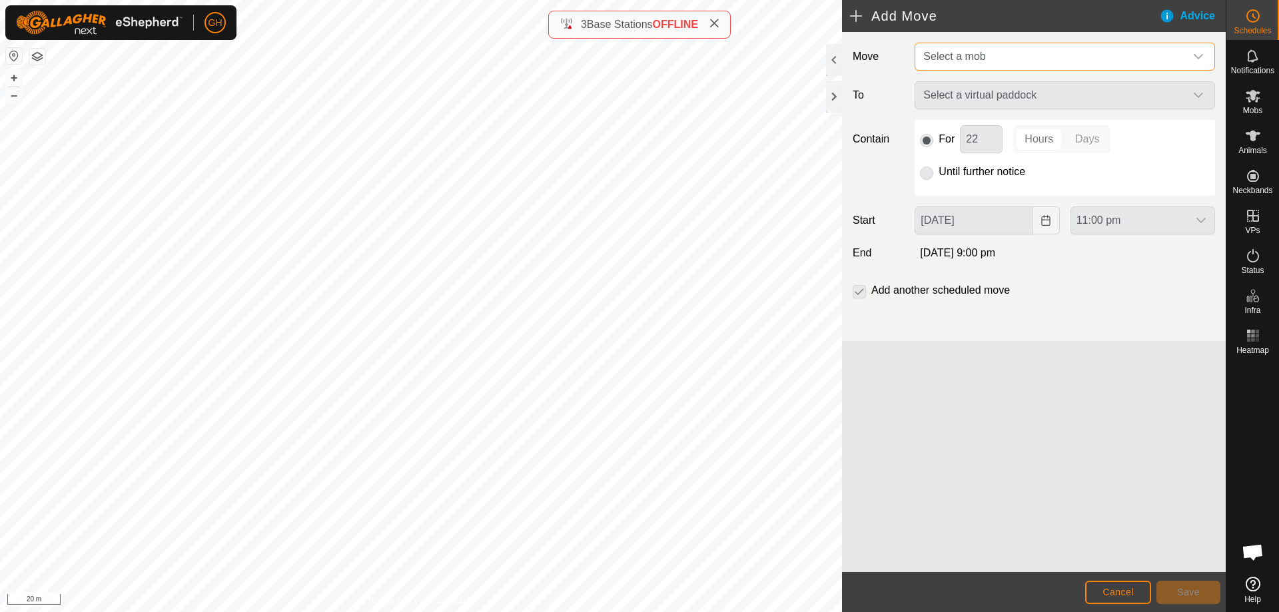
click at [1028, 48] on span "Select a mob" at bounding box center [1051, 56] width 267 height 27
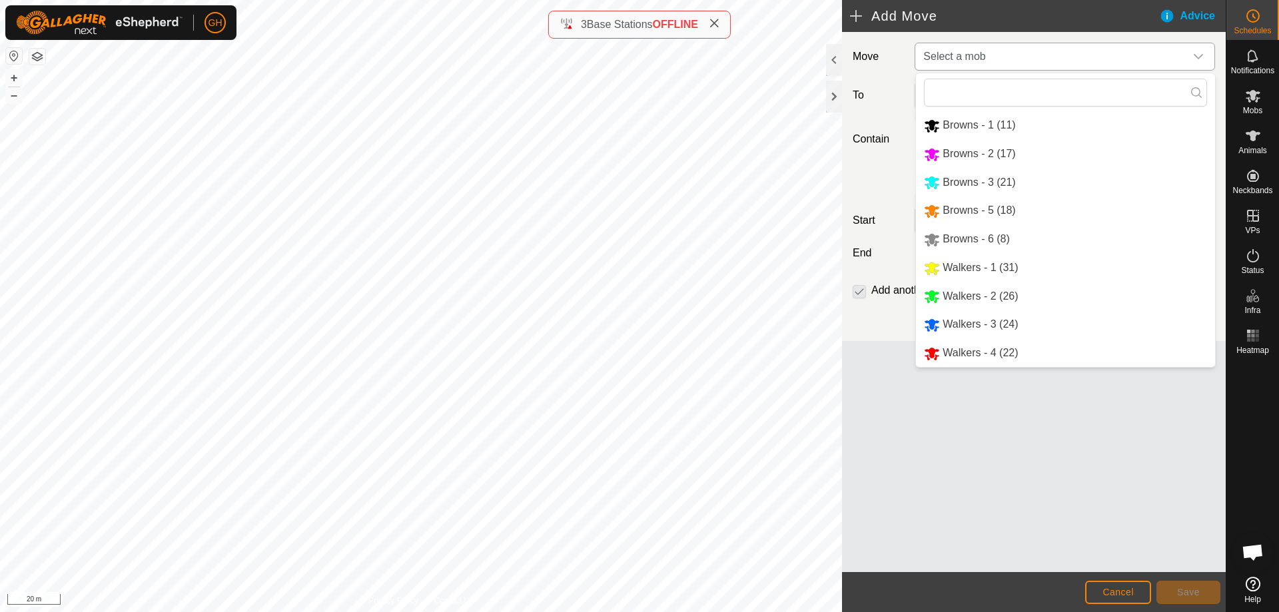
click at [1004, 209] on li "Browns - 5 (18)" at bounding box center [1065, 210] width 299 height 27
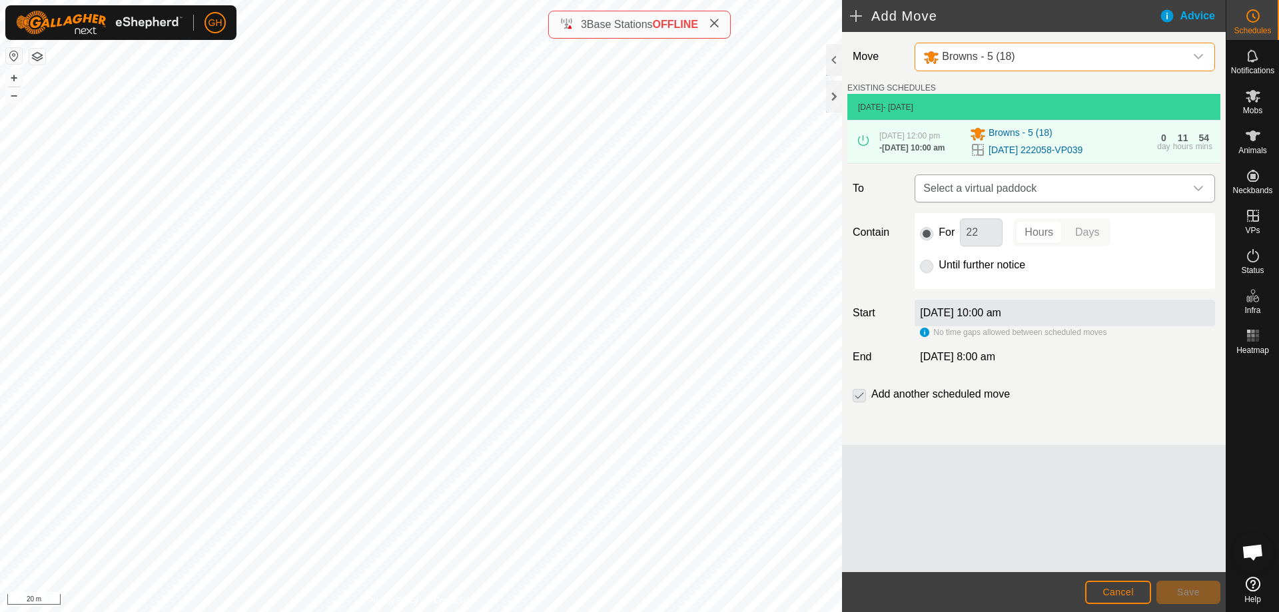
click at [1009, 193] on span "Select a virtual paddock" at bounding box center [1051, 188] width 267 height 27
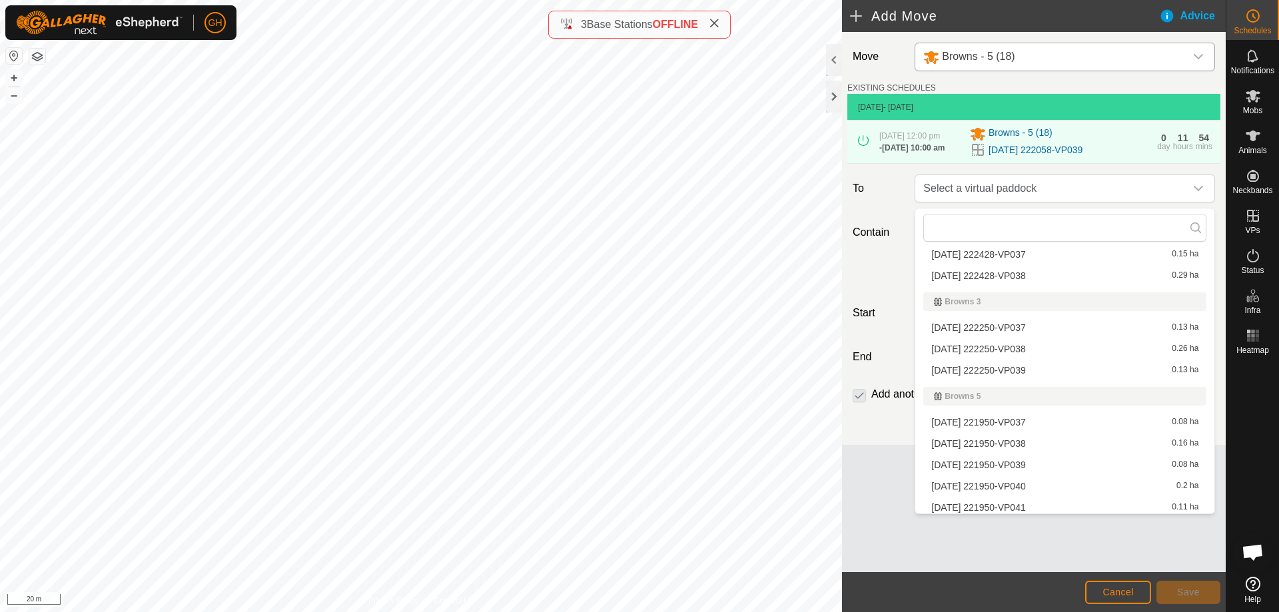
scroll to position [266, 0]
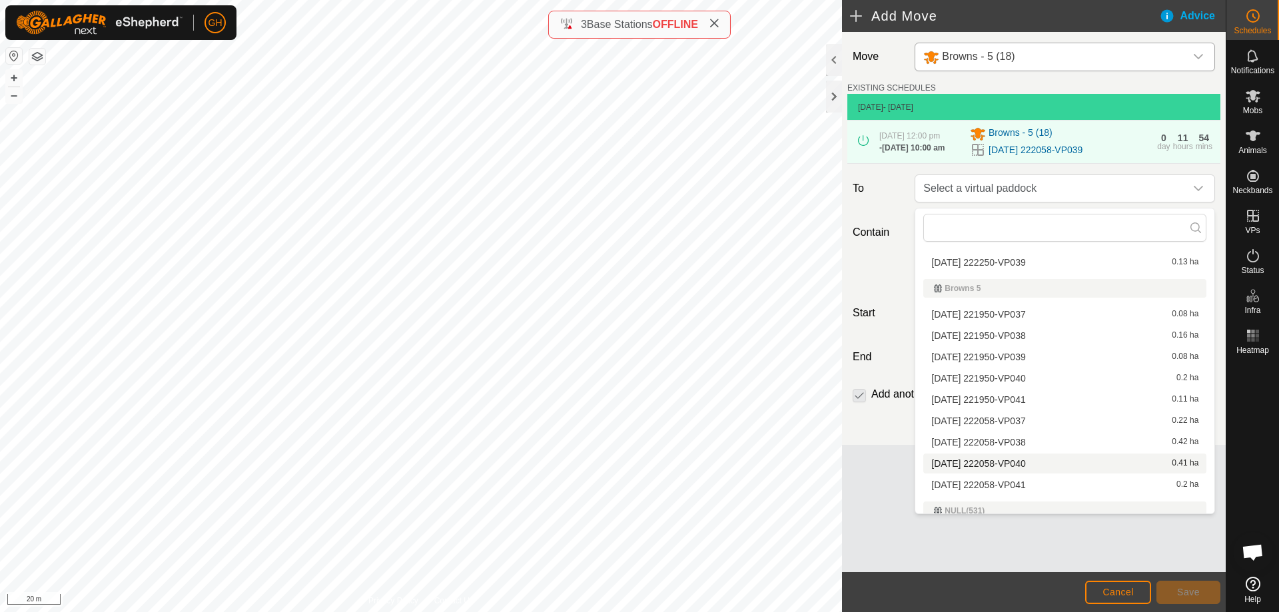
click at [1040, 466] on li "[DATE] 222058-VP040 0.41 ha" at bounding box center [1064, 464] width 283 height 20
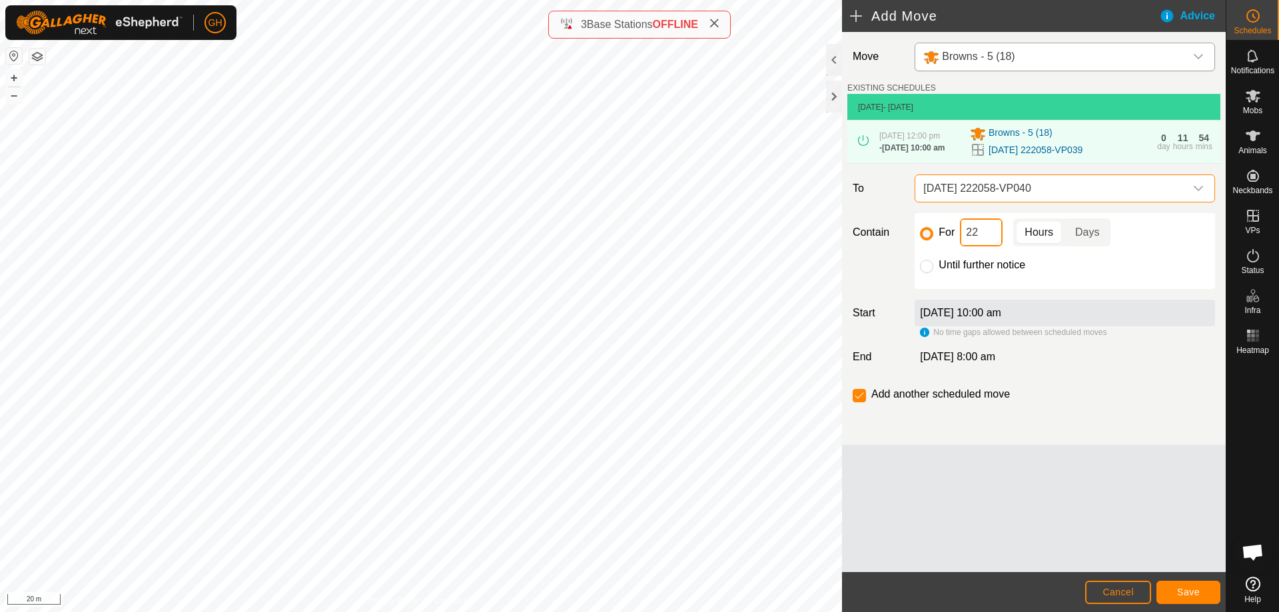
click at [984, 244] on input "22" at bounding box center [981, 232] width 43 height 28
click at [1167, 589] on button "Save" at bounding box center [1188, 592] width 64 height 23
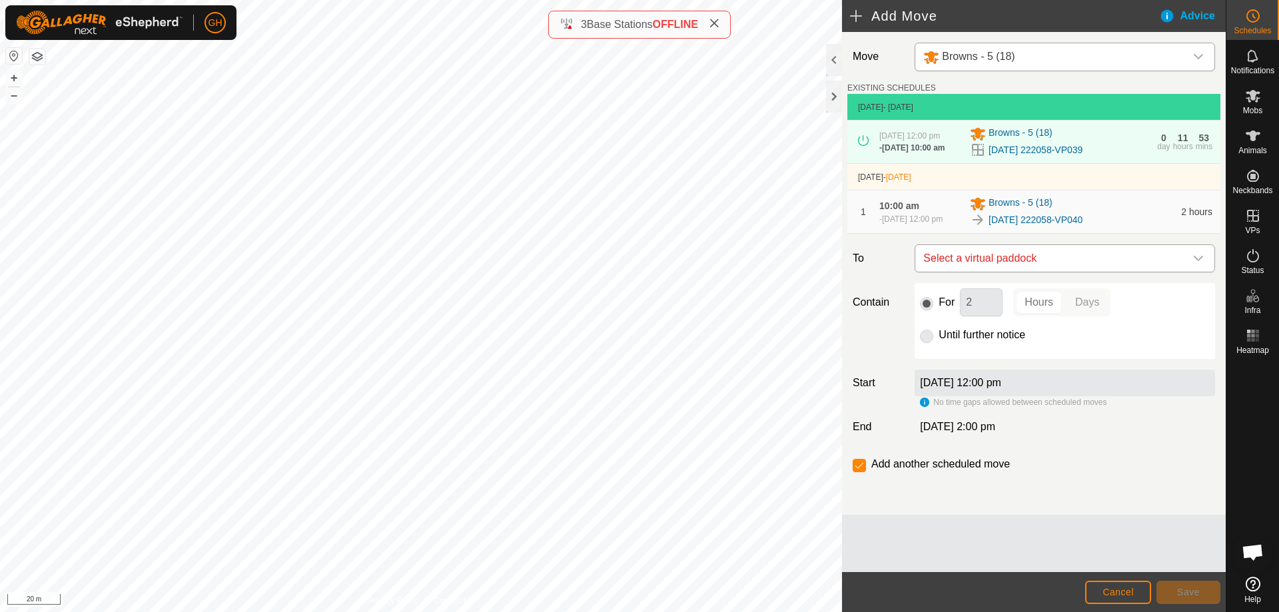
click at [1055, 272] on span "Select a virtual paddock" at bounding box center [1051, 258] width 267 height 27
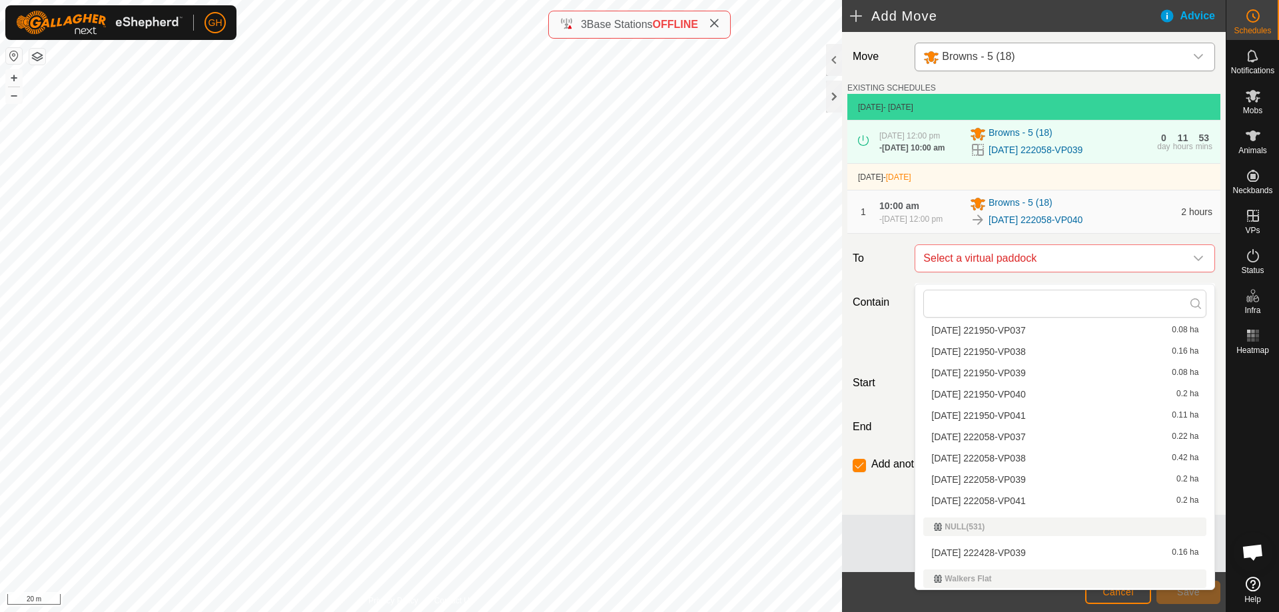
scroll to position [333, 0]
click at [1040, 491] on li "[DATE] 222058-VP041 0.2 ha" at bounding box center [1064, 494] width 283 height 20
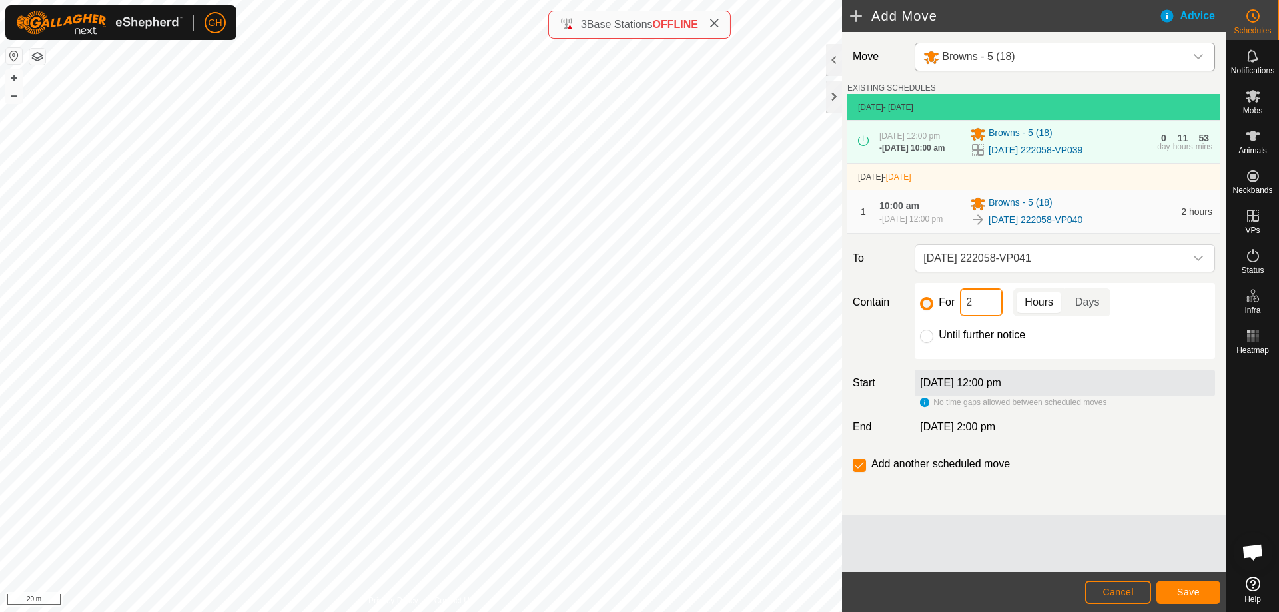
click at [986, 310] on input "2" at bounding box center [981, 302] width 43 height 28
type input "22"
click at [858, 472] on input "checkbox" at bounding box center [858, 465] width 13 height 13
checkbox input "false"
click at [1178, 598] on button "Save" at bounding box center [1188, 592] width 64 height 23
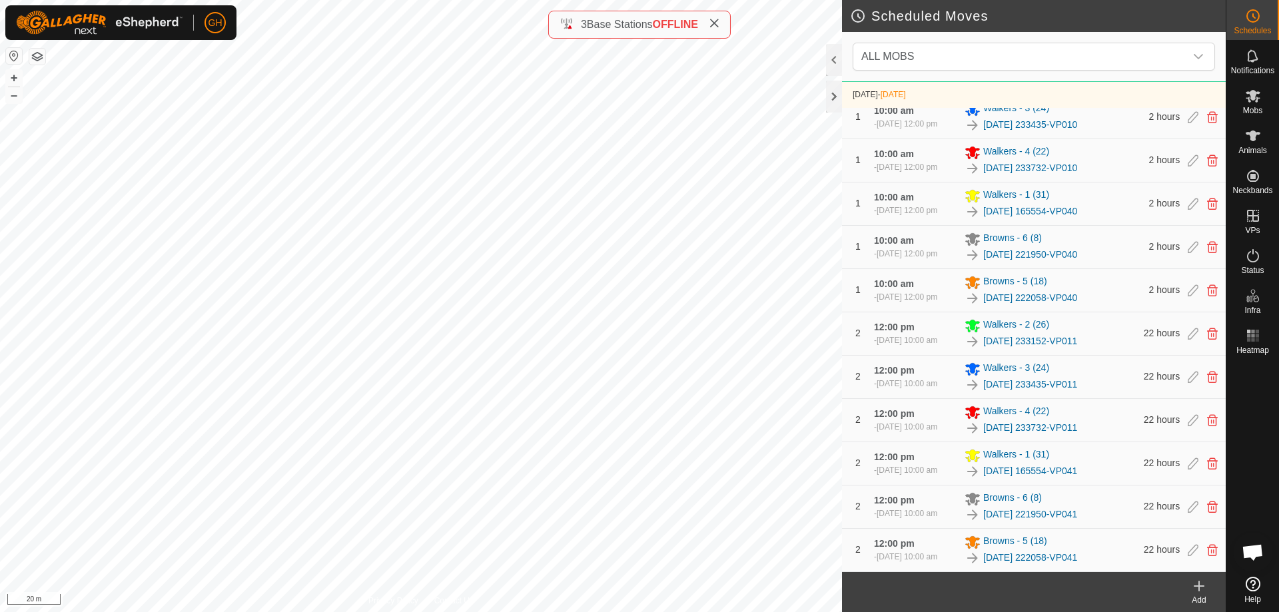
scroll to position [580, 0]
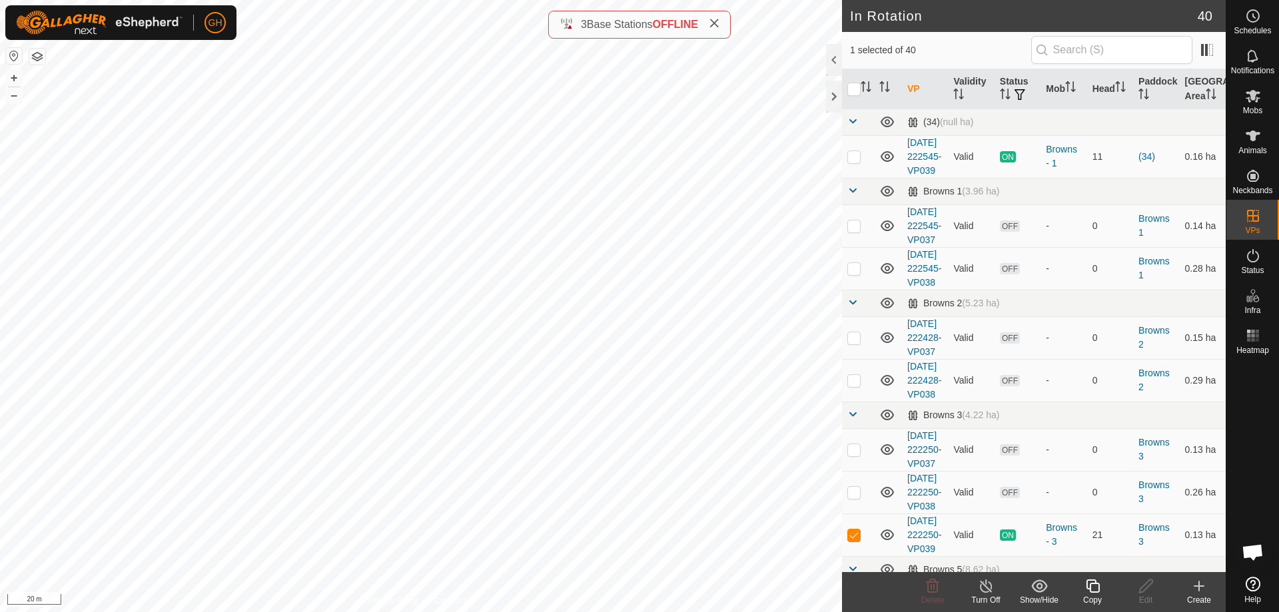
click at [1098, 585] on icon at bounding box center [1091, 585] width 13 height 13
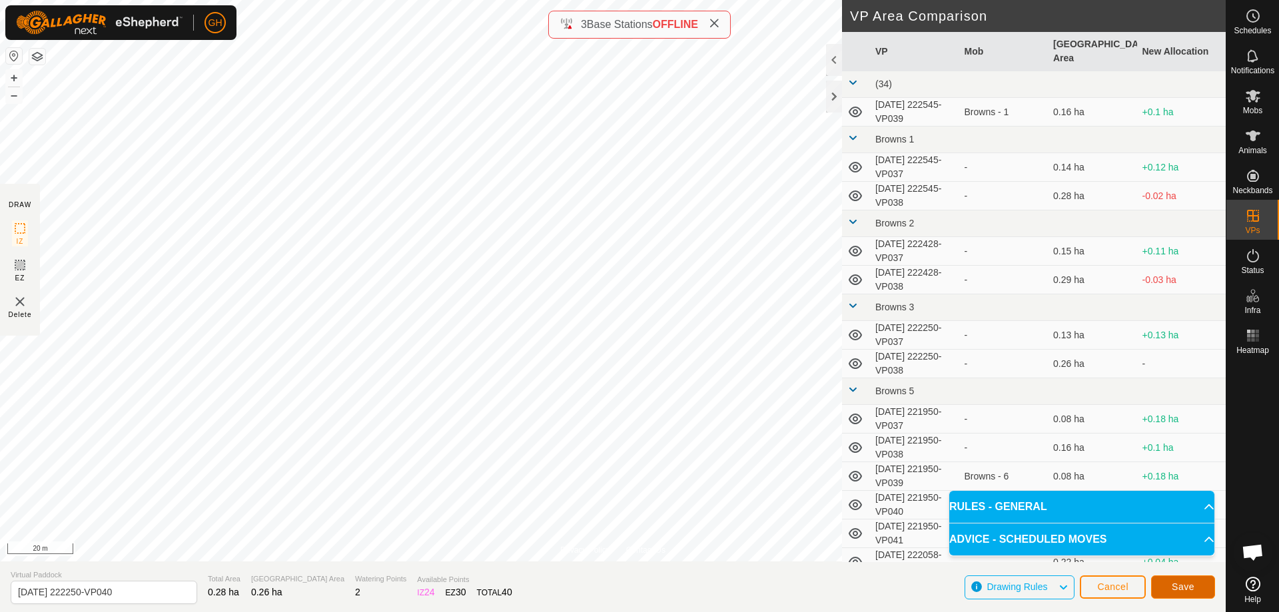
click at [1186, 588] on span "Save" at bounding box center [1182, 586] width 23 height 11
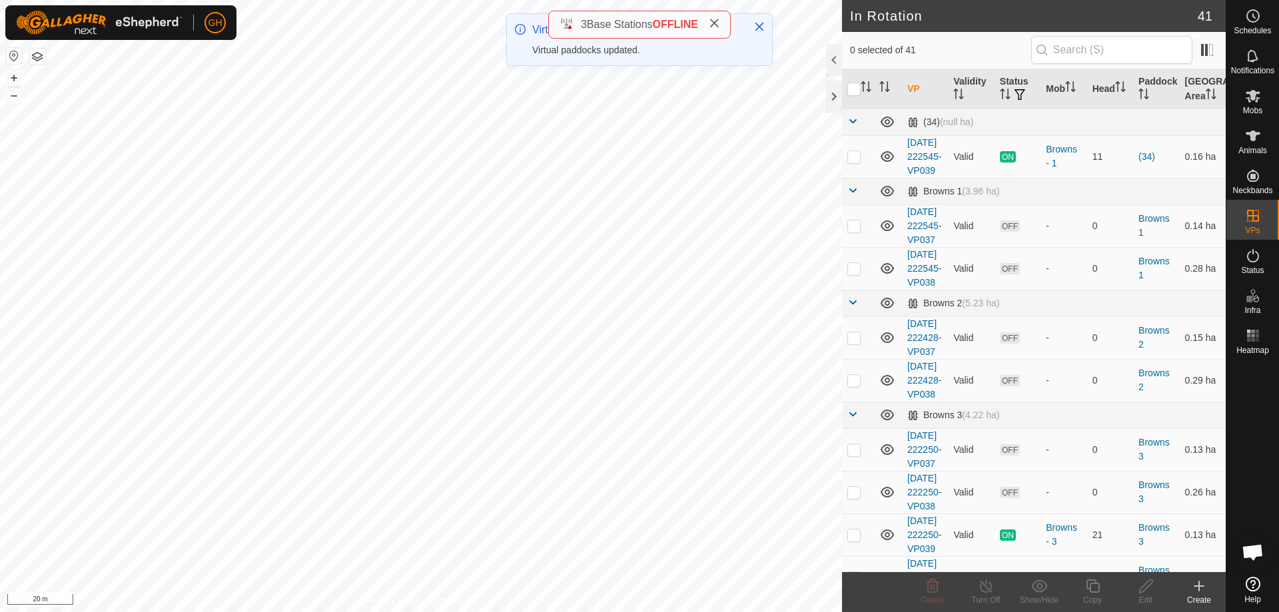
checkbox input "true"
click at [1099, 587] on icon at bounding box center [1092, 586] width 17 height 16
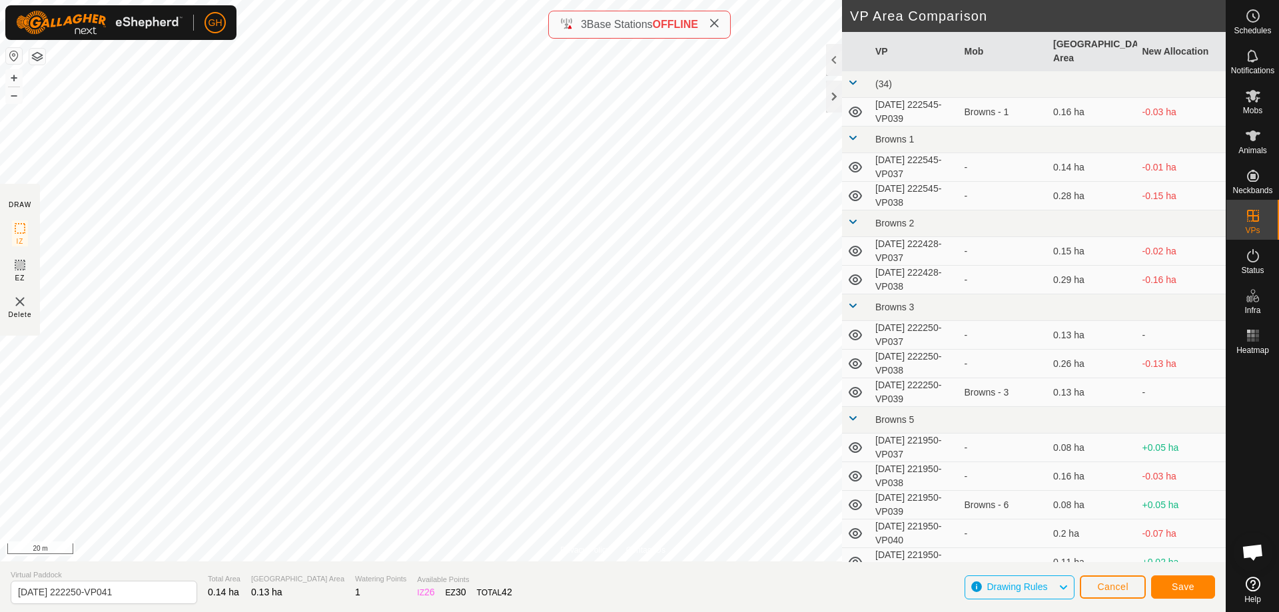
click at [1221, 593] on section "Virtual Paddock [DATE] 222250-VP041 Total Area 0.14 ha Grazing Area 0.13 ha Wat…" at bounding box center [612, 586] width 1225 height 51
click at [1207, 588] on button "Save" at bounding box center [1183, 586] width 64 height 23
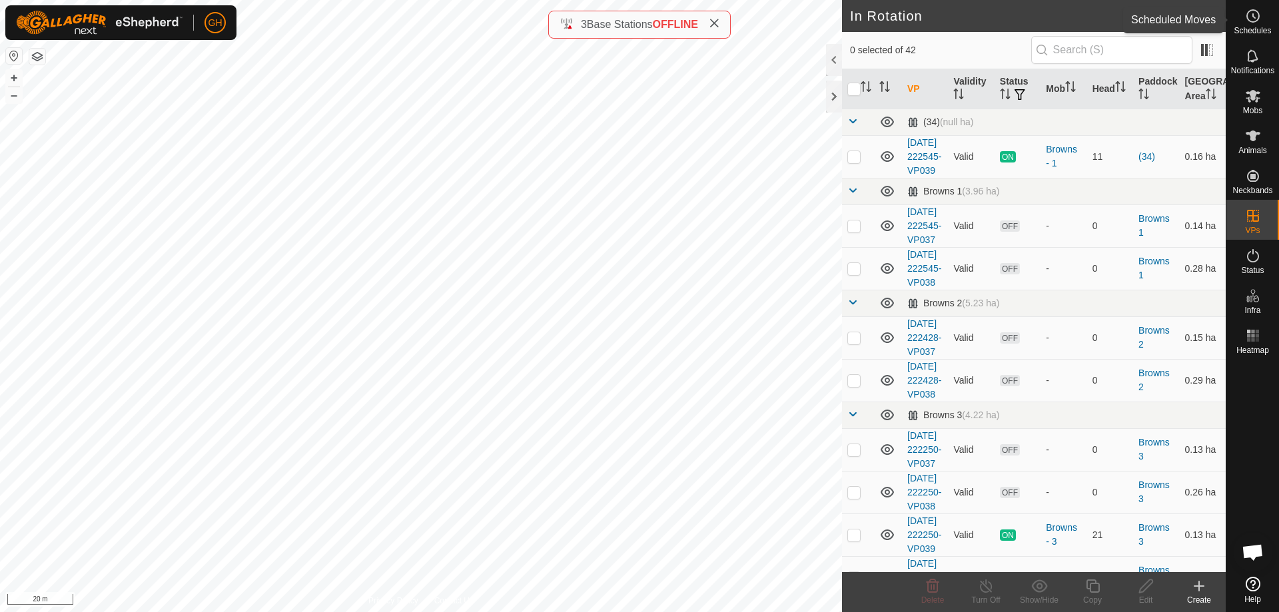
click at [1246, 22] on icon at bounding box center [1253, 16] width 16 height 16
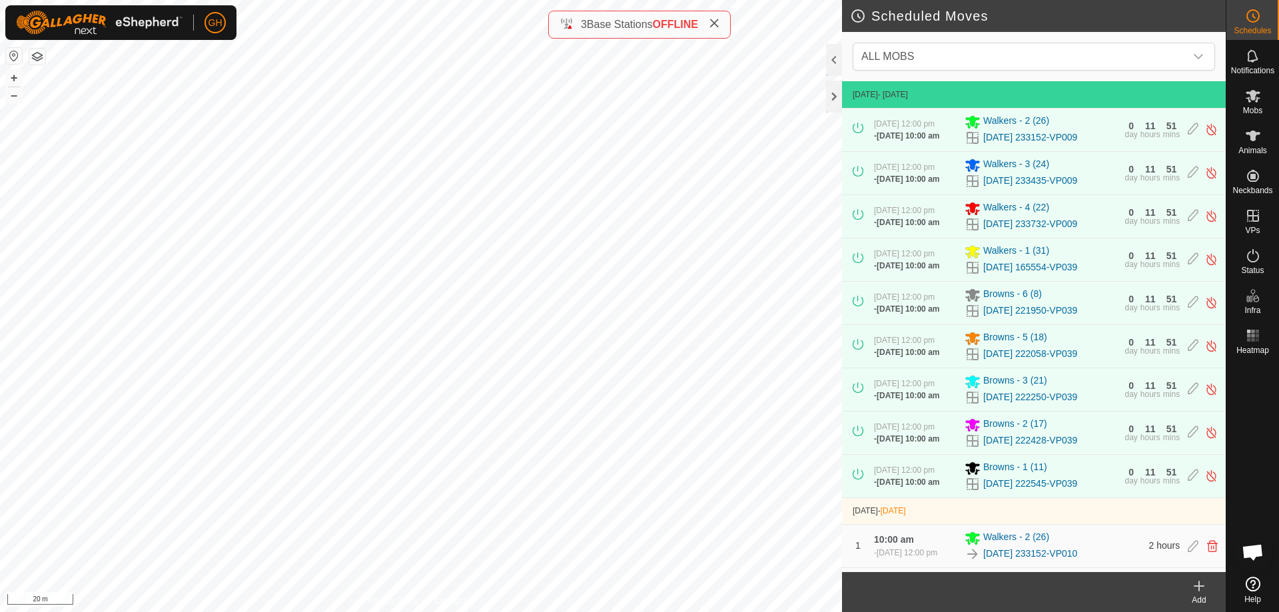
click at [1206, 593] on icon at bounding box center [1199, 586] width 16 height 16
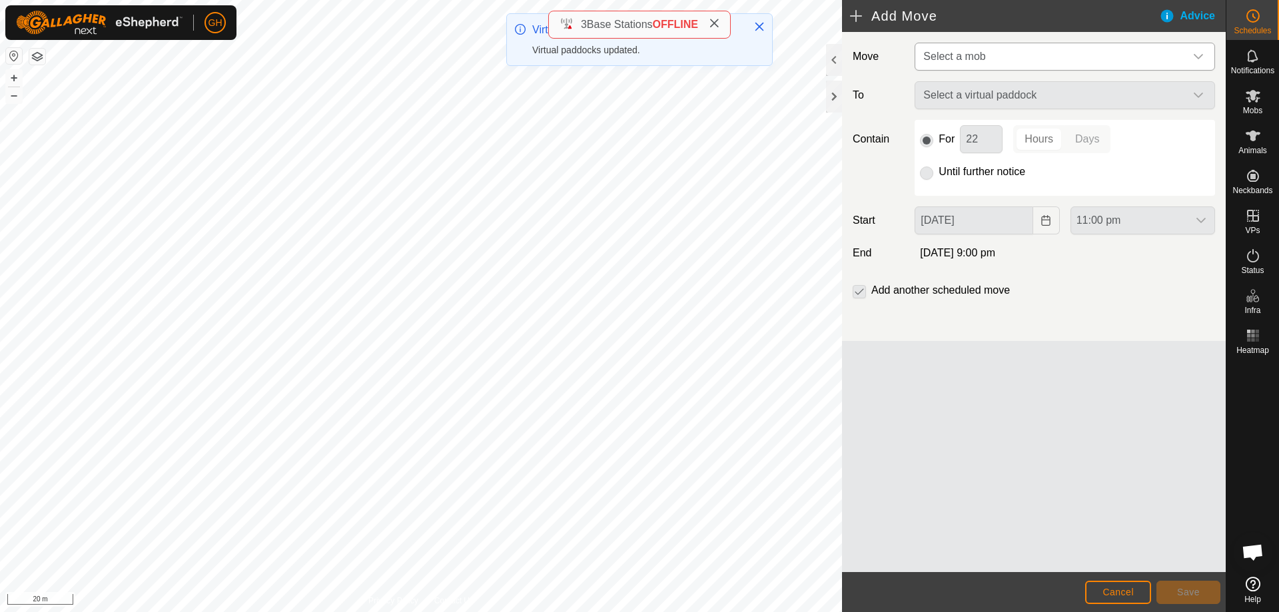
click at [1042, 52] on span "Select a mob" at bounding box center [1051, 56] width 267 height 27
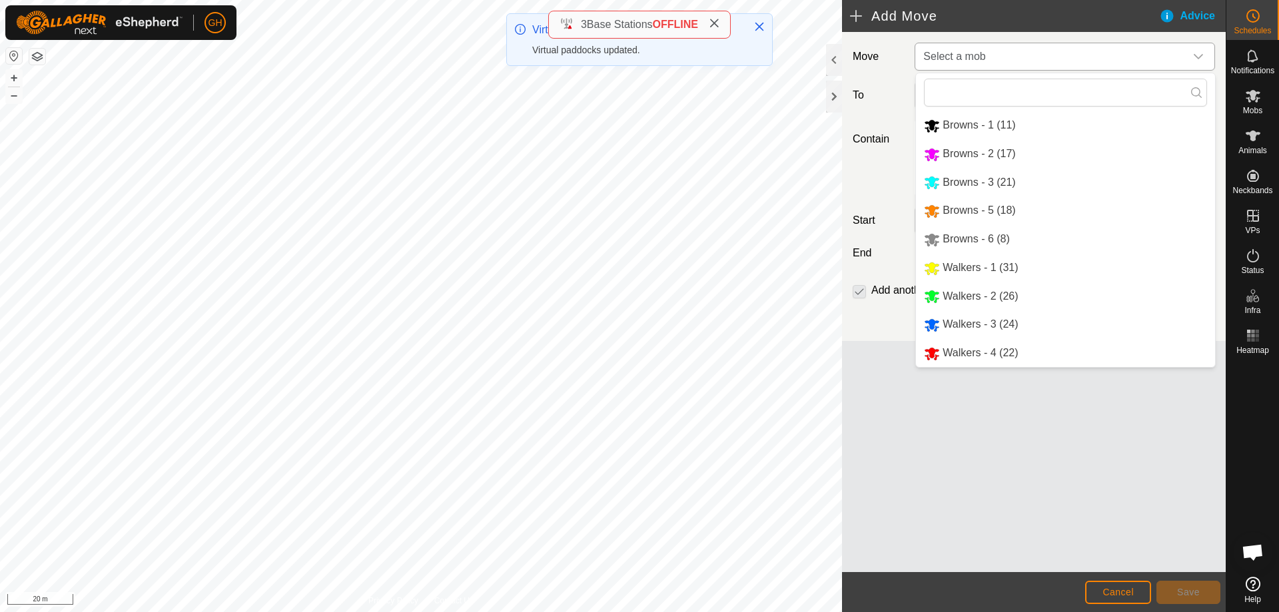
click at [1009, 182] on li "Browns - 3 (21)" at bounding box center [1065, 182] width 299 height 27
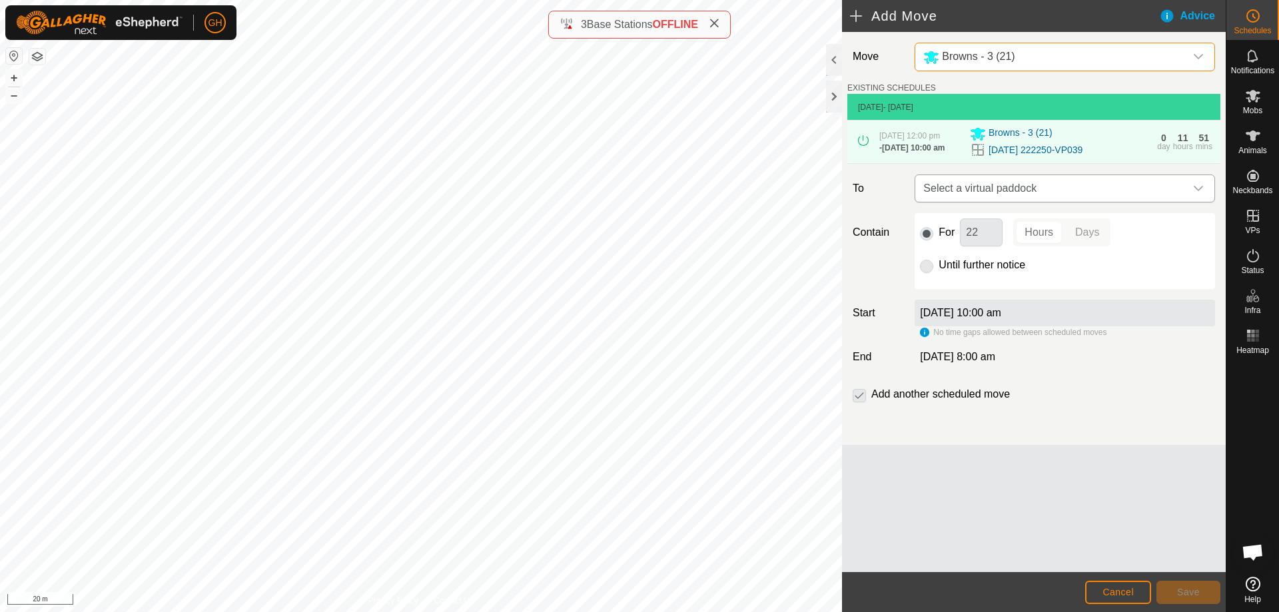
click at [1058, 193] on span "Select a virtual paddock" at bounding box center [1051, 188] width 267 height 27
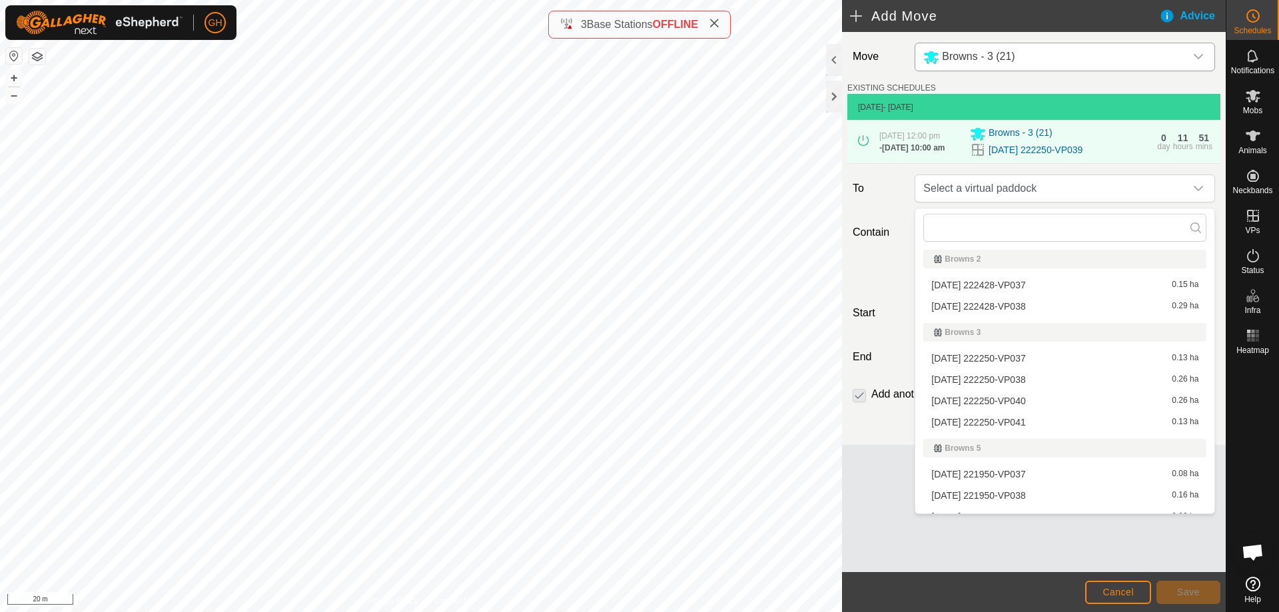
scroll to position [133, 0]
click at [1050, 396] on li "[DATE] 222250-VP040 0.26 ha" at bounding box center [1064, 396] width 283 height 20
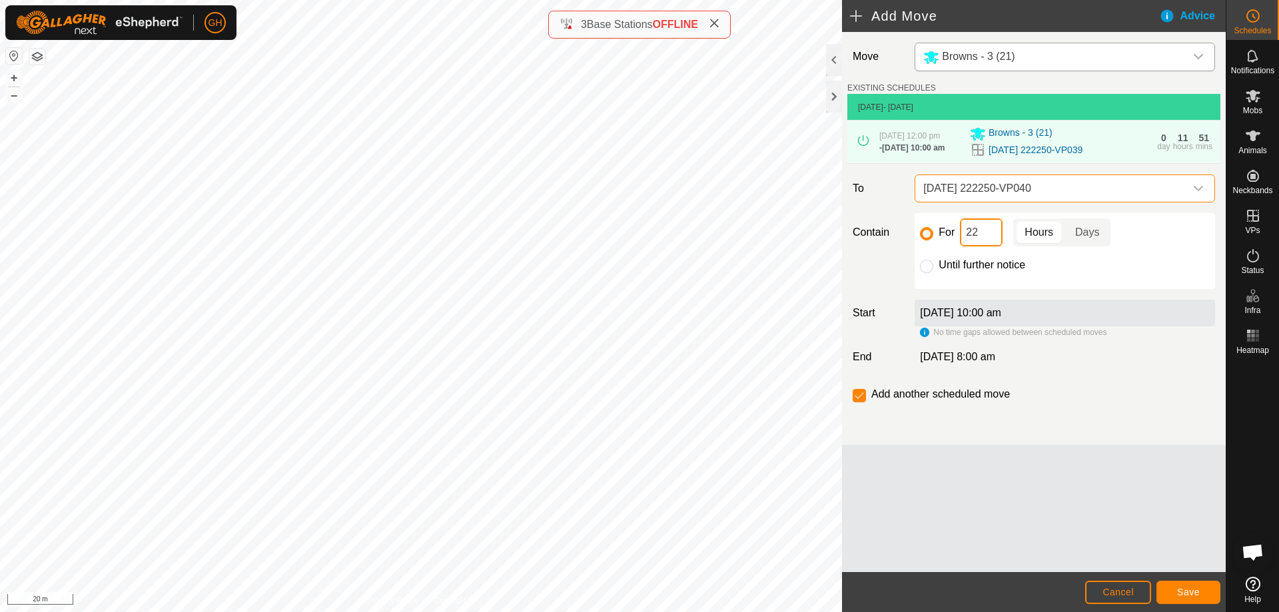
click at [990, 239] on input "22" at bounding box center [981, 232] width 43 height 28
click at [1197, 588] on span "Save" at bounding box center [1188, 592] width 23 height 11
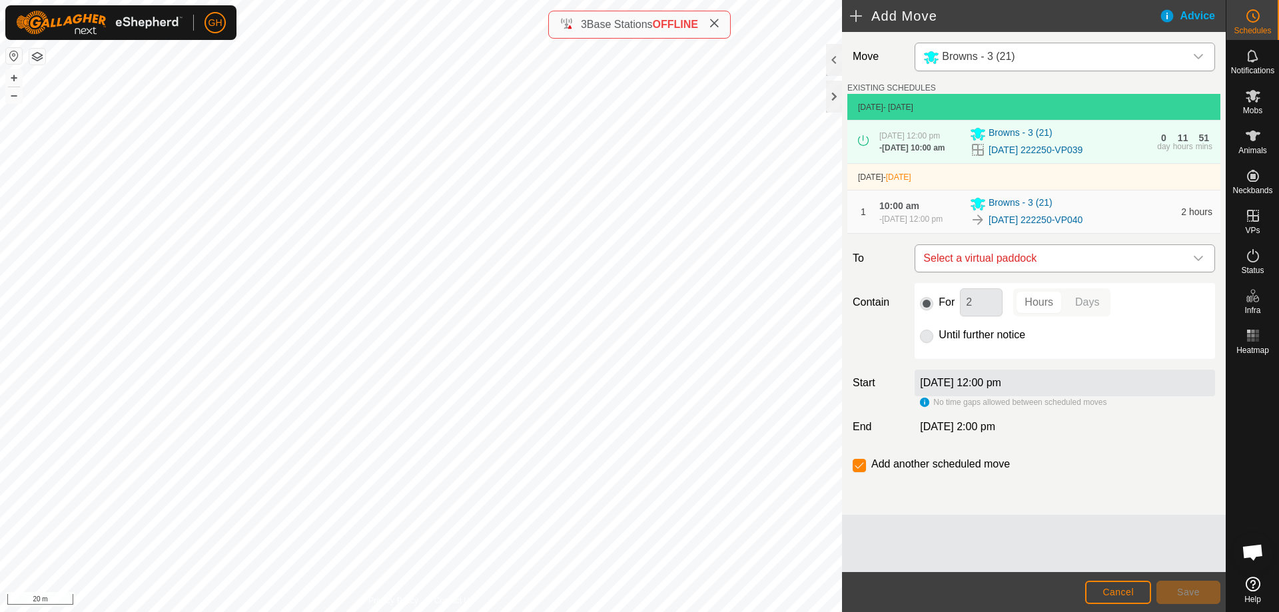
click at [1031, 272] on span "Select a virtual paddock" at bounding box center [1051, 258] width 267 height 27
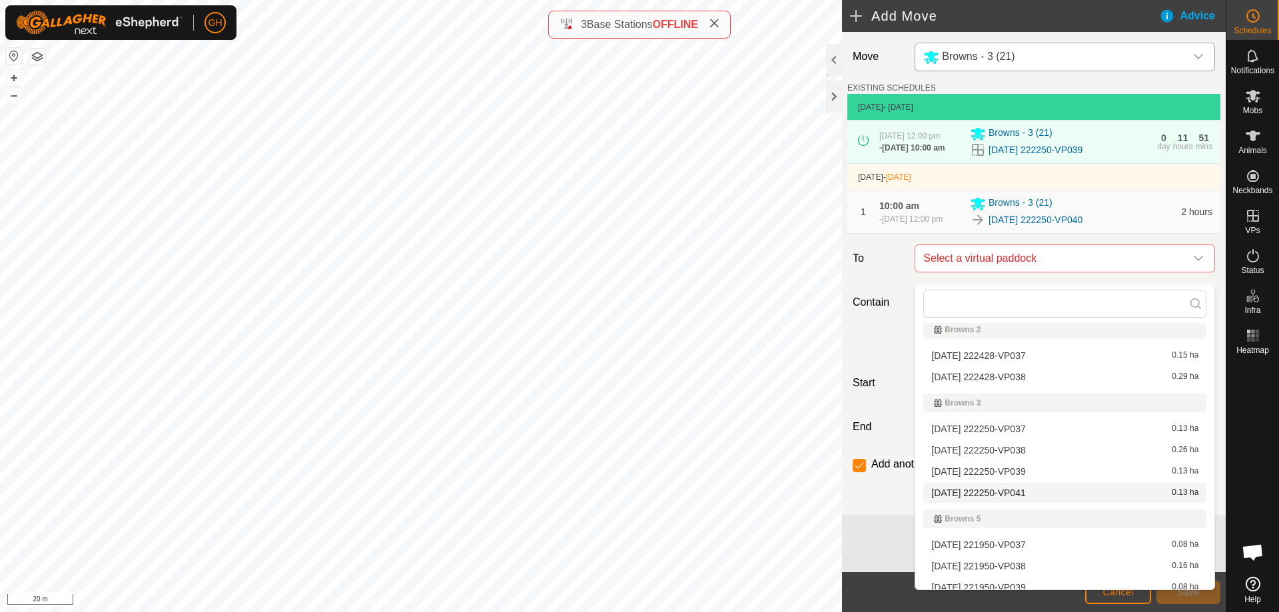
click at [1036, 491] on li "[DATE] 222250-VP041 0.13 ha" at bounding box center [1064, 493] width 283 height 20
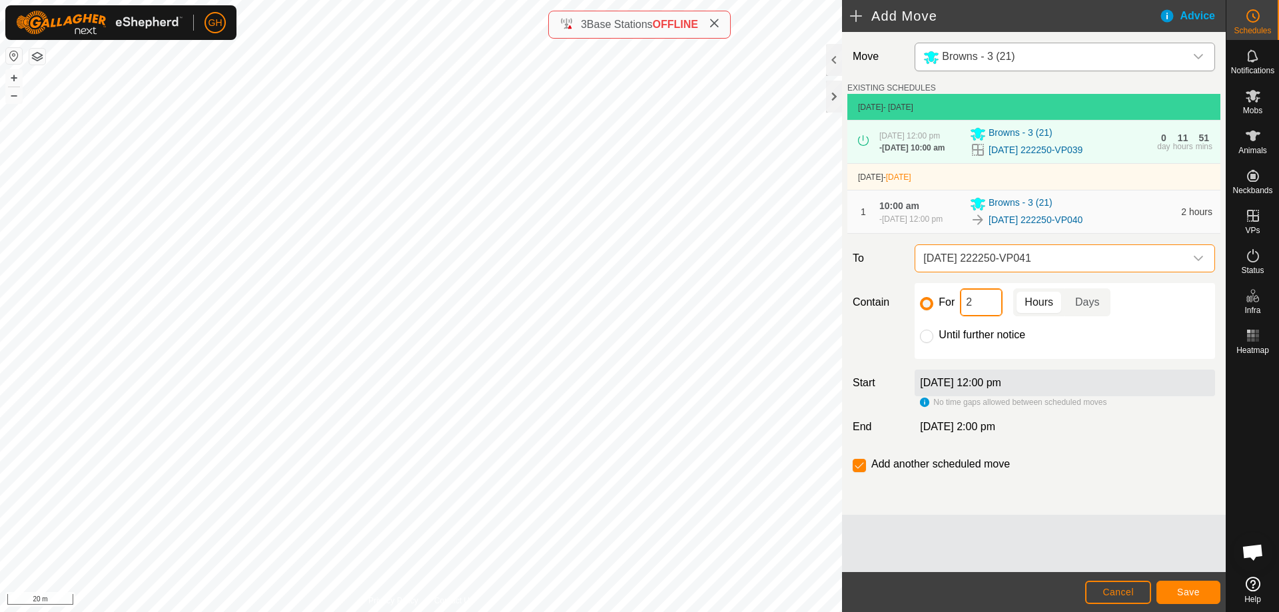
click at [986, 309] on input "2" at bounding box center [981, 302] width 43 height 28
type input "22"
click at [856, 472] on input "checkbox" at bounding box center [858, 465] width 13 height 13
checkbox input "false"
click at [1175, 594] on button "Save" at bounding box center [1188, 592] width 64 height 23
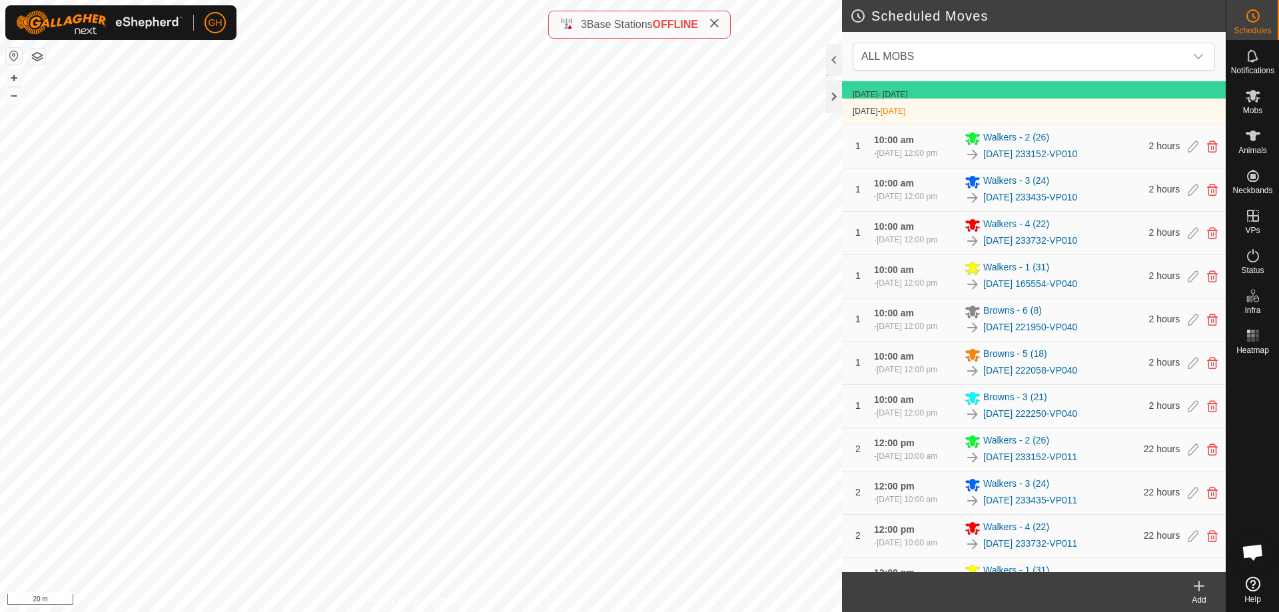
scroll to position [679, 0]
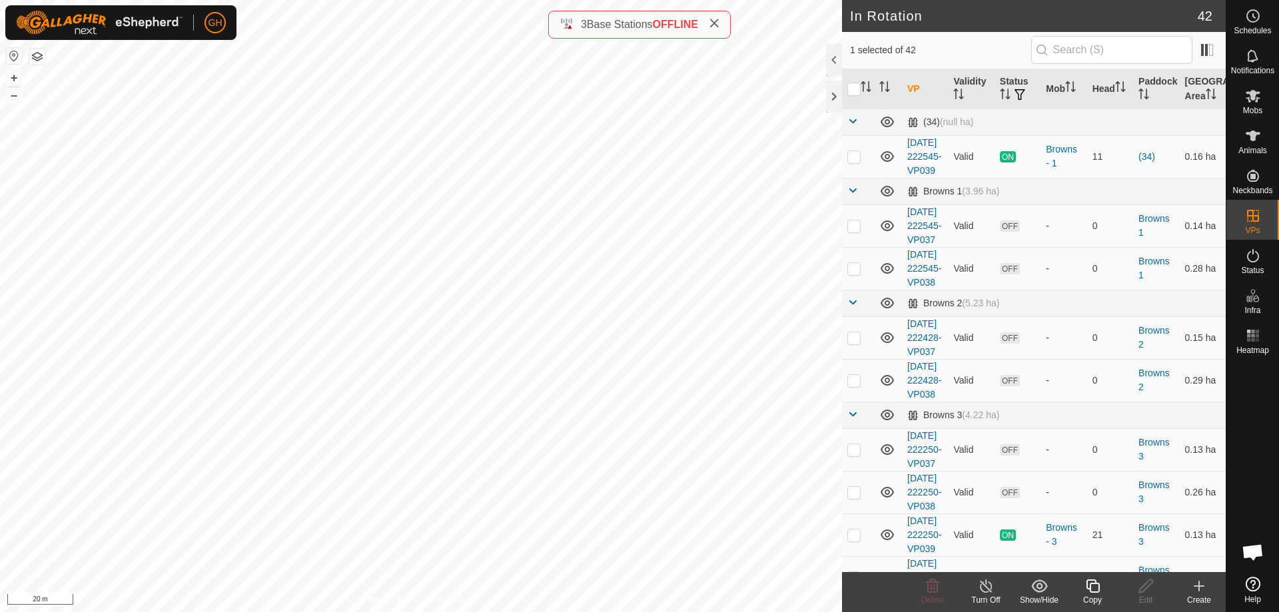
click at [1087, 588] on icon at bounding box center [1091, 585] width 13 height 13
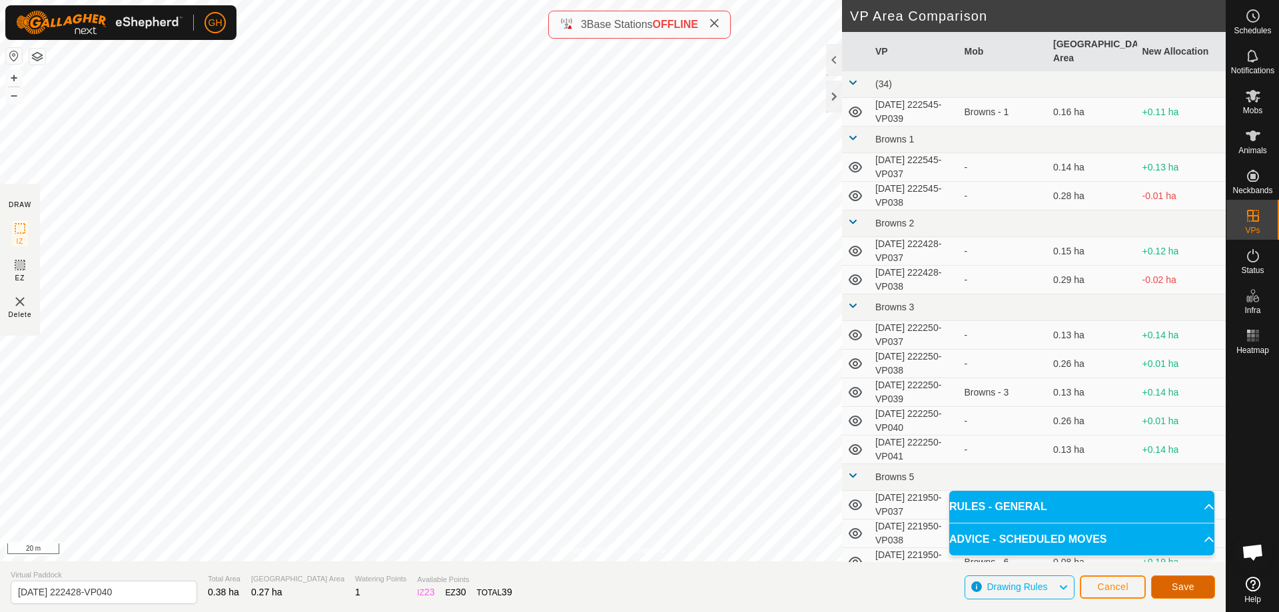
click at [1173, 583] on span "Save" at bounding box center [1182, 586] width 23 height 11
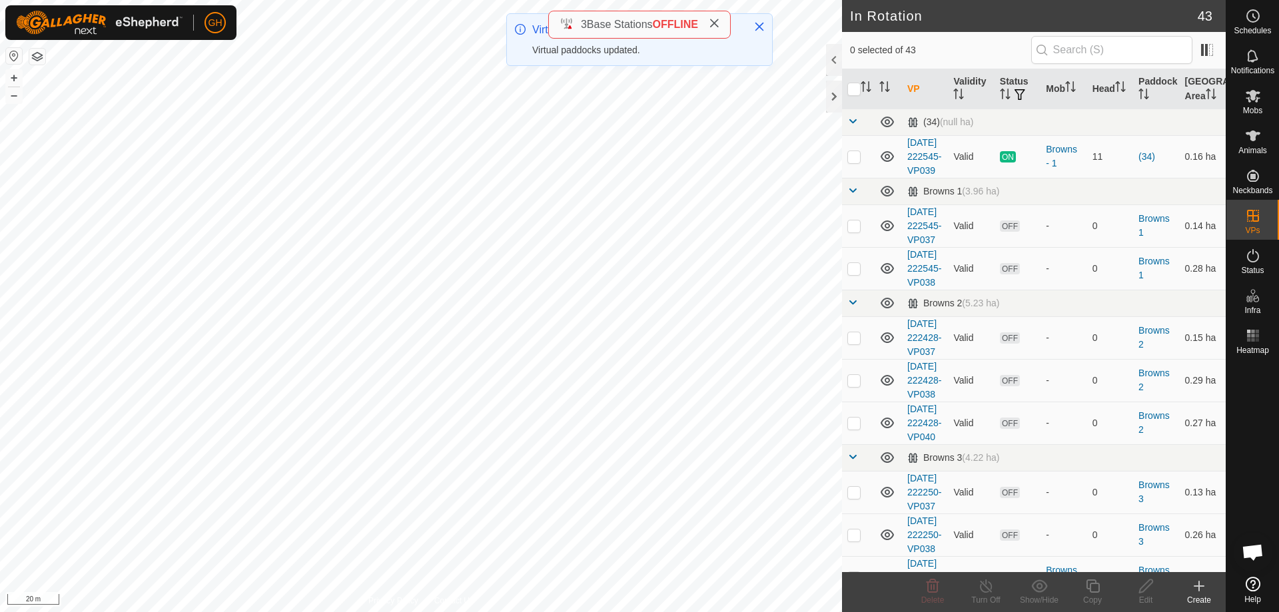
checkbox input "true"
click at [1091, 583] on icon at bounding box center [1091, 585] width 13 height 13
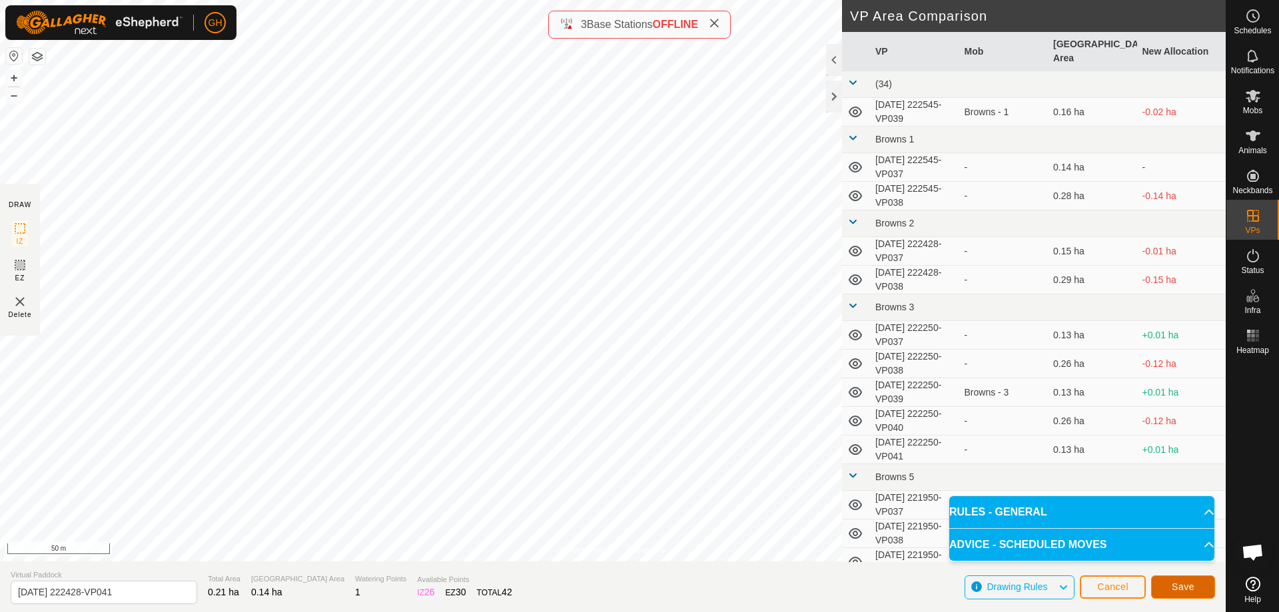
click at [1181, 587] on span "Save" at bounding box center [1182, 586] width 23 height 11
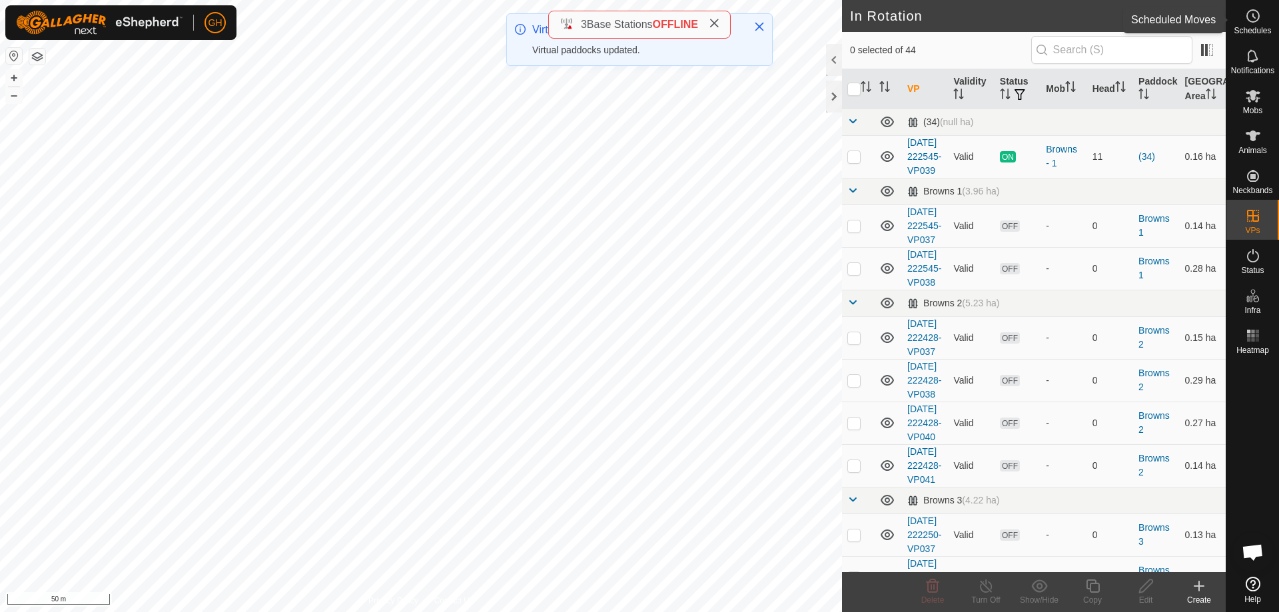
click at [1267, 25] on div "Schedules" at bounding box center [1252, 20] width 53 height 40
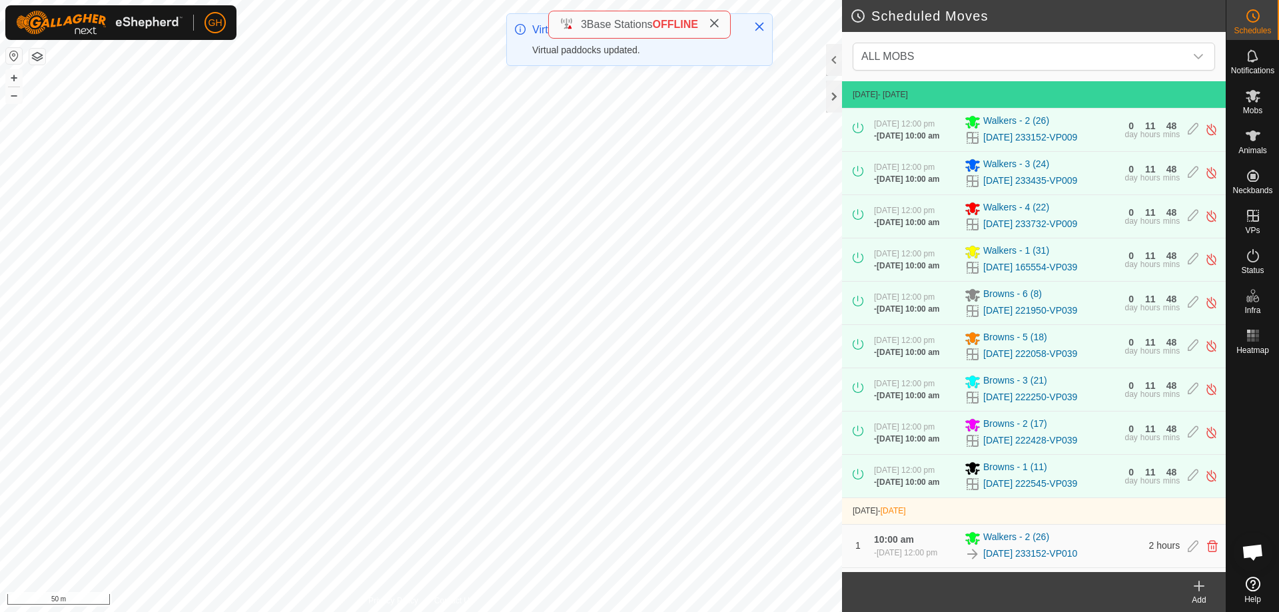
click at [1199, 601] on div "Add" at bounding box center [1198, 600] width 53 height 12
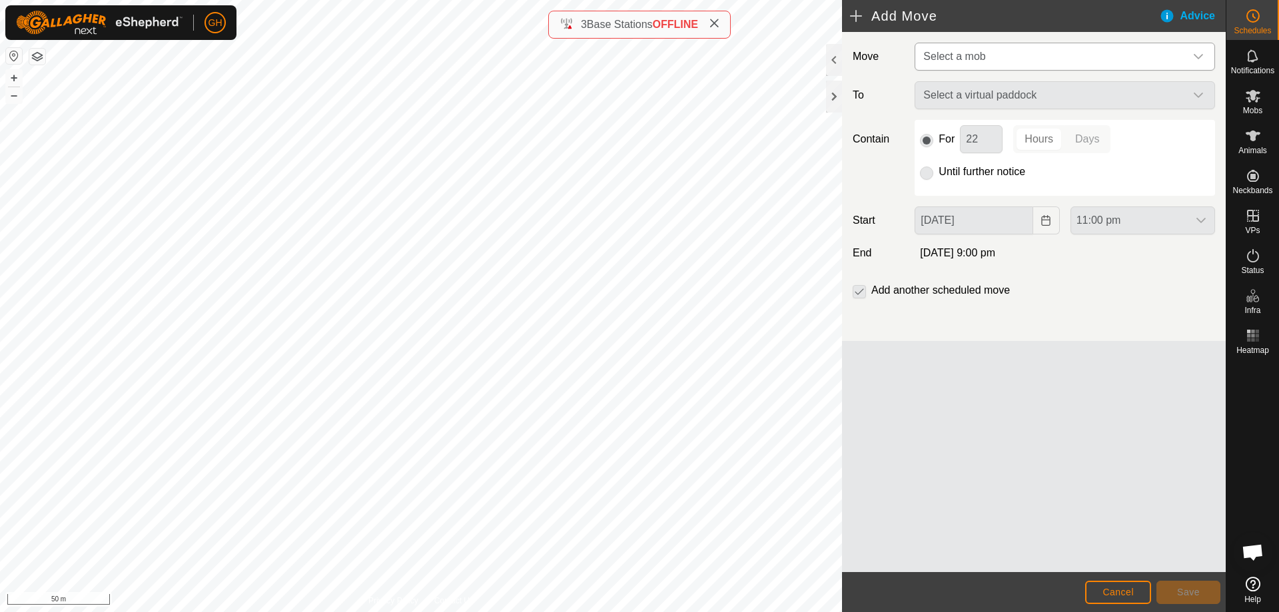
click at [1039, 48] on span "Select a mob" at bounding box center [1051, 56] width 267 height 27
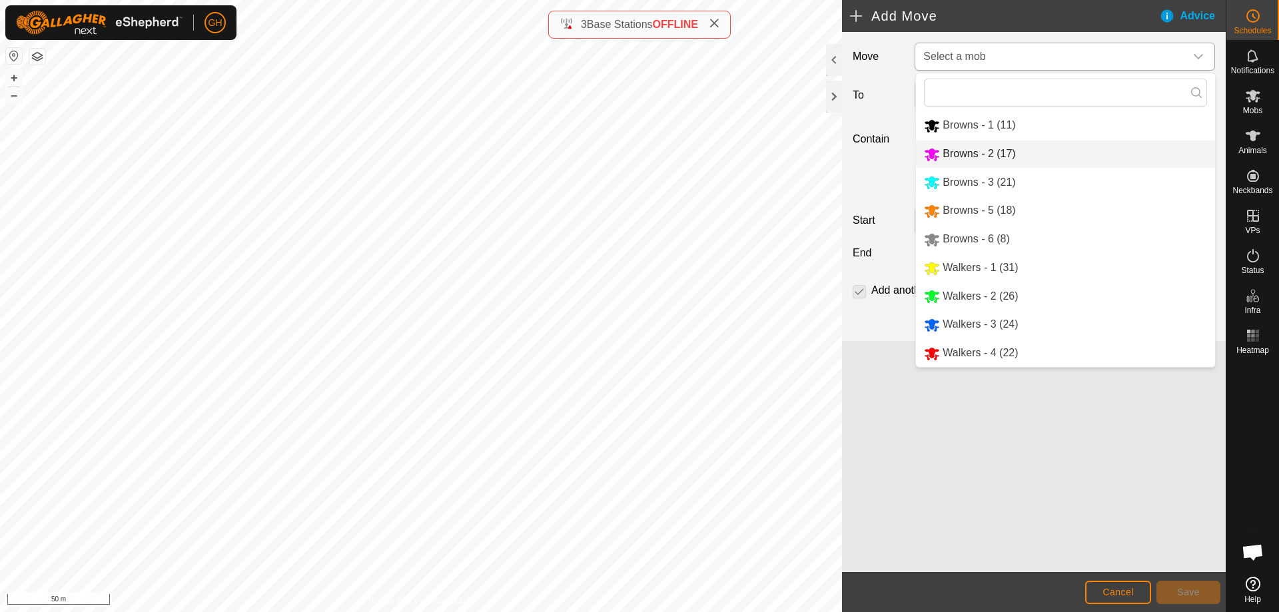
click at [1040, 143] on li "Browns - 2 (17)" at bounding box center [1065, 154] width 299 height 27
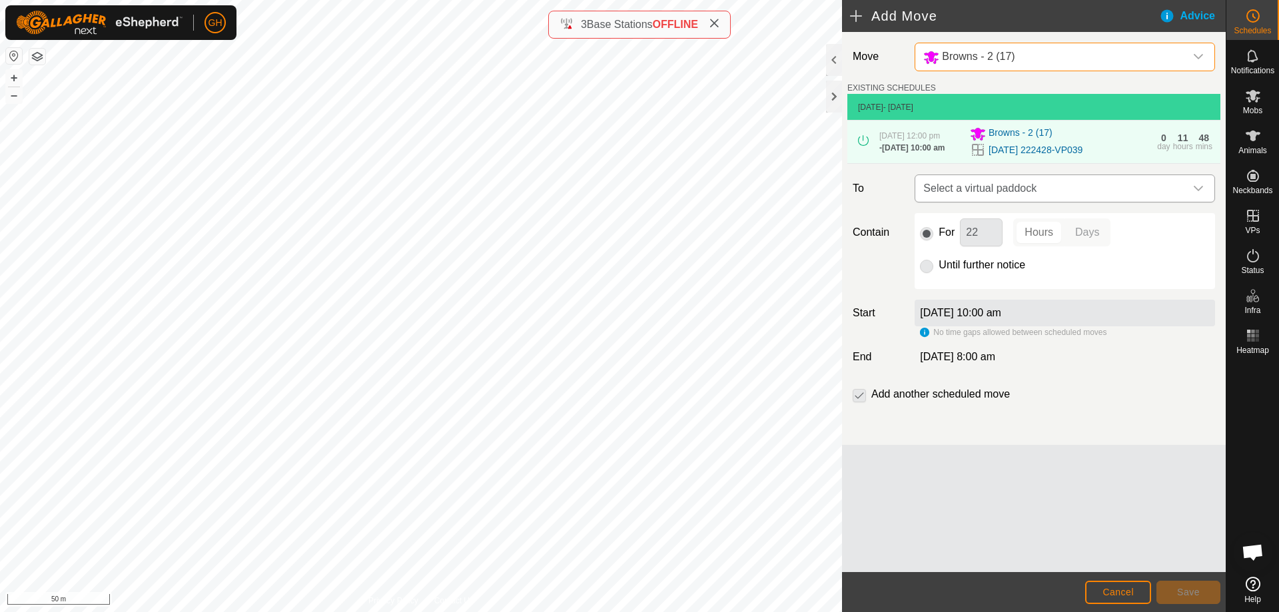
click at [1047, 198] on span "Select a virtual paddock" at bounding box center [1051, 188] width 267 height 27
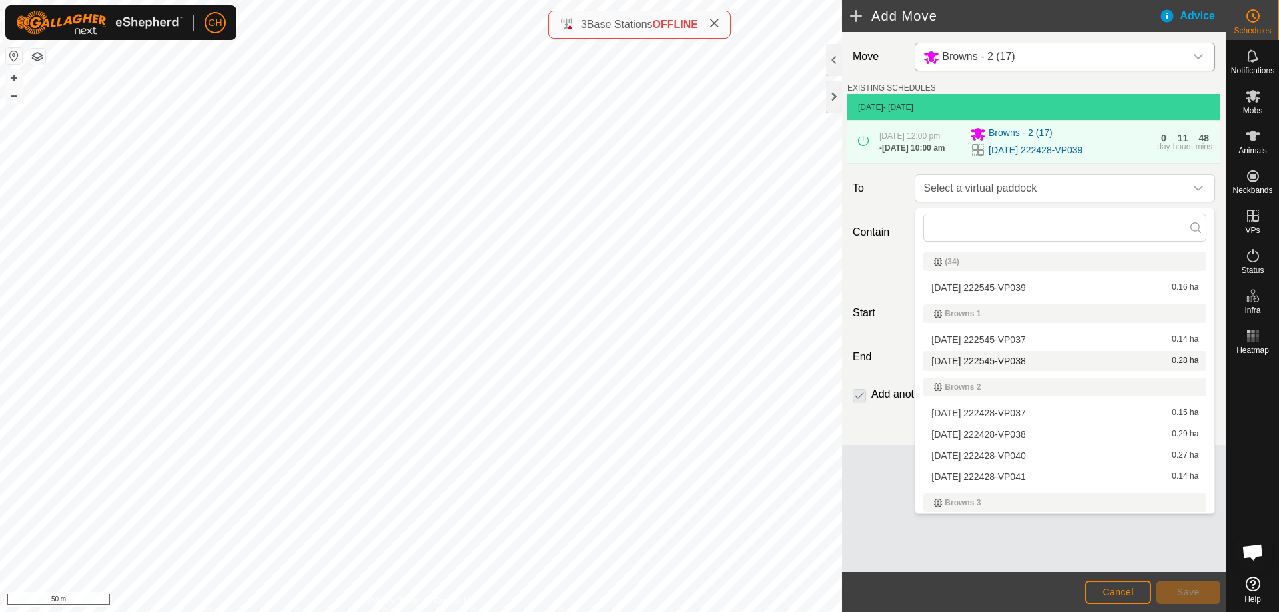
scroll to position [67, 0]
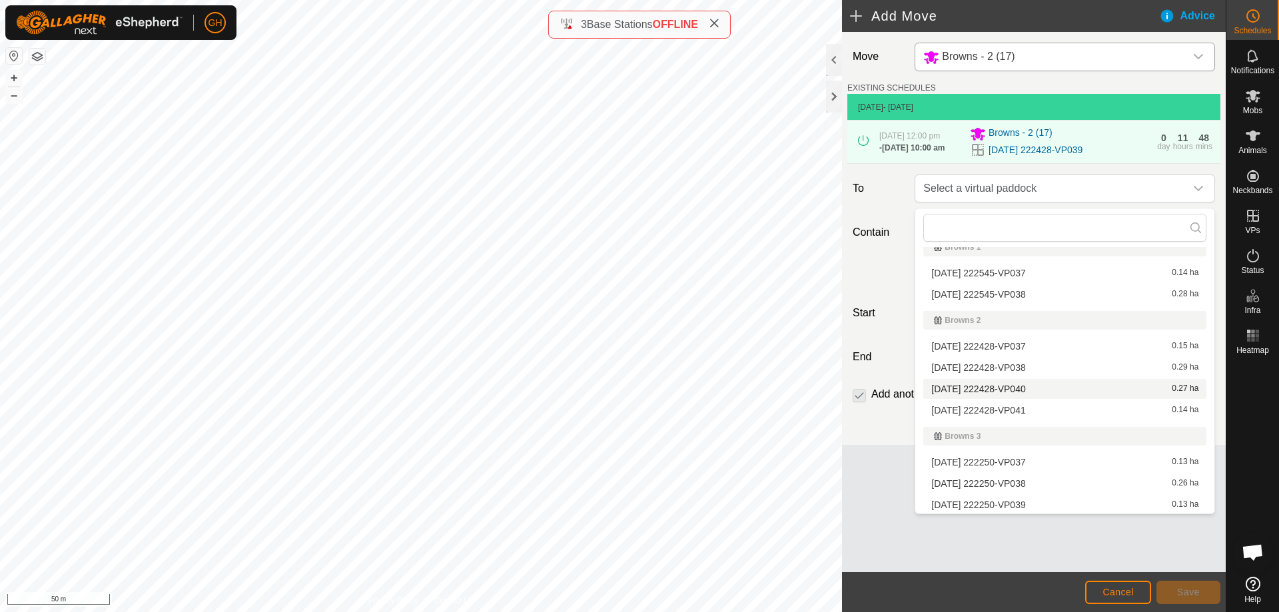
click at [1040, 388] on li "[DATE] 222428-VP040 0.27 ha" at bounding box center [1064, 389] width 283 height 20
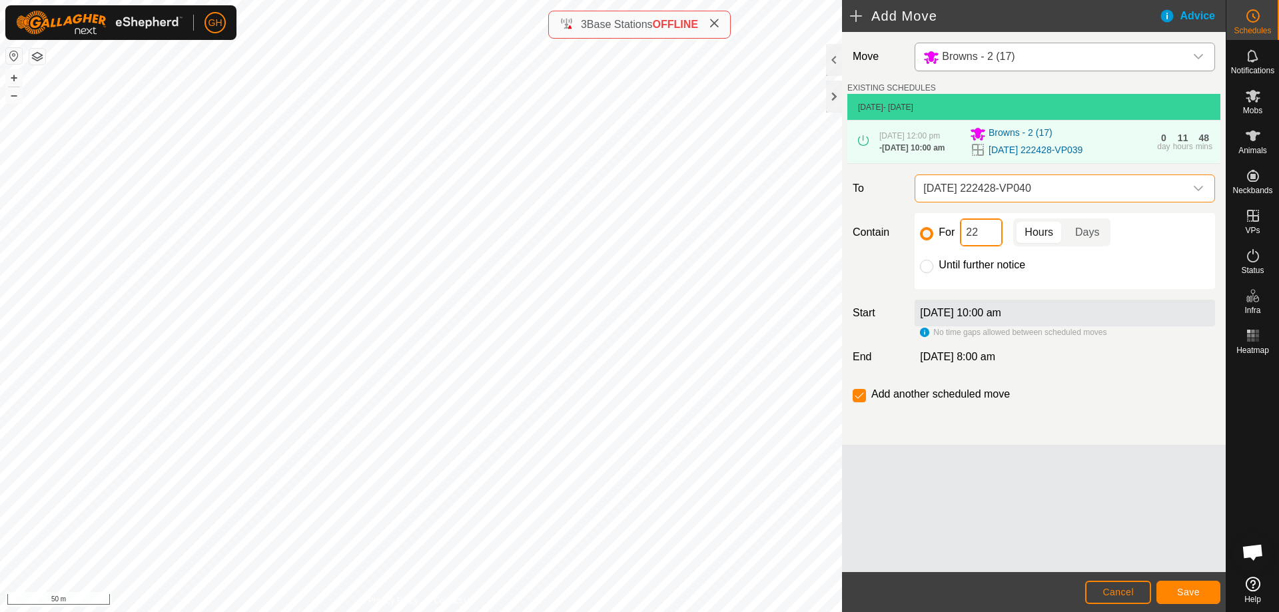
click at [996, 239] on input "22" at bounding box center [981, 232] width 43 height 28
click at [1188, 583] on button "Save" at bounding box center [1188, 592] width 64 height 23
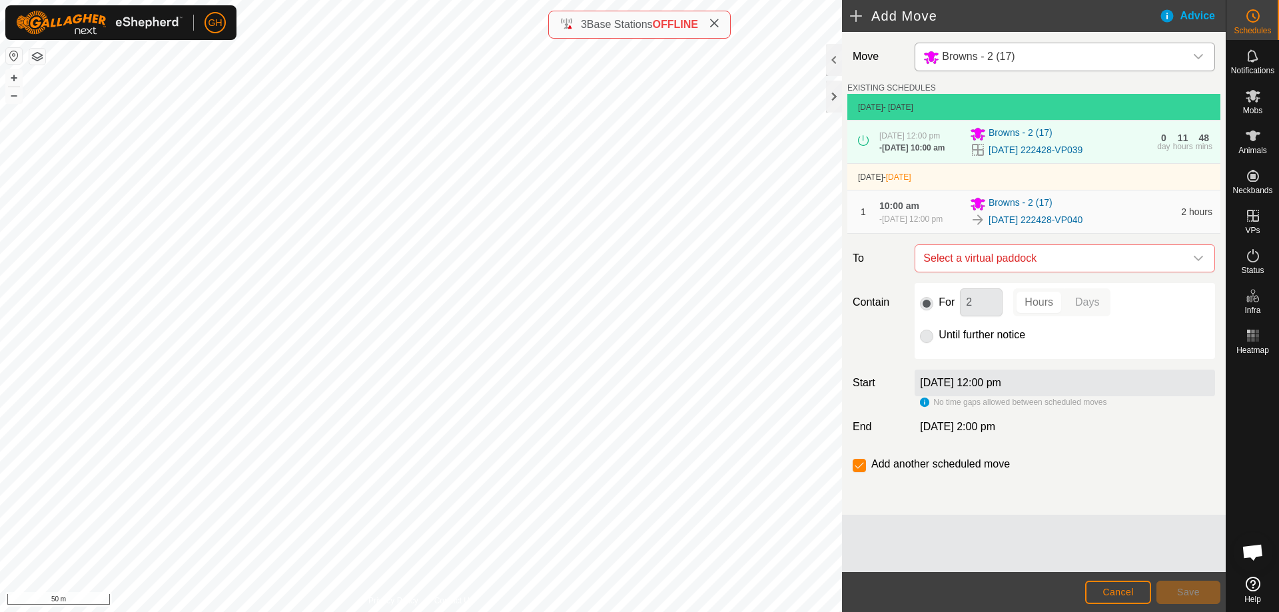
click at [1012, 251] on div "Move Browns - 2 (17) EXISTING SCHEDULES [DATE] - [DATE] [DATE] 12:00 pm - [DATE…" at bounding box center [1034, 273] width 384 height 483
click at [1016, 262] on span "Select a virtual paddock" at bounding box center [1051, 258] width 267 height 27
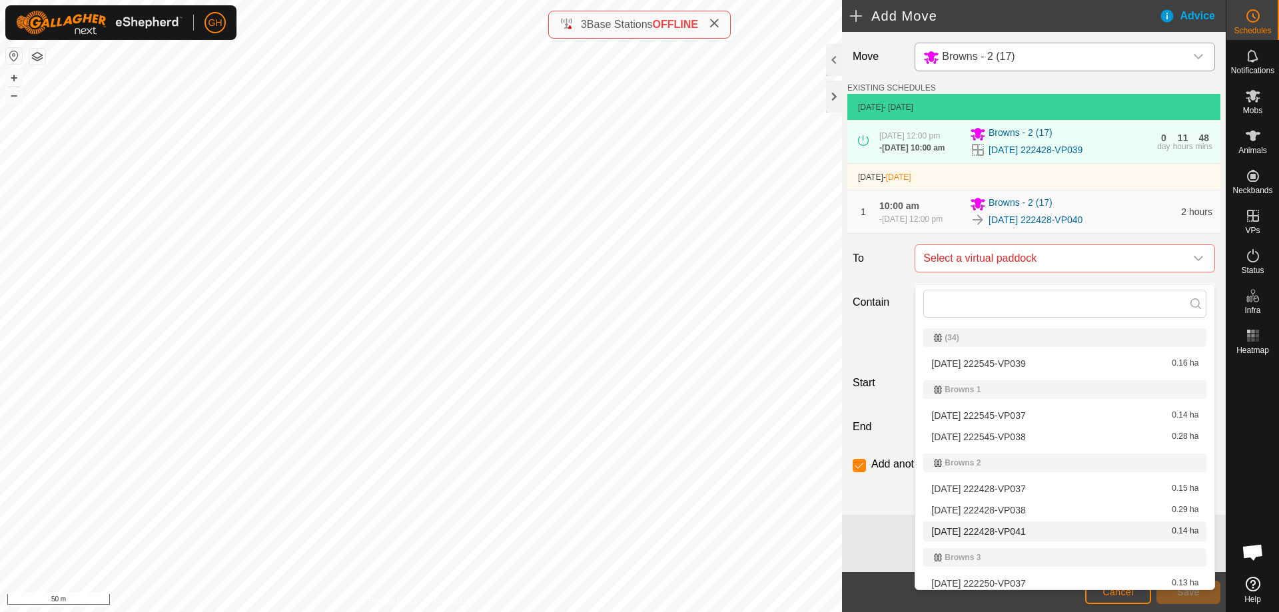
click at [1044, 533] on li "[DATE] 222428-VP041 0.14 ha" at bounding box center [1064, 531] width 283 height 20
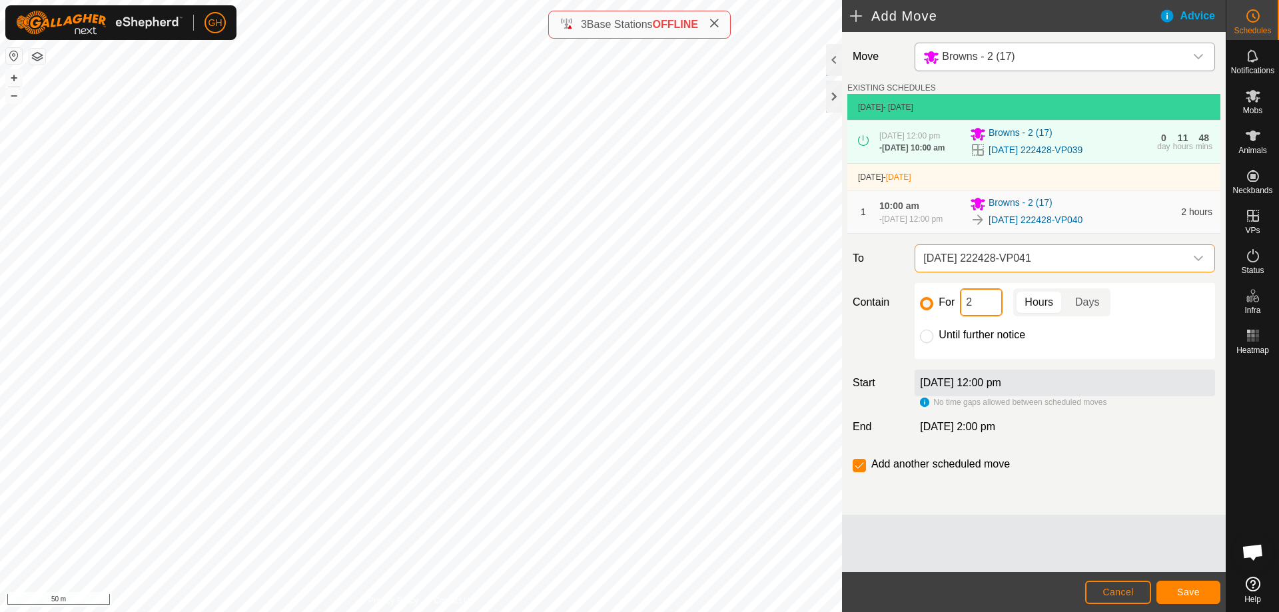
click at [984, 310] on input "2" at bounding box center [981, 302] width 43 height 28
type input "22"
click at [859, 472] on input "checkbox" at bounding box center [858, 465] width 13 height 13
checkbox input "false"
click at [1199, 591] on button "Save" at bounding box center [1188, 592] width 64 height 23
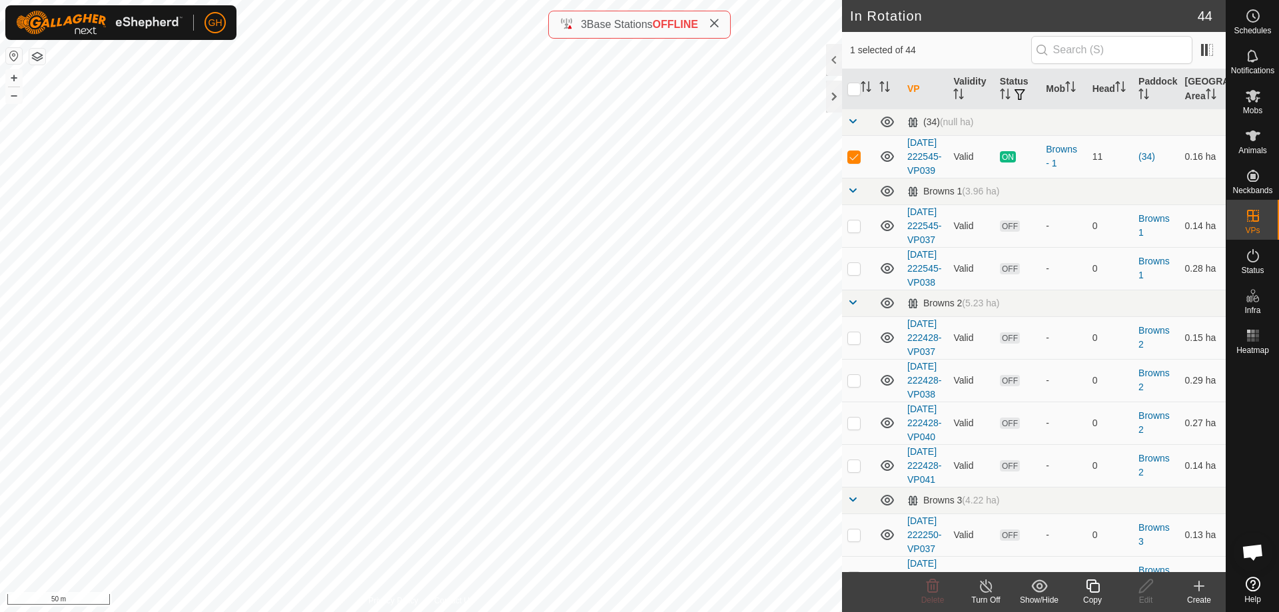
click at [1093, 594] on div "Copy" at bounding box center [1091, 600] width 53 height 12
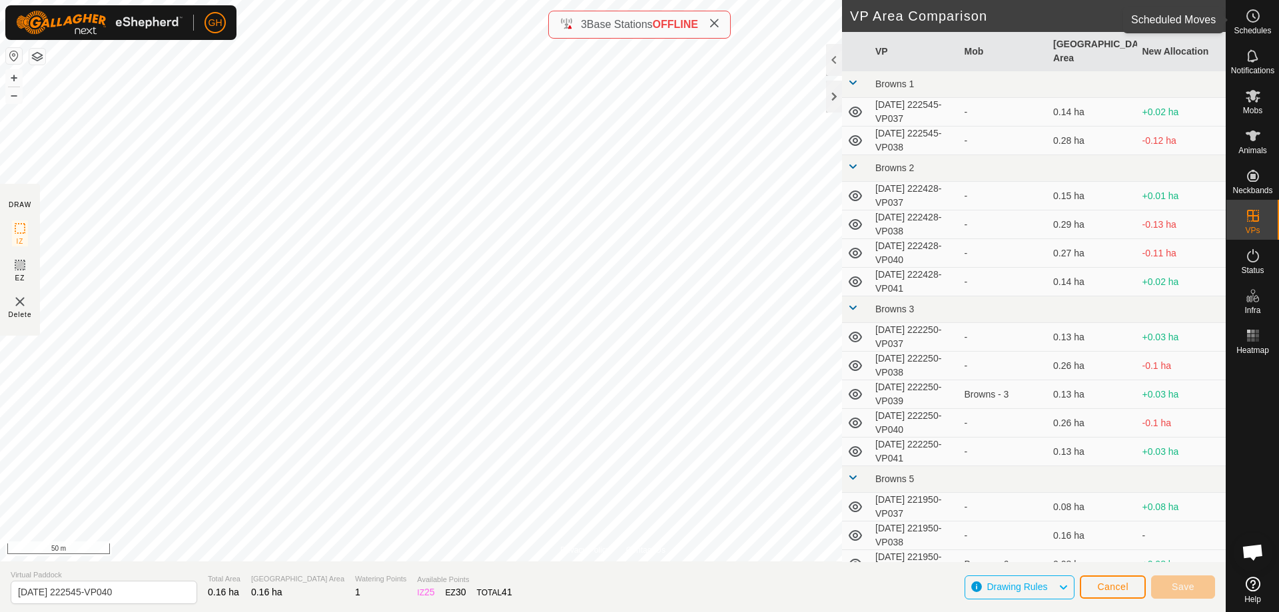
click at [1244, 25] on es-schedule-vp-svg-icon at bounding box center [1253, 15] width 24 height 21
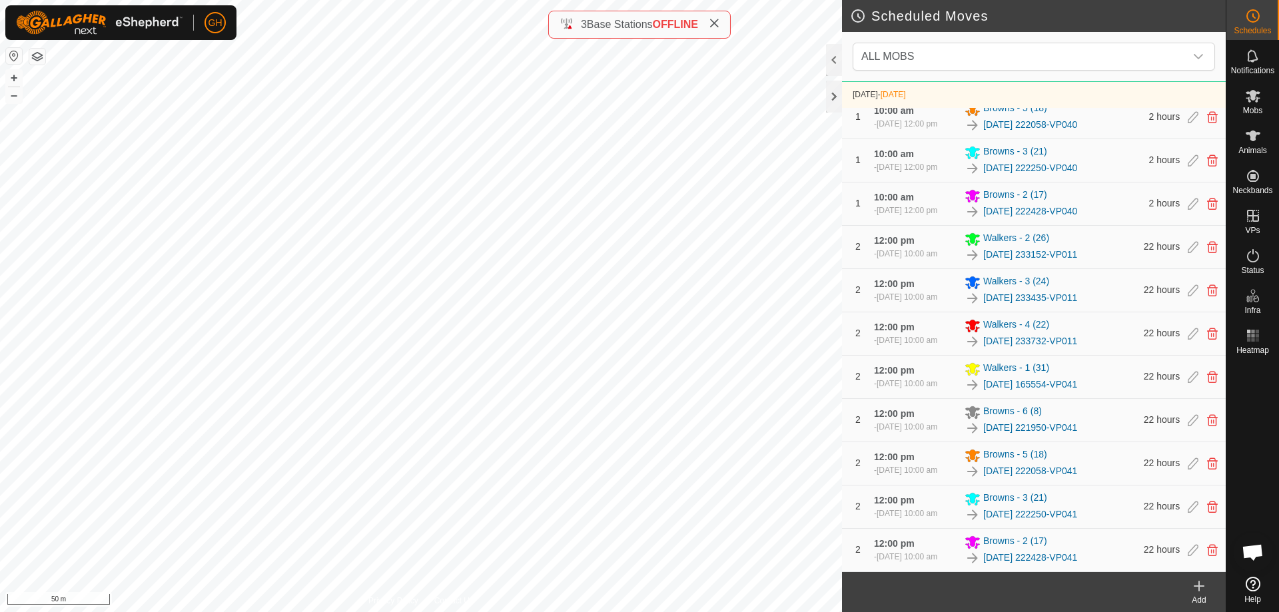
scroll to position [777, 0]
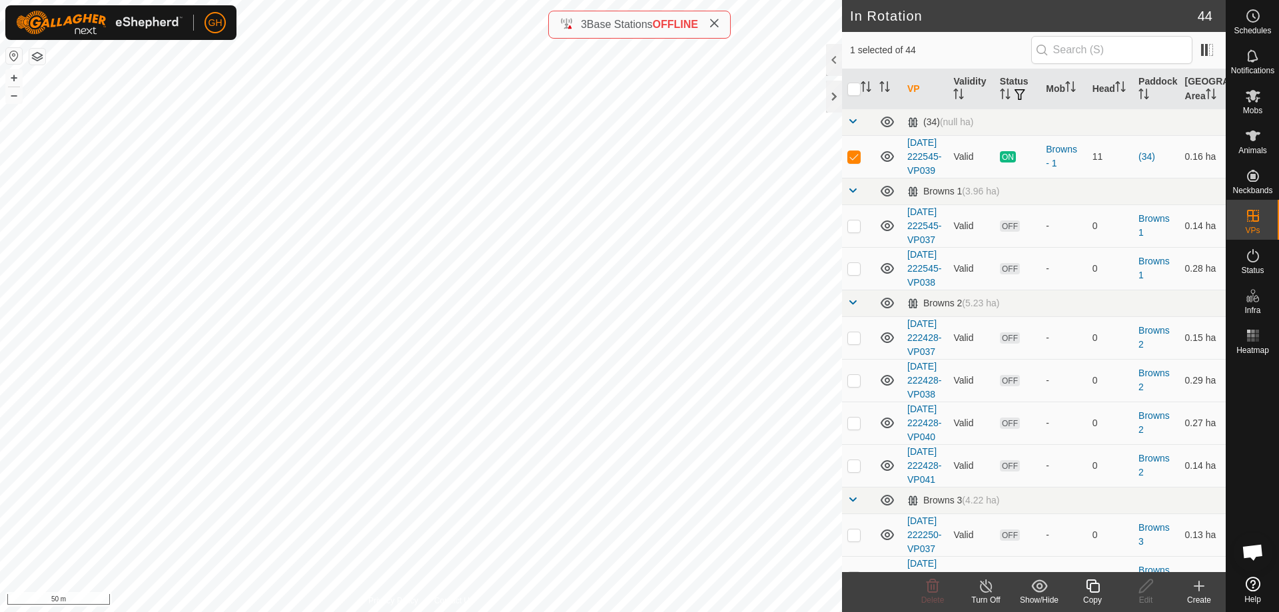
click at [1092, 587] on icon at bounding box center [1092, 586] width 17 height 16
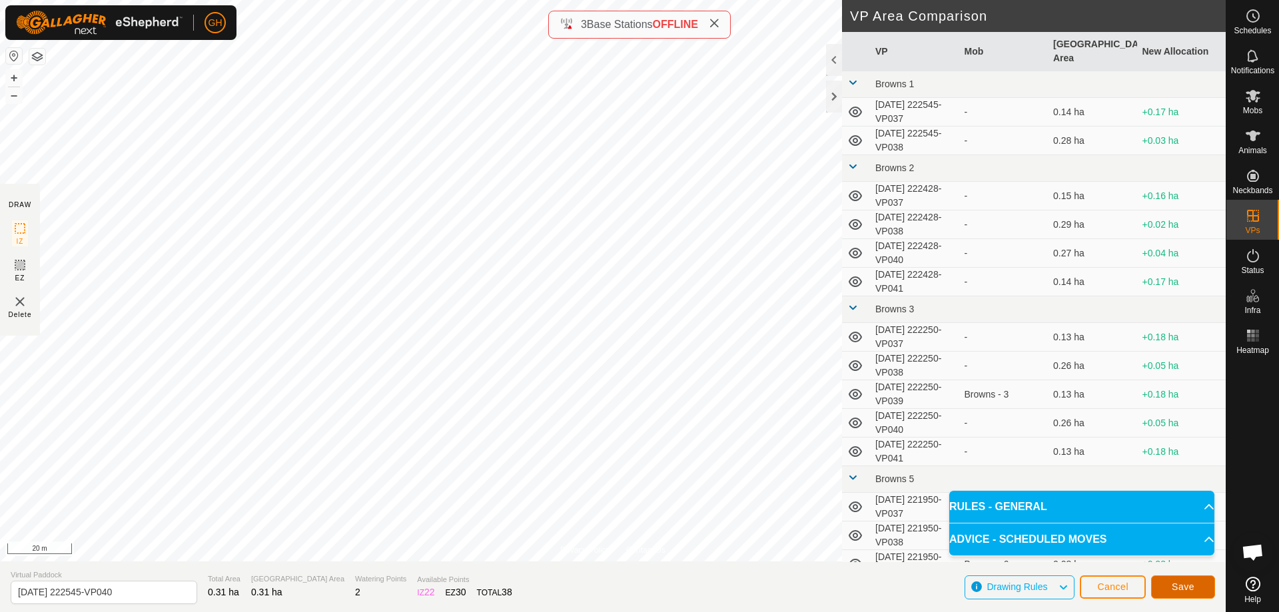
click at [1175, 585] on span "Save" at bounding box center [1182, 586] width 23 height 11
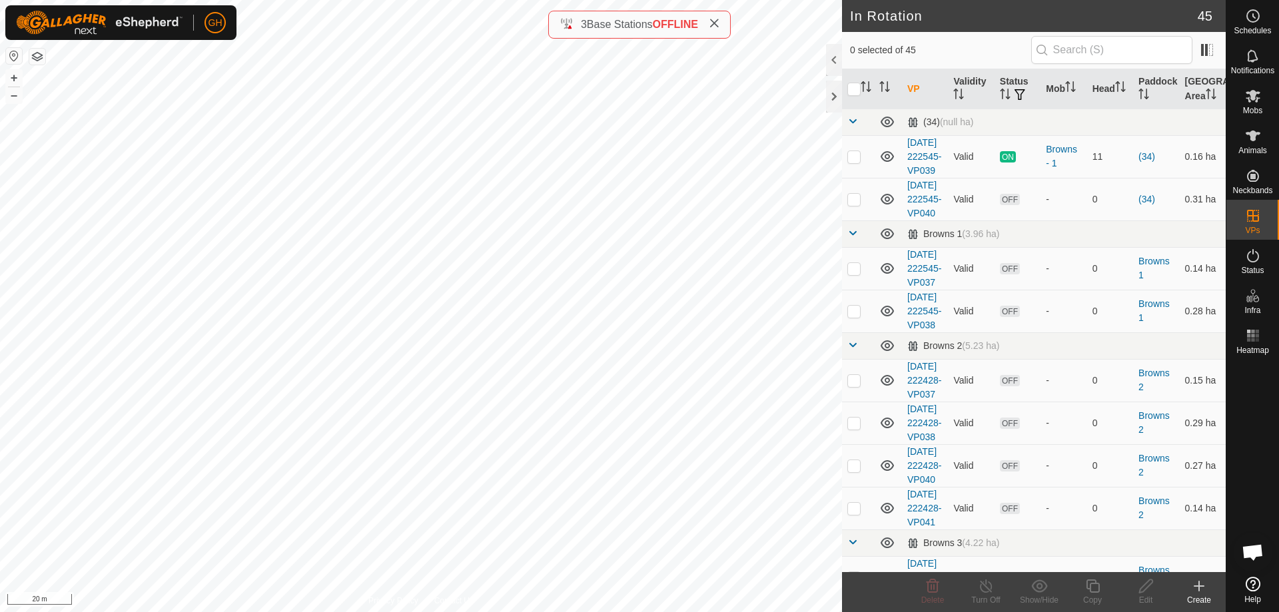
checkbox input "true"
click at [1097, 594] on div "Copy" at bounding box center [1091, 600] width 53 height 12
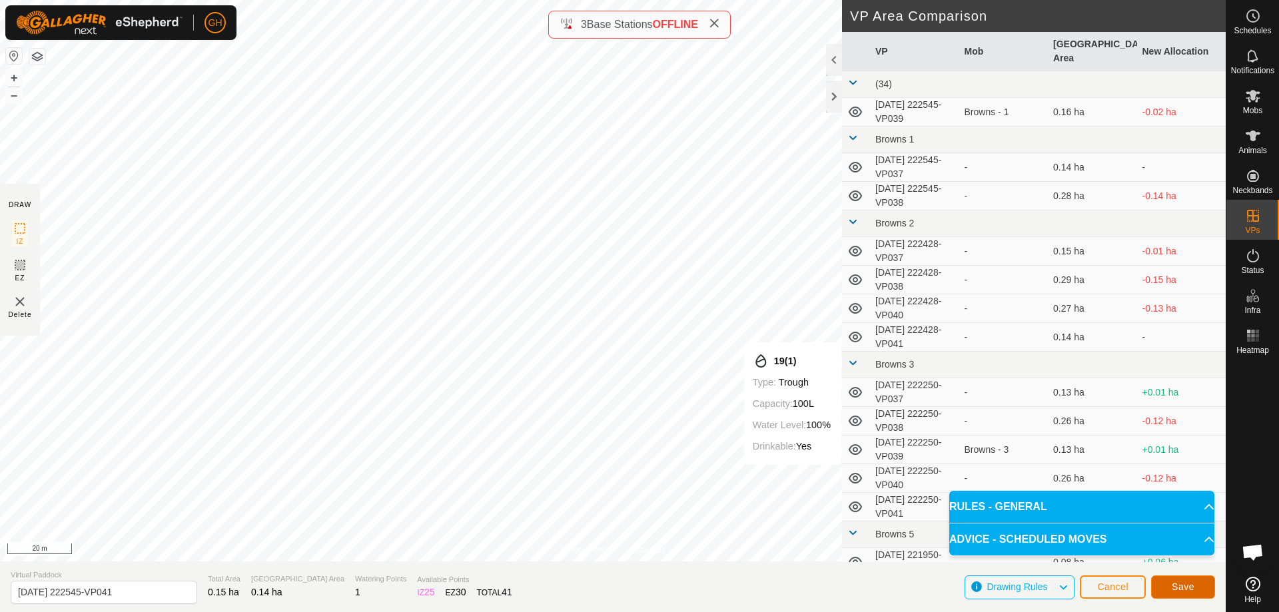
click at [1190, 587] on span "Save" at bounding box center [1182, 586] width 23 height 11
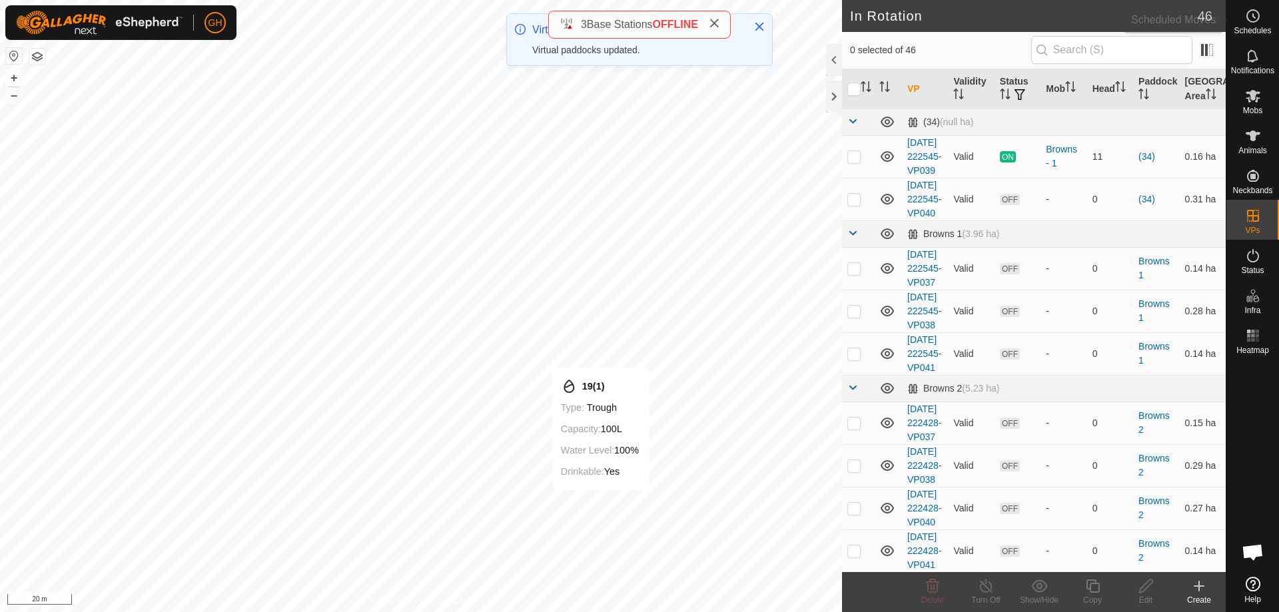
click at [1247, 23] on icon at bounding box center [1253, 16] width 16 height 16
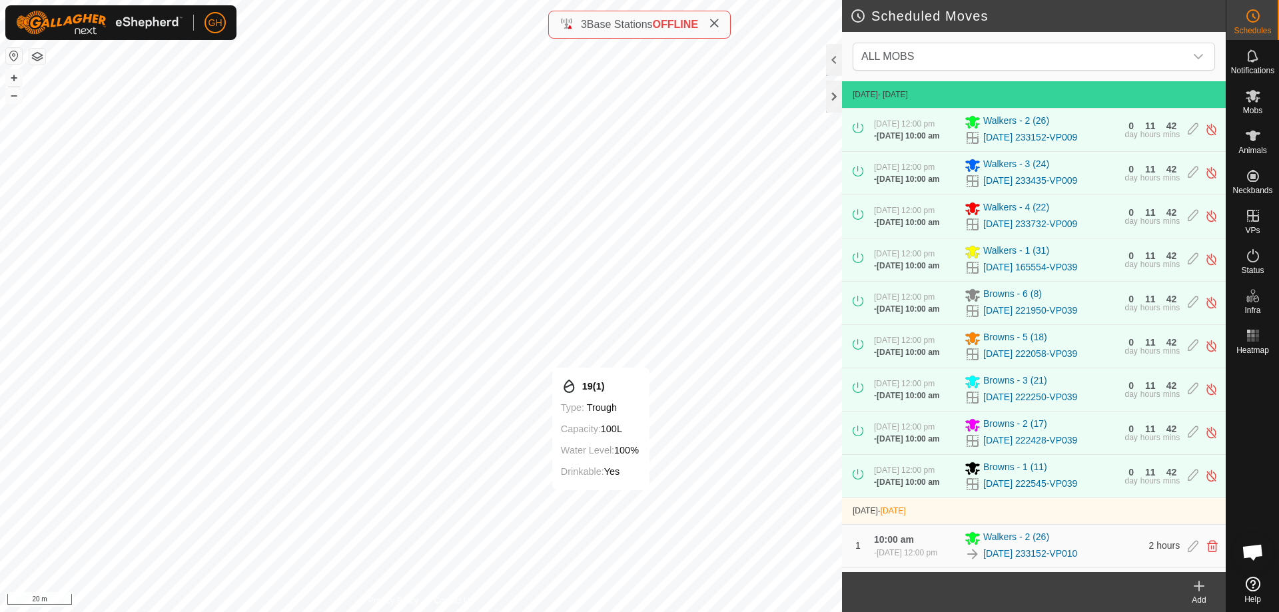
click at [1195, 589] on icon at bounding box center [1199, 586] width 16 height 16
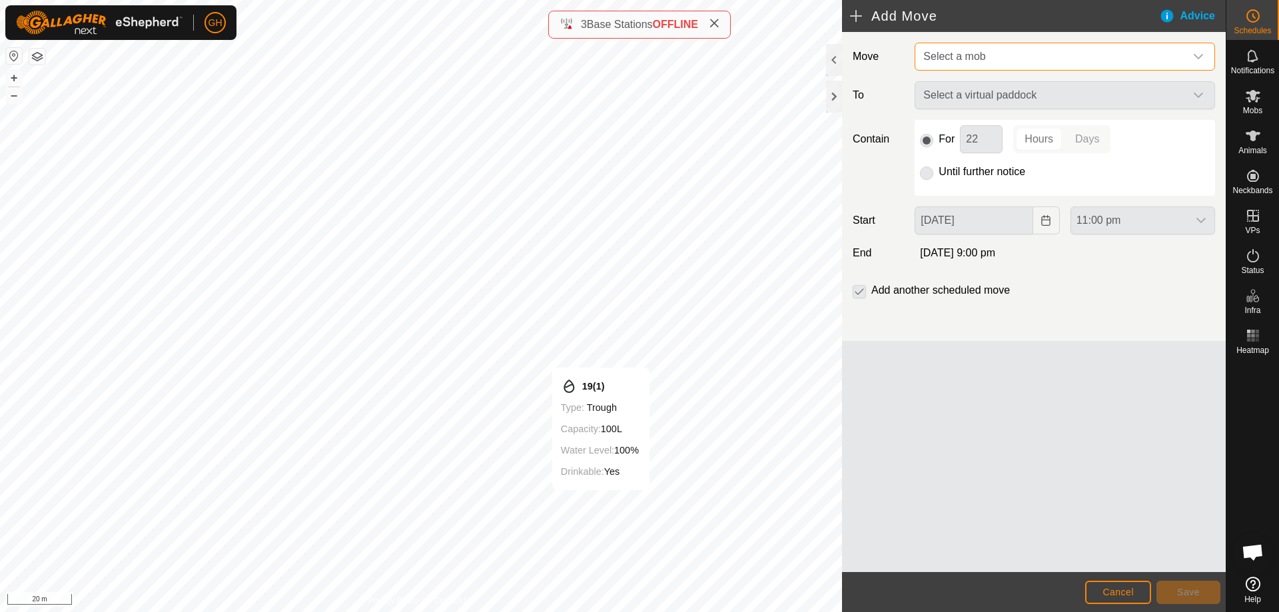
click at [1093, 57] on span "Select a mob" at bounding box center [1051, 56] width 267 height 27
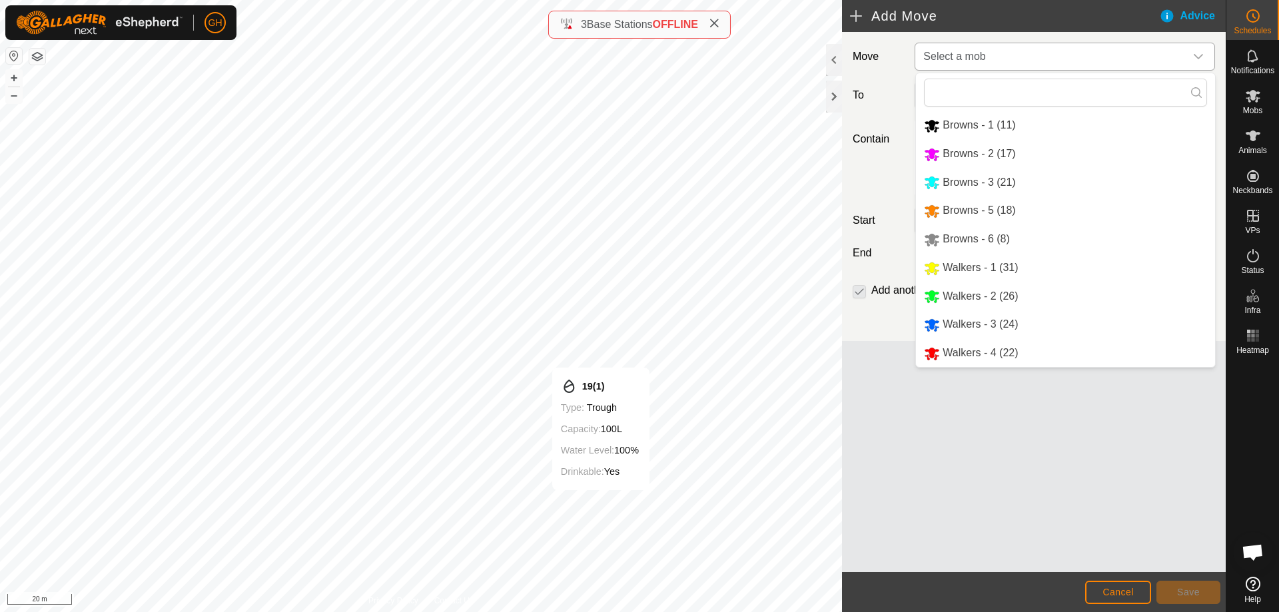
click at [1034, 117] on li "Browns - 1 (11)" at bounding box center [1065, 125] width 299 height 27
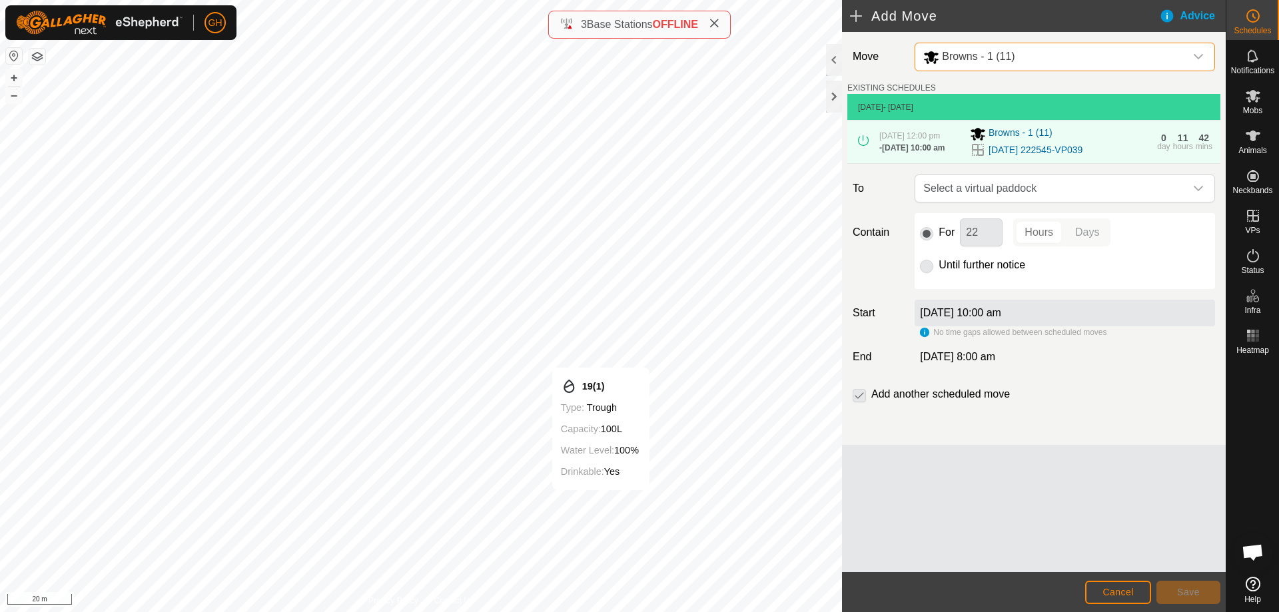
click at [1044, 199] on span "Select a virtual paddock" at bounding box center [1051, 188] width 267 height 27
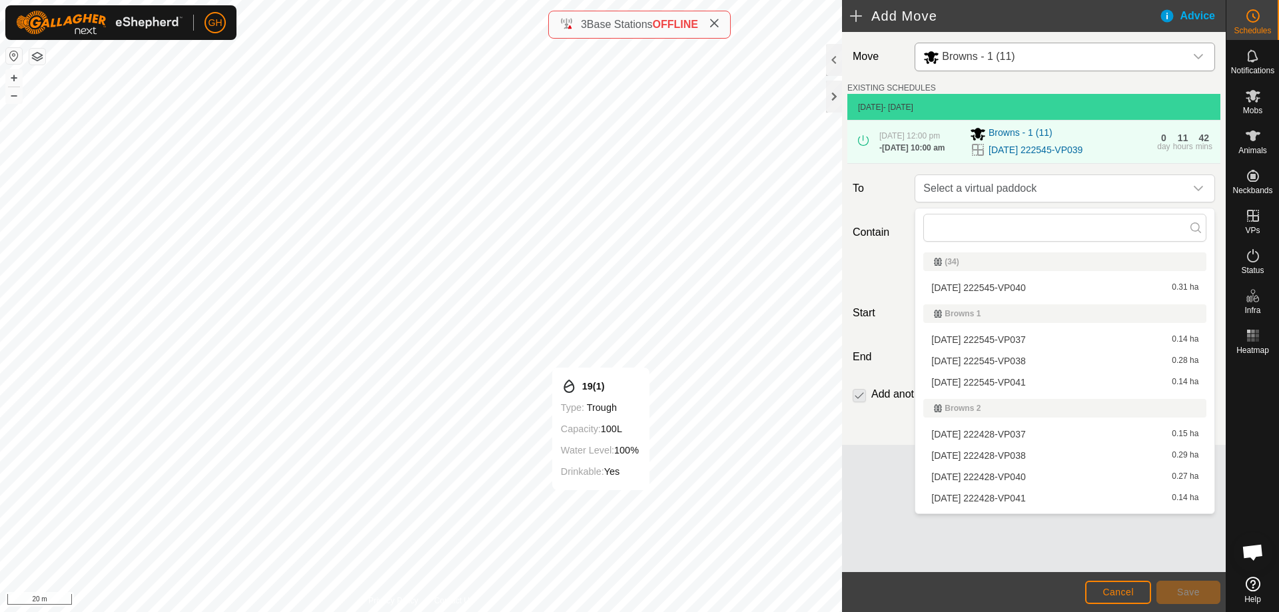
click at [1018, 286] on li "[DATE] 222545-VP040 0.31 ha" at bounding box center [1064, 288] width 283 height 20
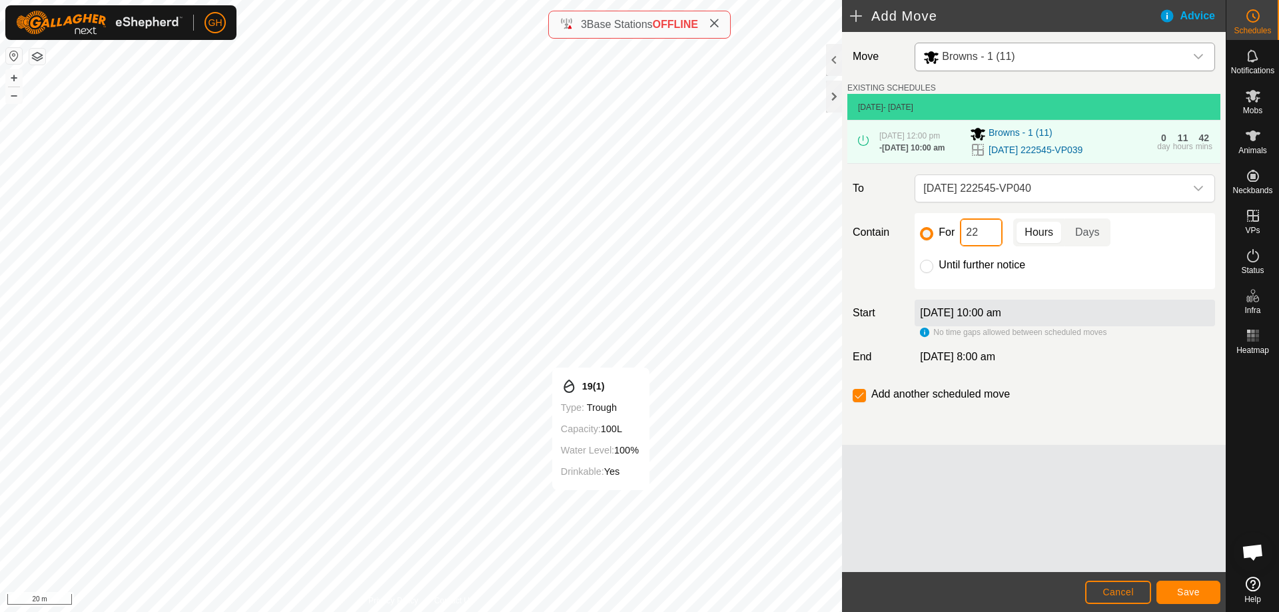
click at [988, 233] on input "22" at bounding box center [981, 232] width 43 height 28
click at [1187, 581] on button "Save" at bounding box center [1188, 592] width 64 height 23
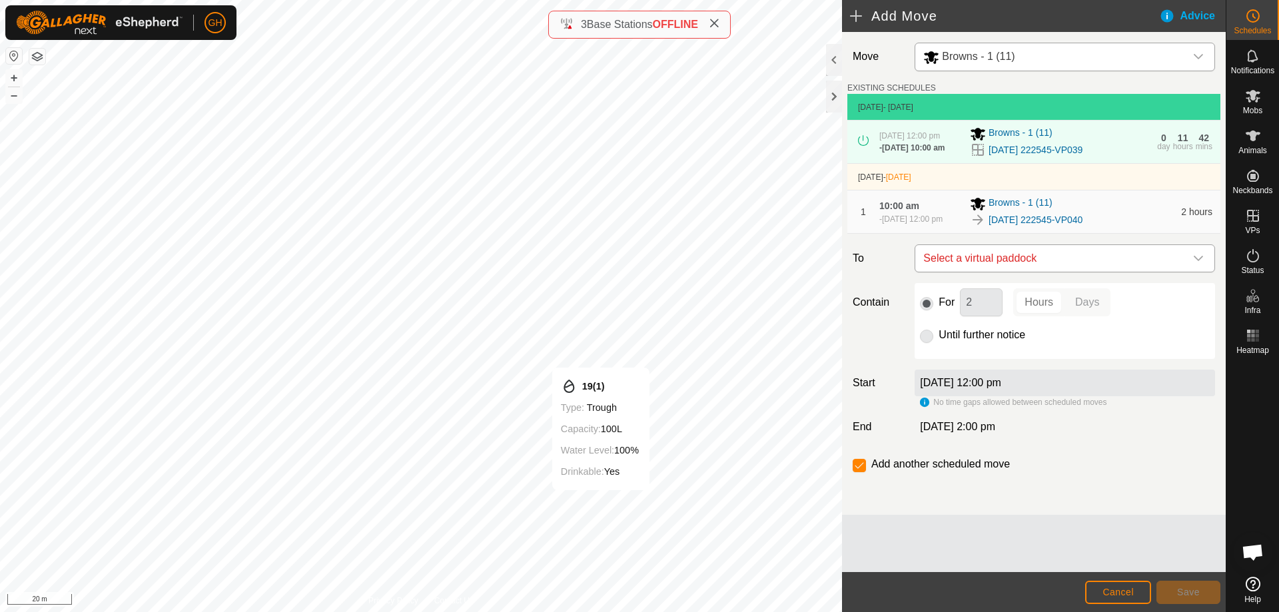
click at [1054, 268] on span "Select a virtual paddock" at bounding box center [1051, 258] width 267 height 27
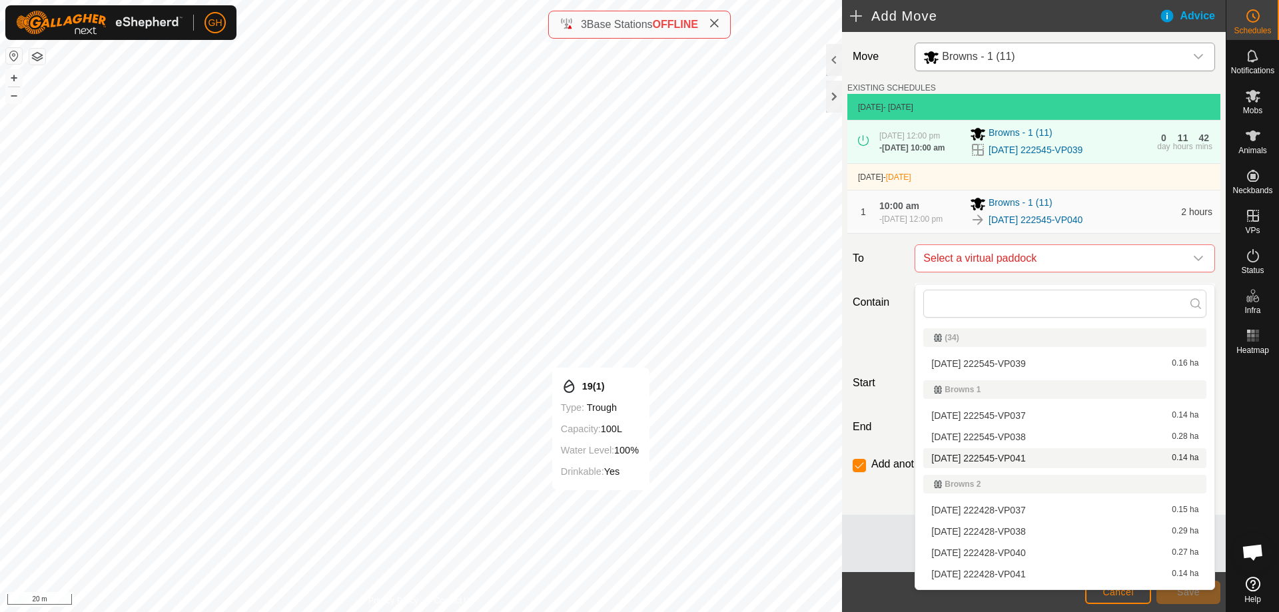
click at [1034, 457] on li "[DATE] 222545-VP041 0.14 ha" at bounding box center [1064, 458] width 283 height 20
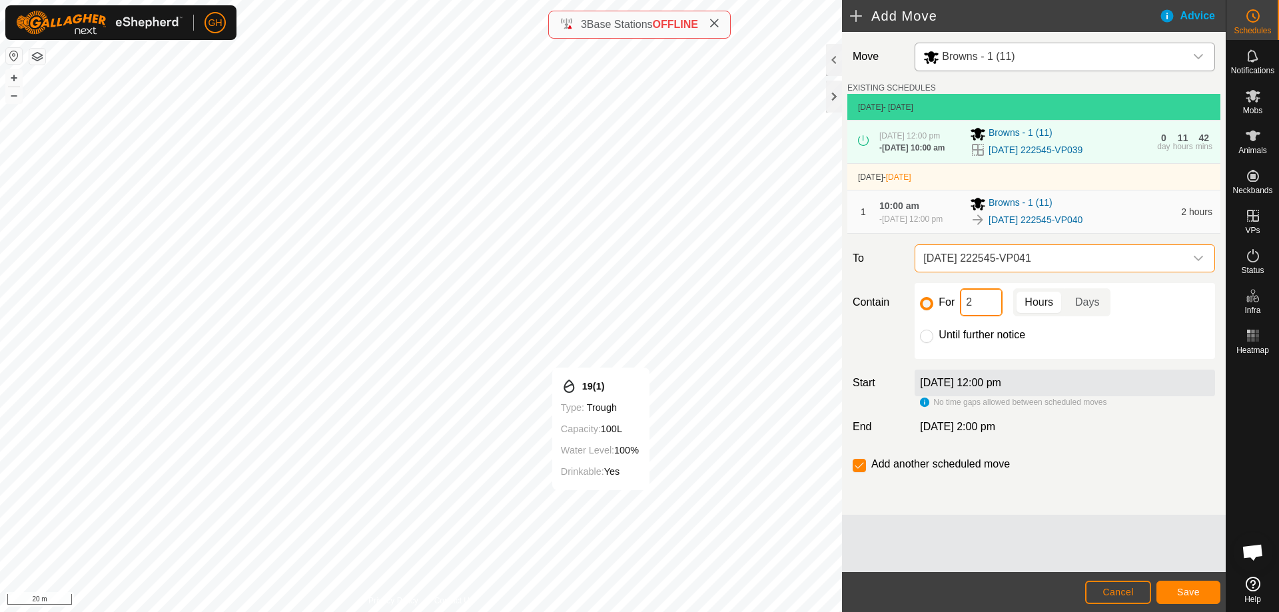
click at [992, 312] on input "2" at bounding box center [981, 302] width 43 height 28
type input "22"
click at [856, 472] on input "checkbox" at bounding box center [858, 465] width 13 height 13
checkbox input "false"
click at [1183, 596] on span "Save" at bounding box center [1188, 592] width 23 height 11
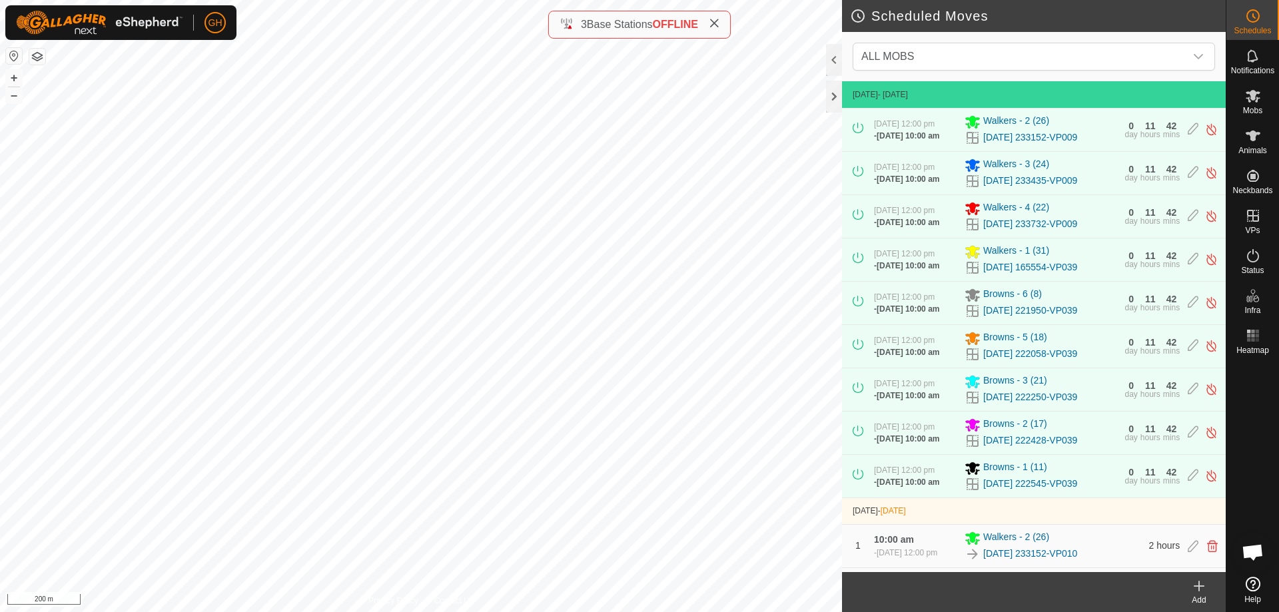
click at [719, 21] on icon at bounding box center [714, 23] width 11 height 11
